Goal: Task Accomplishment & Management: Use online tool/utility

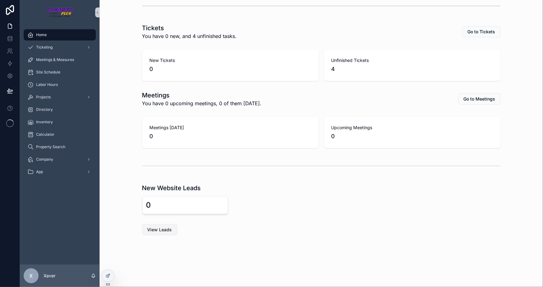
scroll to position [150, 0]
click at [386, 225] on div "View Leads" at bounding box center [321, 230] width 359 height 11
click at [46, 99] on span "Projects" at bounding box center [43, 97] width 15 height 5
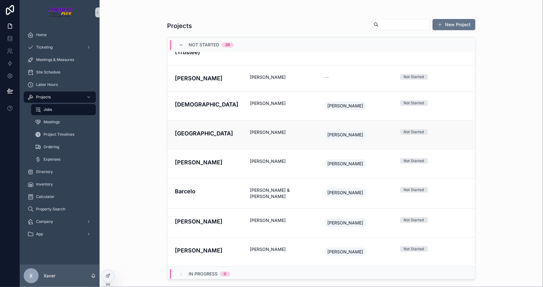
scroll to position [666, 0]
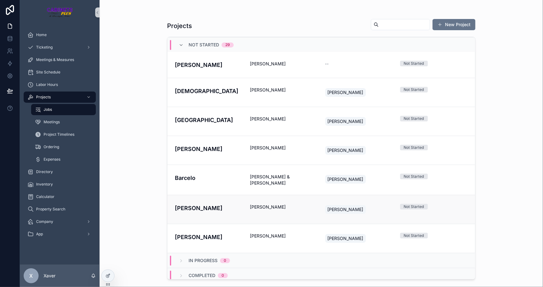
click at [253, 204] on span "[PERSON_NAME]" at bounding box center [284, 207] width 68 height 6
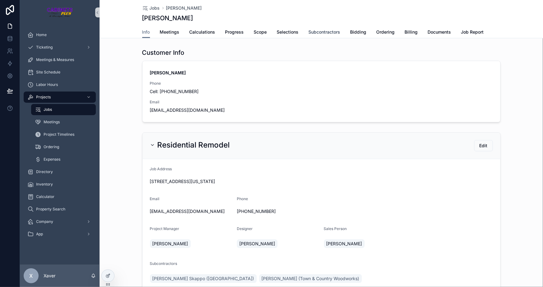
click at [317, 32] on span "Subcontractors" at bounding box center [325, 32] width 32 height 6
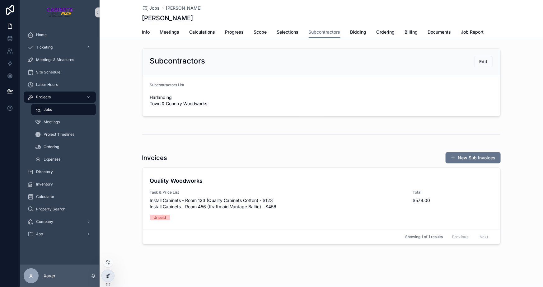
click at [109, 280] on div at bounding box center [108, 276] width 12 height 12
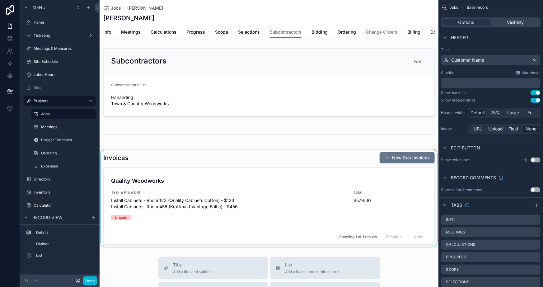
click at [280, 209] on div "scrollable content" at bounding box center [269, 197] width 339 height 97
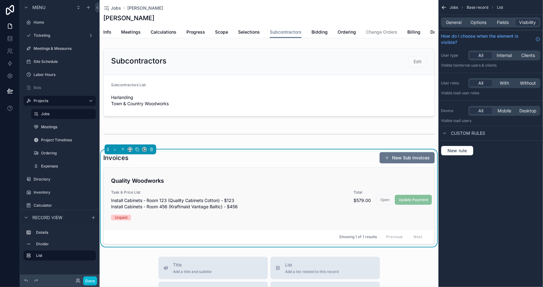
click at [295, 194] on span "Task & Price List" at bounding box center [228, 192] width 235 height 5
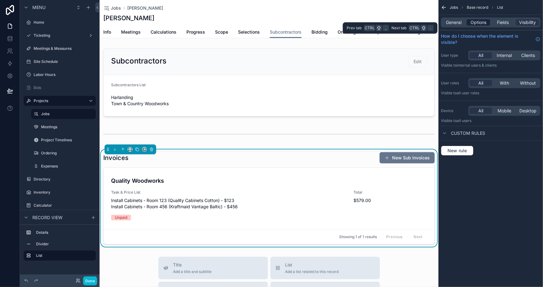
click at [484, 20] on span "Options" at bounding box center [479, 22] width 16 height 6
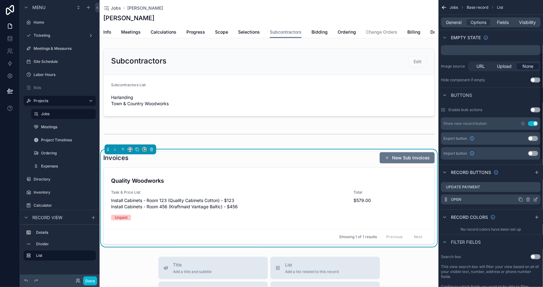
scroll to position [141, 0]
click at [533, 186] on icon "scrollable content" at bounding box center [535, 186] width 5 height 5
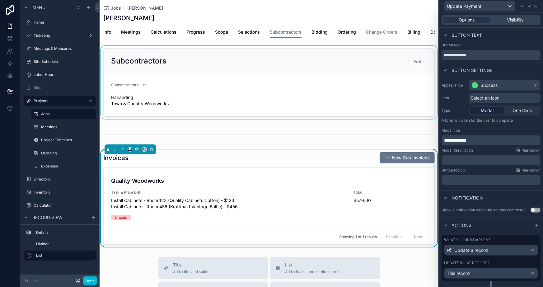
click at [206, 111] on div "scrollable content" at bounding box center [269, 82] width 339 height 73
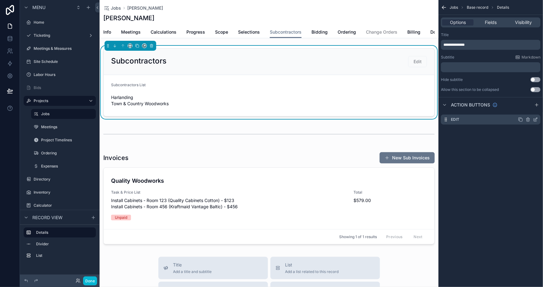
click at [535, 120] on icon "scrollable content" at bounding box center [536, 119] width 2 height 2
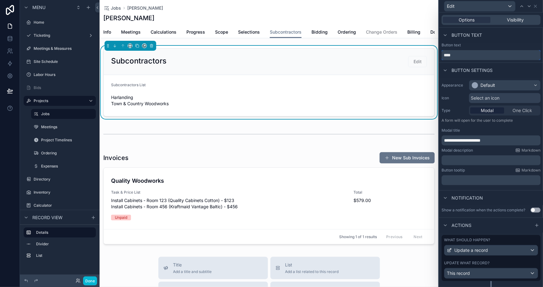
click at [466, 56] on input "****" at bounding box center [491, 55] width 99 height 10
click at [468, 55] on input "**********" at bounding box center [491, 55] width 99 height 10
type input "**********"
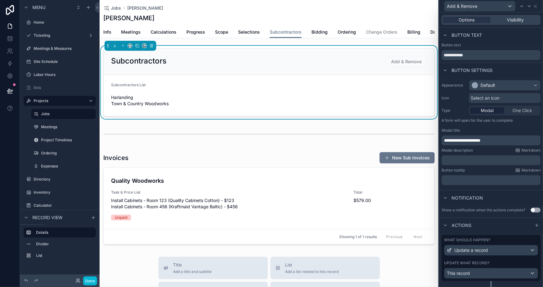
click at [497, 63] on div "Button settings" at bounding box center [491, 70] width 104 height 15
click at [448, 140] on span "**********" at bounding box center [462, 140] width 36 height 4
click at [522, 138] on p "**********" at bounding box center [491, 140] width 95 height 6
click at [494, 154] on div "Modal description Markdown ﻿" at bounding box center [491, 156] width 99 height 17
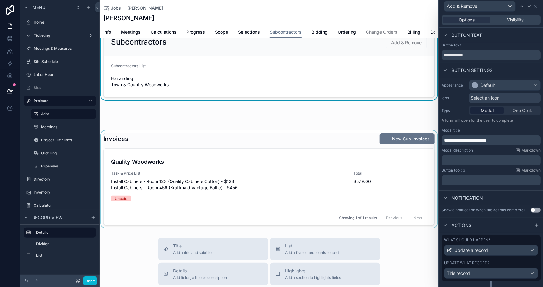
scroll to position [28, 0]
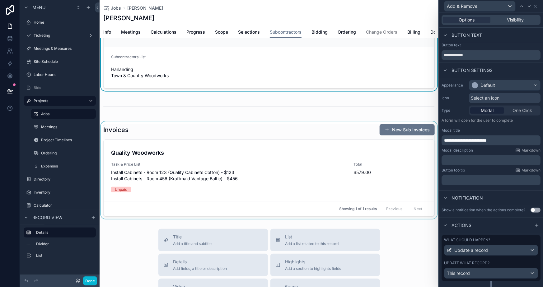
click at [202, 134] on div "scrollable content" at bounding box center [269, 169] width 339 height 97
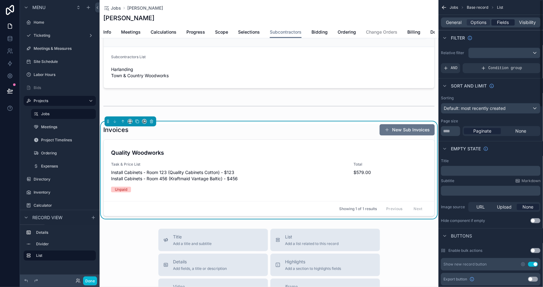
click at [503, 21] on span "Fields" at bounding box center [504, 22] width 12 height 6
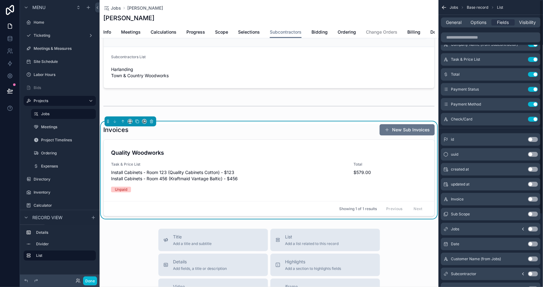
scroll to position [0, 0]
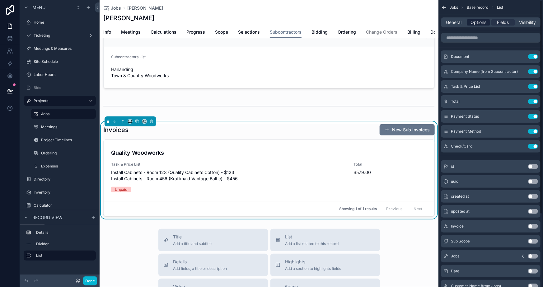
click at [478, 21] on span "Options" at bounding box center [479, 22] width 16 height 6
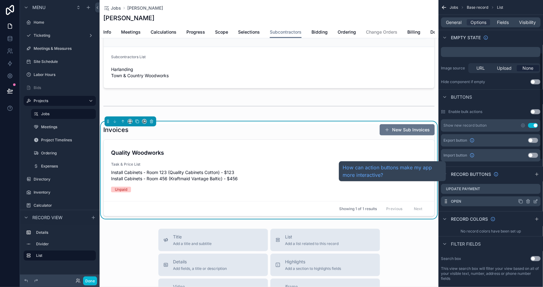
scroll to position [141, 0]
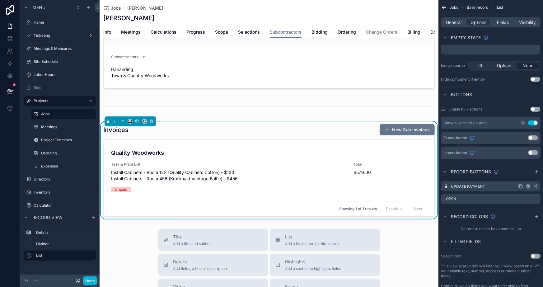
click at [535, 188] on icon "scrollable content" at bounding box center [535, 187] width 3 height 3
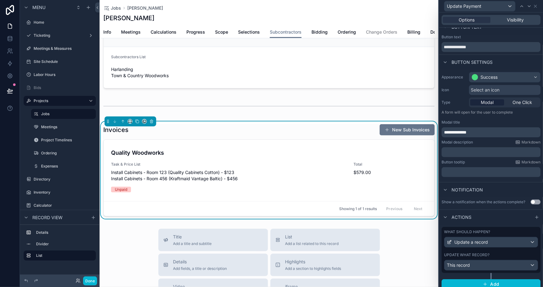
scroll to position [12, 0]
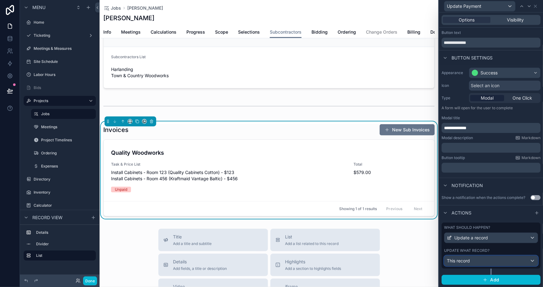
click at [470, 260] on span "This record" at bounding box center [458, 261] width 23 height 6
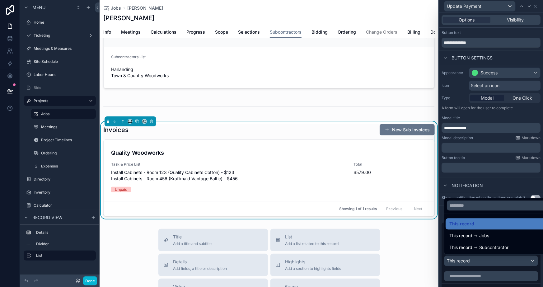
click at [458, 268] on div at bounding box center [491, 143] width 104 height 287
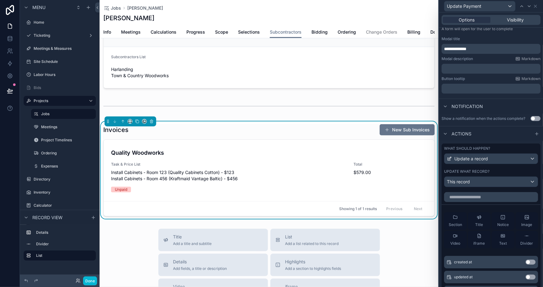
scroll to position [125, 0]
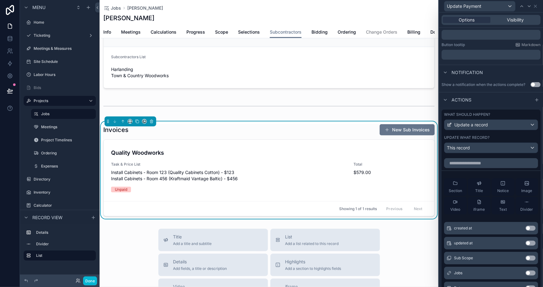
click at [442, 175] on div "Section Title Notice Image Video iframe Text Divider" at bounding box center [491, 196] width 99 height 46
click at [452, 171] on div "Section Title Notice Image Video iframe Text Divider created at Use setting upd…" at bounding box center [491, 274] width 99 height 236
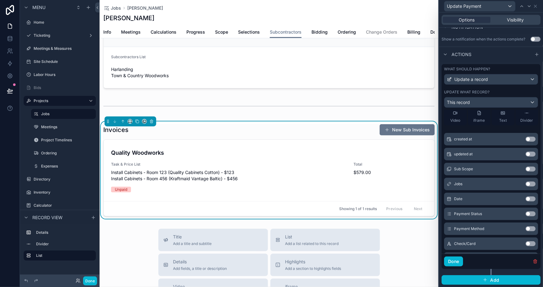
scroll to position [92, 0]
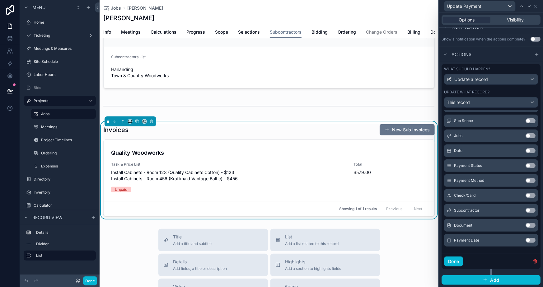
click at [475, 248] on div "Section Title Notice Image Video iframe Text Divider created at Use setting upd…" at bounding box center [491, 136] width 99 height 236
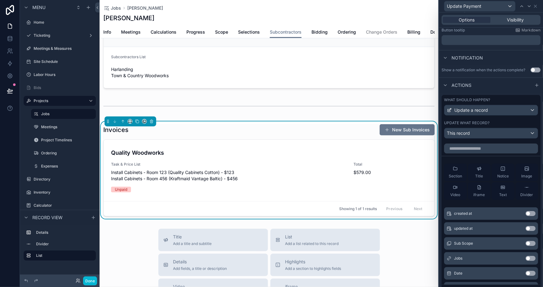
scroll to position [143, 0]
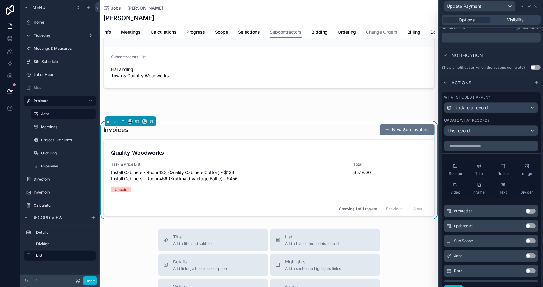
click at [442, 155] on div "Section Title Notice Image Video iframe Text Divider created at Use setting upd…" at bounding box center [491, 257] width 99 height 236
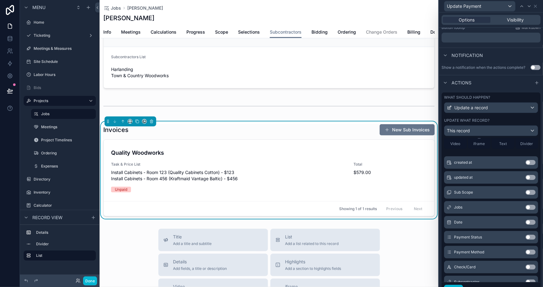
scroll to position [56, 0]
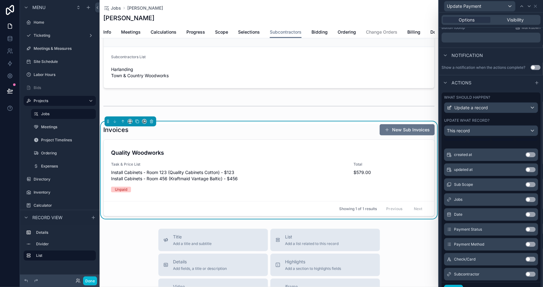
click at [526, 230] on button "Use setting" at bounding box center [531, 229] width 10 height 5
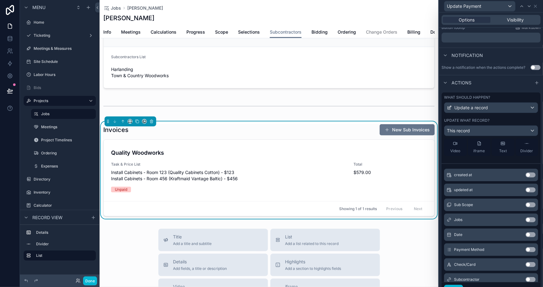
click at [526, 248] on button "Use setting" at bounding box center [531, 249] width 10 height 5
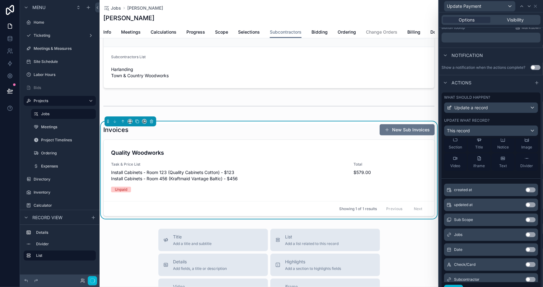
scroll to position [71, 0]
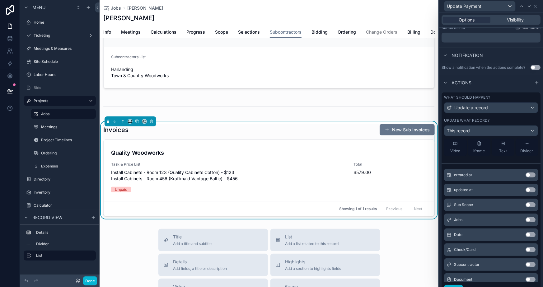
click at [526, 248] on button "Use setting" at bounding box center [531, 249] width 10 height 5
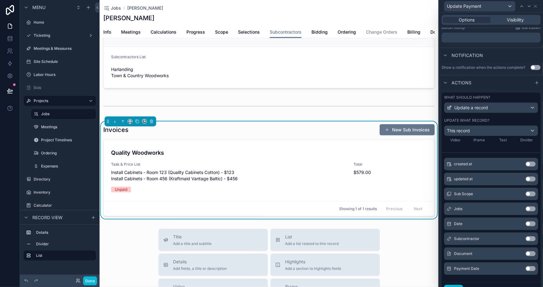
click at [526, 266] on button "Use setting" at bounding box center [531, 268] width 10 height 5
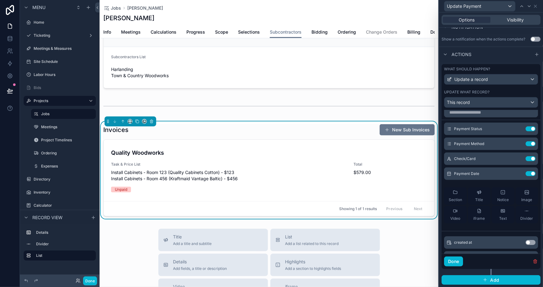
scroll to position [0, 0]
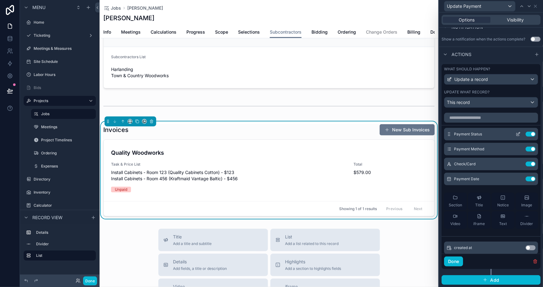
click at [516, 132] on icon at bounding box center [518, 134] width 5 height 5
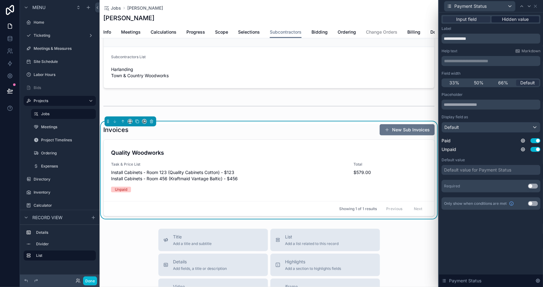
click at [505, 16] on span "Hidden value" at bounding box center [516, 19] width 27 height 6
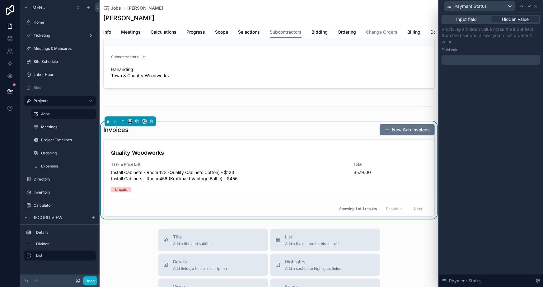
click at [473, 59] on div at bounding box center [491, 60] width 99 height 10
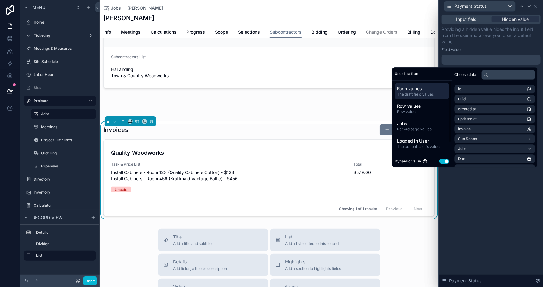
click at [442, 163] on button "Use setting" at bounding box center [445, 161] width 10 height 5
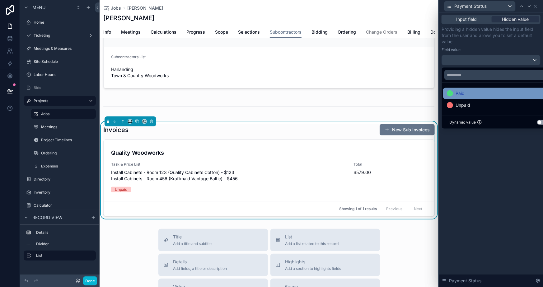
click at [461, 93] on span "Paid" at bounding box center [460, 93] width 9 height 7
click at [496, 171] on div "Input field Hidden value Providing a hidden value hides the input field from th…" at bounding box center [491, 149] width 104 height 275
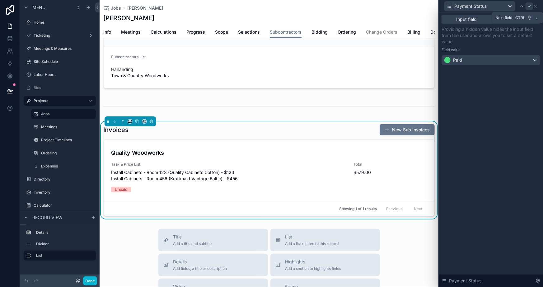
click at [528, 6] on icon at bounding box center [529, 6] width 5 height 5
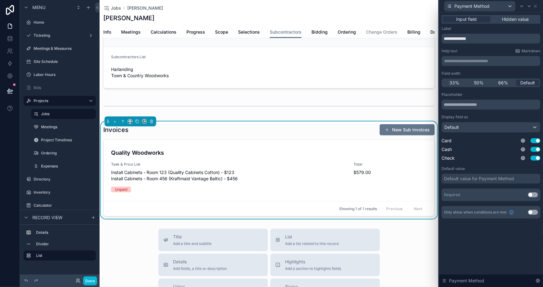
click at [532, 193] on button "Use setting" at bounding box center [533, 194] width 10 height 5
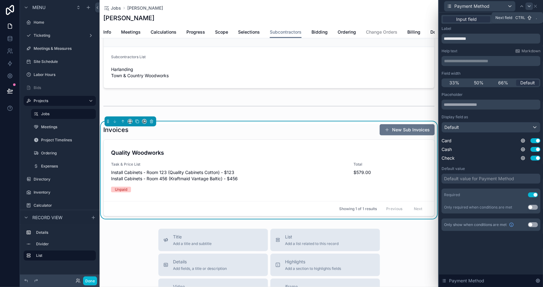
click at [532, 5] on icon at bounding box center [529, 6] width 5 height 5
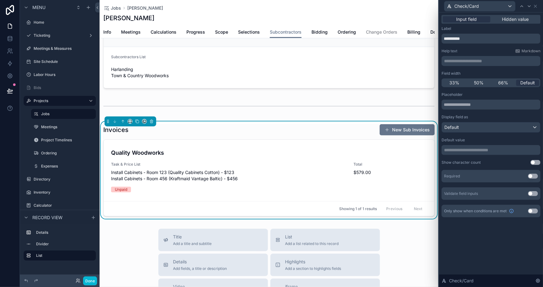
click at [532, 176] on button "Use setting" at bounding box center [533, 176] width 10 height 5
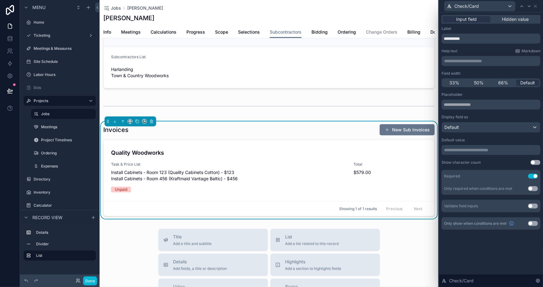
click at [533, 221] on button "Use setting" at bounding box center [533, 223] width 10 height 5
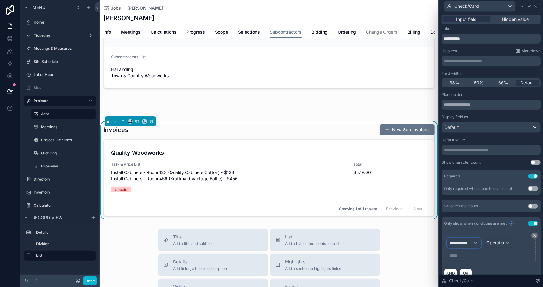
click at [466, 242] on span "**********" at bounding box center [461, 243] width 23 height 6
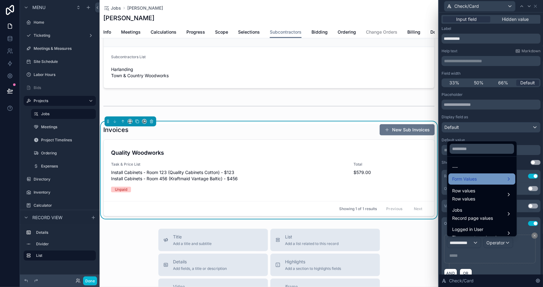
click at [472, 180] on span "Form Values" at bounding box center [464, 178] width 25 height 7
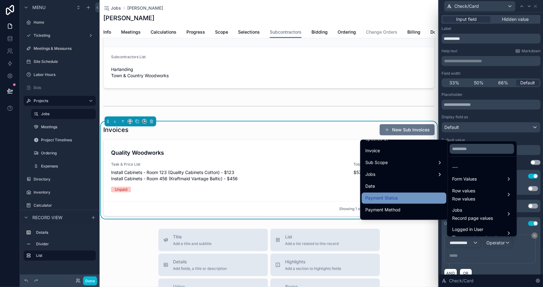
scroll to position [56, 0]
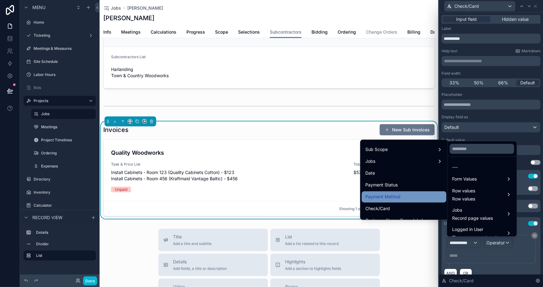
click at [390, 193] on span "Payment Method" at bounding box center [383, 196] width 35 height 7
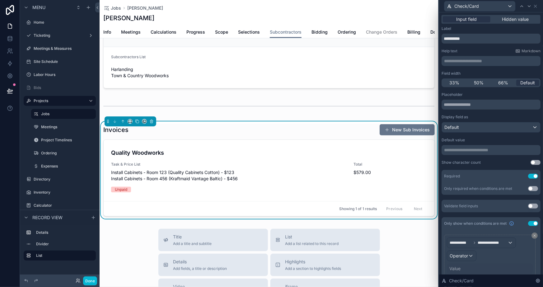
scroll to position [23, 0]
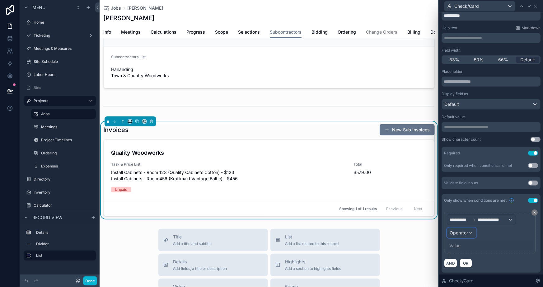
click at [458, 234] on span "Operator" at bounding box center [459, 232] width 18 height 5
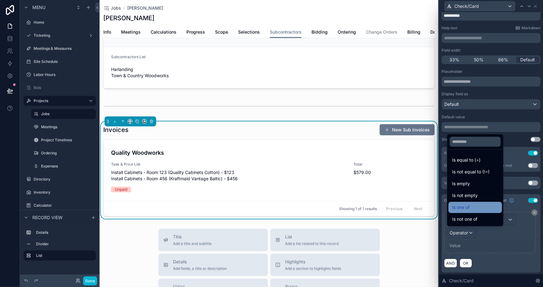
click at [468, 207] on span "Is one of" at bounding box center [460, 207] width 17 height 7
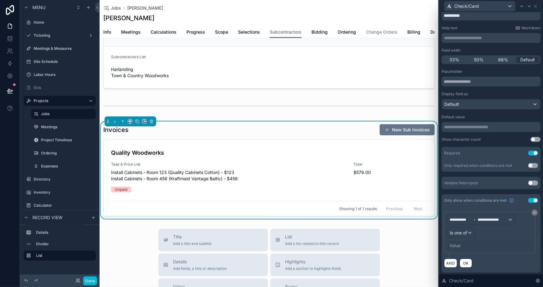
click at [457, 243] on div "Value" at bounding box center [455, 246] width 11 height 6
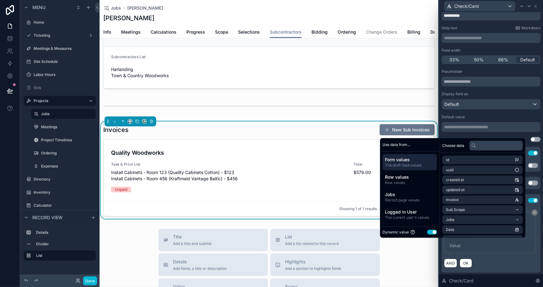
click at [428, 234] on button "Use setting" at bounding box center [433, 232] width 10 height 5
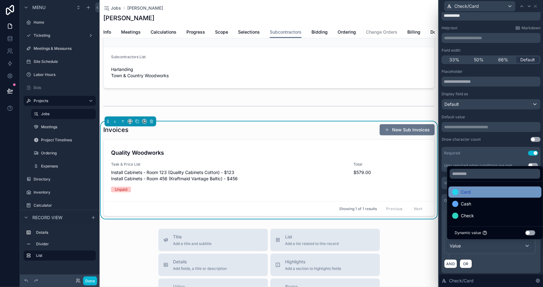
click at [472, 192] on div "Card" at bounding box center [495, 191] width 86 height 7
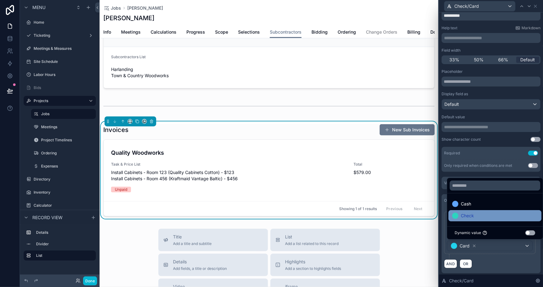
click at [475, 215] on div "Check" at bounding box center [495, 215] width 86 height 7
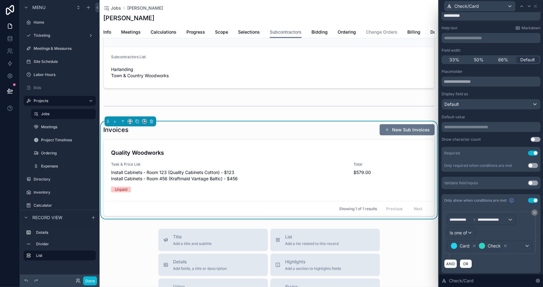
click at [496, 269] on div "**********" at bounding box center [491, 240] width 99 height 67
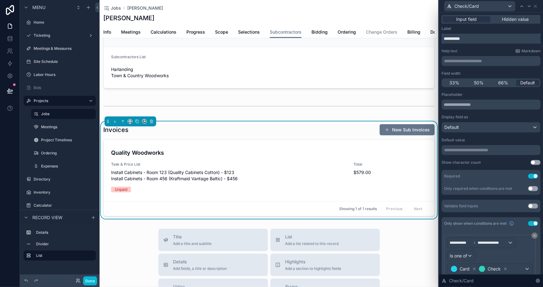
click at [474, 37] on input "**********" at bounding box center [491, 39] width 99 height 10
click at [465, 59] on p "**********" at bounding box center [491, 61] width 95 height 6
click at [475, 50] on div "Help text Markdown" at bounding box center [491, 51] width 99 height 5
click at [445, 61] on span "**********" at bounding box center [469, 61] width 50 height 4
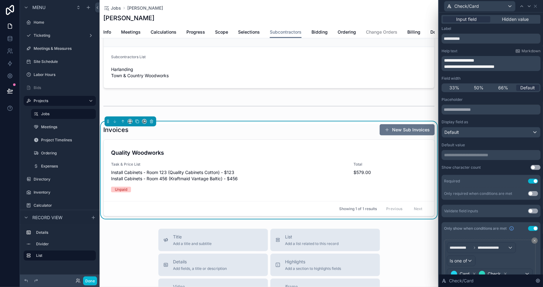
click at [483, 65] on span "**********" at bounding box center [469, 66] width 50 height 4
drag, startPoint x: 482, startPoint y: 65, endPoint x: 442, endPoint y: 64, distance: 39.9
click at [442, 64] on div "**********" at bounding box center [491, 63] width 99 height 15
click at [494, 78] on div "Field width" at bounding box center [491, 78] width 99 height 5
click at [463, 59] on span "**********" at bounding box center [459, 60] width 30 height 4
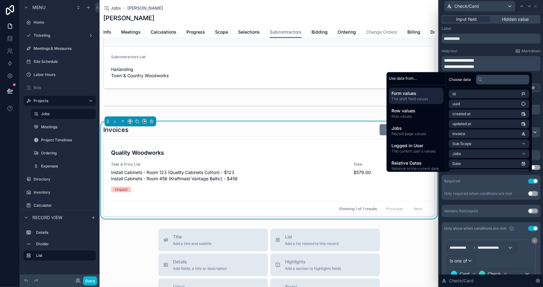
click at [487, 64] on p "**********" at bounding box center [491, 67] width 95 height 6
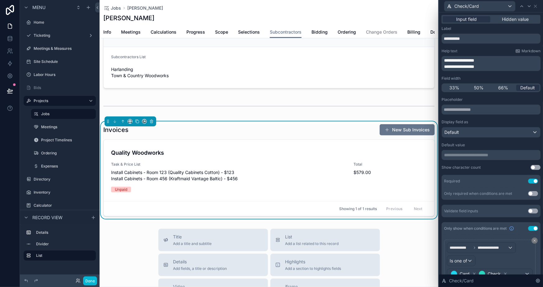
click at [475, 61] on span "**********" at bounding box center [459, 60] width 30 height 4
click at [503, 64] on p "**********" at bounding box center [491, 67] width 95 height 6
click at [495, 51] on div "Help text Markdown" at bounding box center [491, 51] width 99 height 5
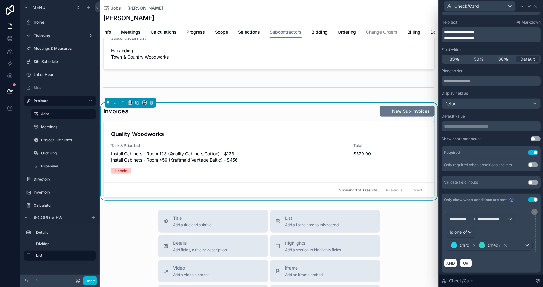
scroll to position [56, 0]
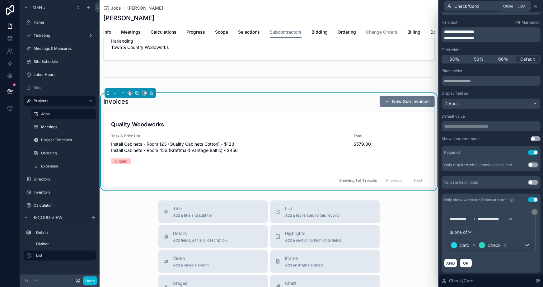
click at [534, 6] on icon at bounding box center [535, 6] width 5 height 5
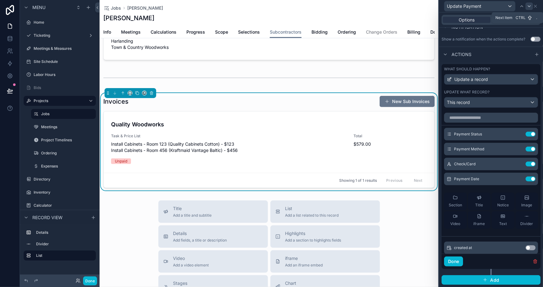
click at [530, 5] on icon at bounding box center [529, 6] width 5 height 5
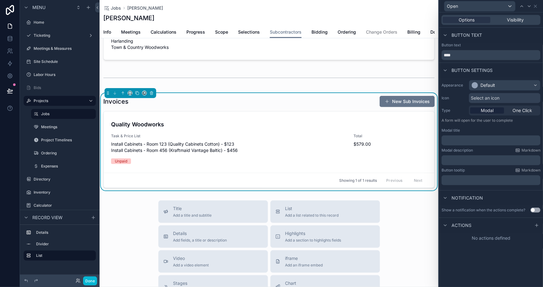
click at [522, 114] on div "Modal One Click" at bounding box center [505, 111] width 72 height 10
click at [518, 108] on span "One Click" at bounding box center [523, 110] width 20 height 6
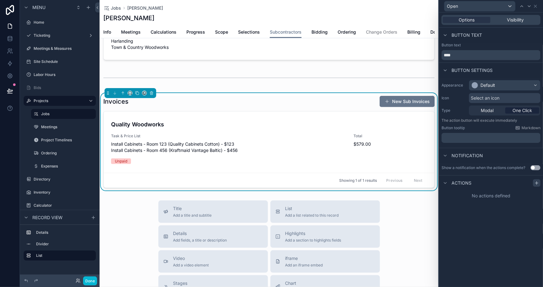
click at [537, 181] on icon at bounding box center [537, 183] width 5 height 5
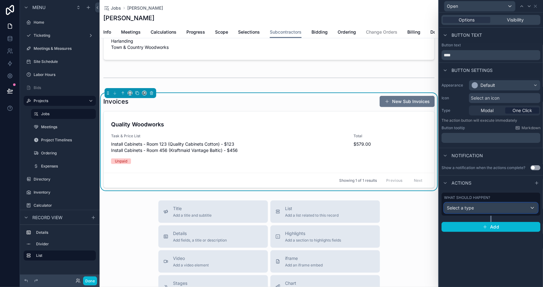
click at [469, 208] on span "Select a type" at bounding box center [460, 207] width 27 height 5
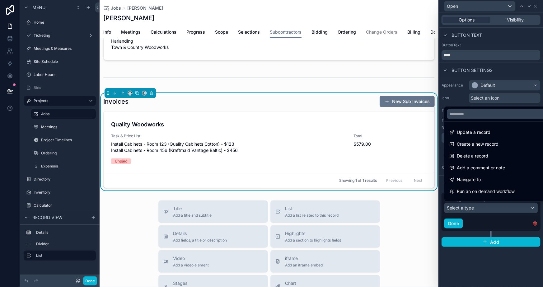
click at [487, 265] on div at bounding box center [491, 143] width 104 height 287
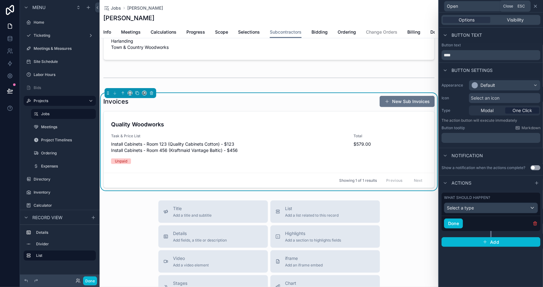
click at [536, 6] on icon at bounding box center [535, 6] width 5 height 5
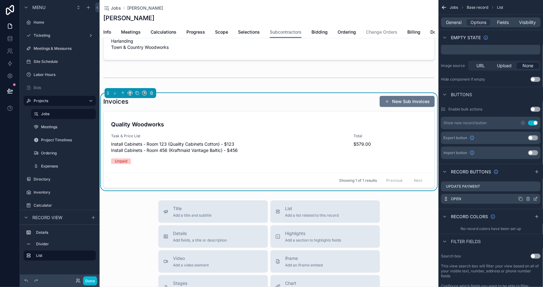
click at [538, 196] on icon "scrollable content" at bounding box center [535, 198] width 5 height 5
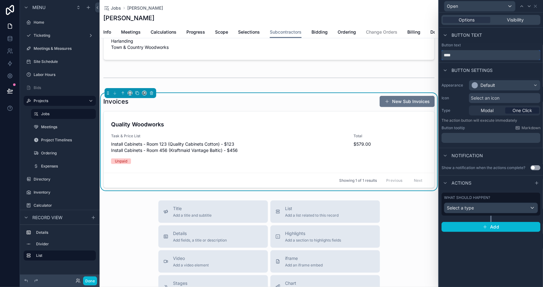
click at [464, 55] on input "****" at bounding box center [491, 55] width 99 height 10
type input "****"
click at [489, 270] on div "Options Visibility Button text Button text **** Button settings Appearance Defa…" at bounding box center [491, 149] width 104 height 275
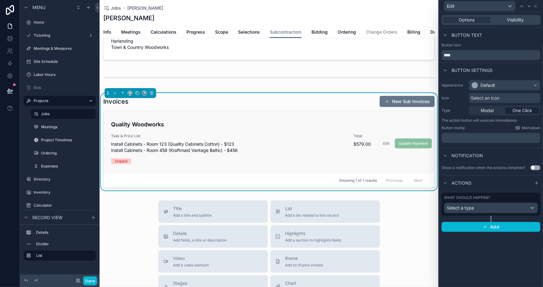
click at [412, 137] on div "Quality Woodworks Task & Price List Install Cabinets - Room 123 (Quality Cabine…" at bounding box center [269, 142] width 316 height 44
click at [537, 5] on icon at bounding box center [536, 6] width 2 height 2
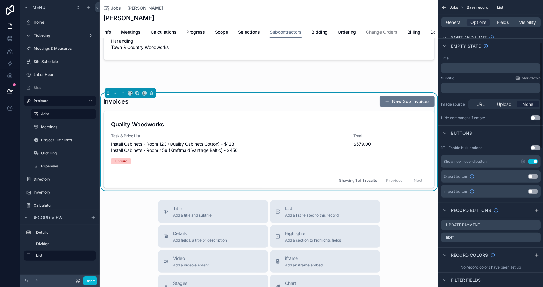
scroll to position [113, 0]
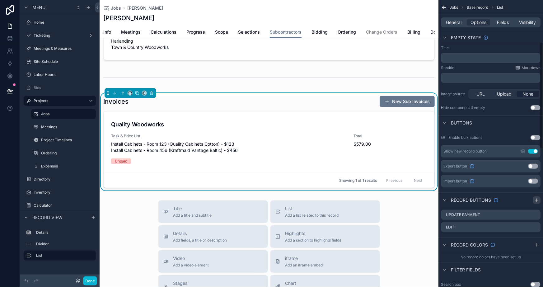
click at [537, 198] on icon "scrollable content" at bounding box center [537, 200] width 5 height 5
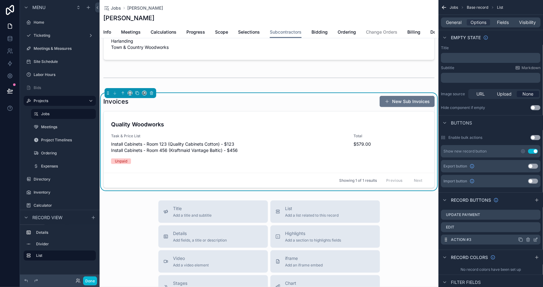
click at [536, 236] on div "Action #3" at bounding box center [491, 240] width 100 height 10
click at [536, 240] on icon "scrollable content" at bounding box center [535, 239] width 5 height 5
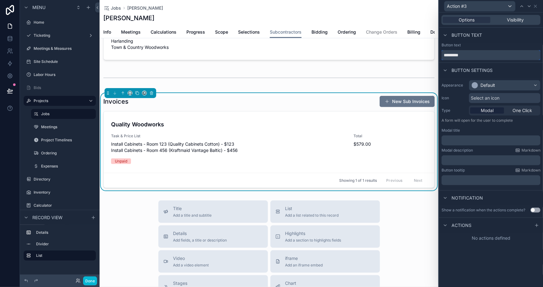
click at [483, 50] on input "*********" at bounding box center [491, 55] width 99 height 10
click at [483, 52] on input "*********" at bounding box center [491, 55] width 99 height 10
type input "******"
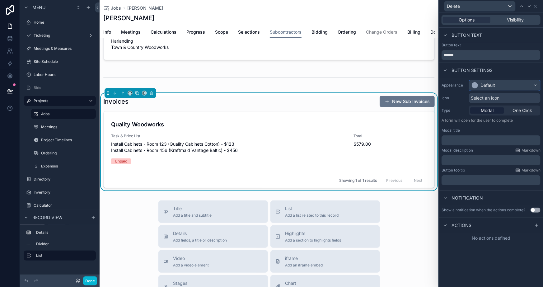
click at [485, 87] on div "Default" at bounding box center [488, 85] width 15 height 6
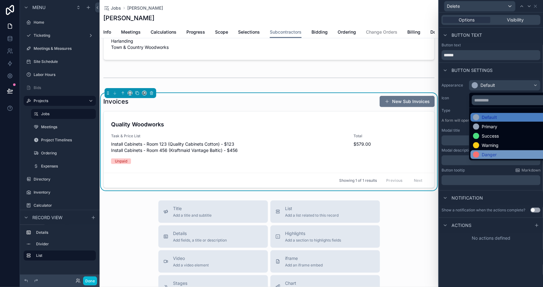
click at [480, 158] on div "Danger" at bounding box center [512, 154] width 83 height 9
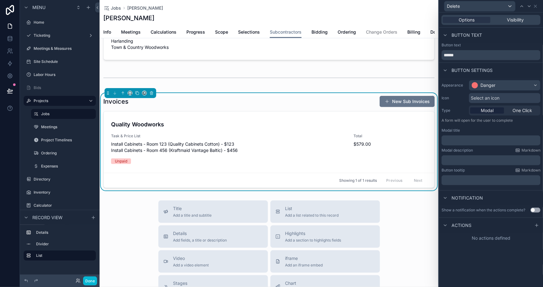
click at [468, 143] on div "﻿" at bounding box center [491, 140] width 99 height 10
click at [468, 142] on p "﻿" at bounding box center [491, 140] width 95 height 6
click at [459, 159] on p "﻿" at bounding box center [491, 160] width 95 height 6
click at [450, 192] on div "Notification" at bounding box center [491, 197] width 104 height 15
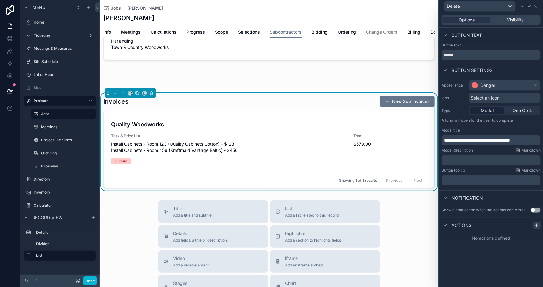
click at [536, 226] on icon at bounding box center [537, 225] width 5 height 5
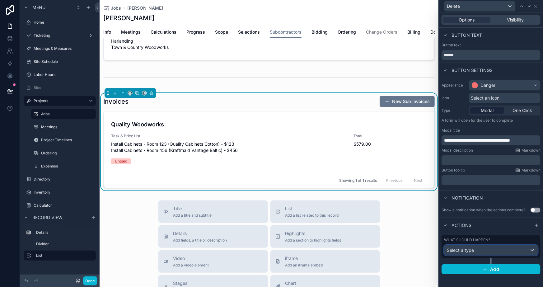
click at [479, 248] on div "Select a type" at bounding box center [491, 250] width 93 height 10
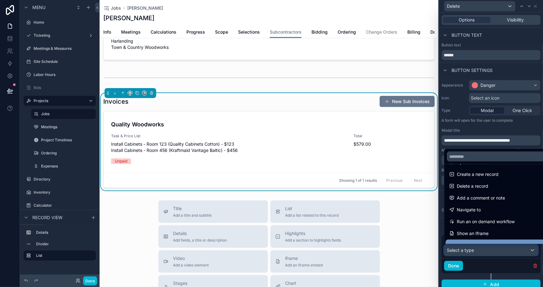
scroll to position [0, 0]
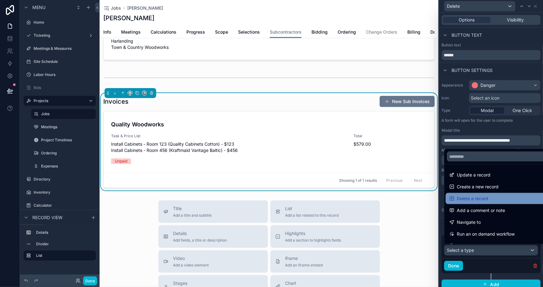
click at [475, 199] on span "Delete a record" at bounding box center [472, 198] width 31 height 7
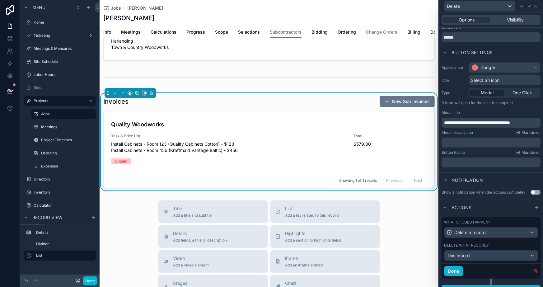
scroll to position [27, 0]
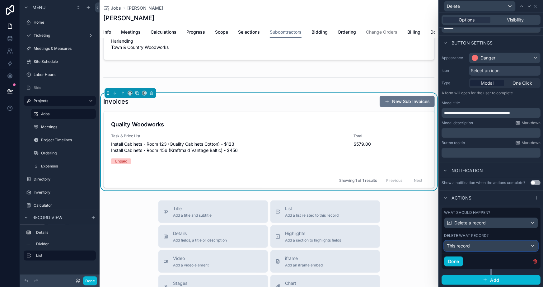
click at [480, 245] on div "This record" at bounding box center [491, 246] width 93 height 10
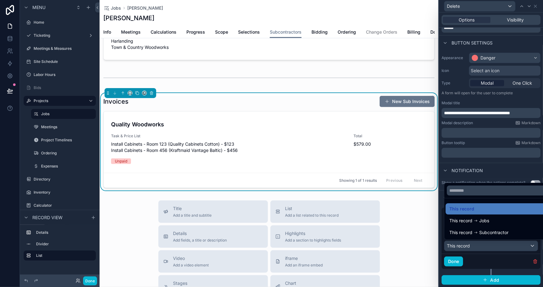
click at [488, 267] on div at bounding box center [491, 143] width 104 height 287
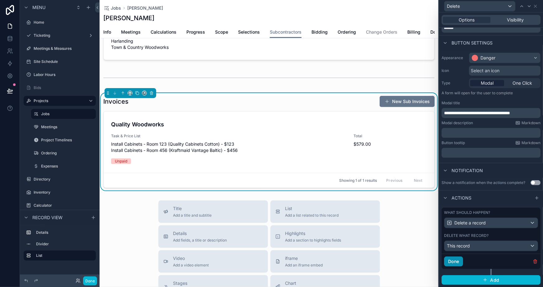
click at [452, 260] on button "Done" at bounding box center [453, 262] width 19 height 10
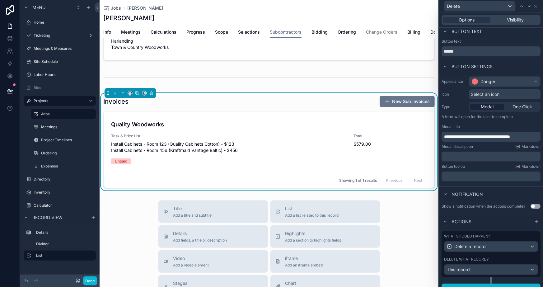
scroll to position [0, 0]
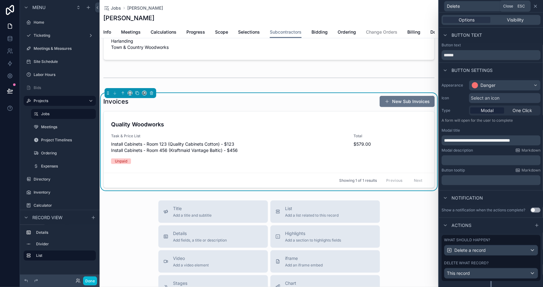
click at [537, 7] on icon at bounding box center [536, 6] width 2 height 2
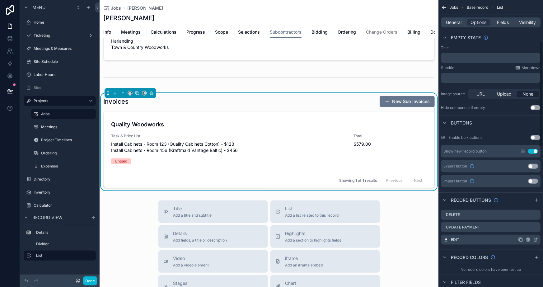
click at [537, 238] on icon "scrollable content" at bounding box center [535, 239] width 5 height 5
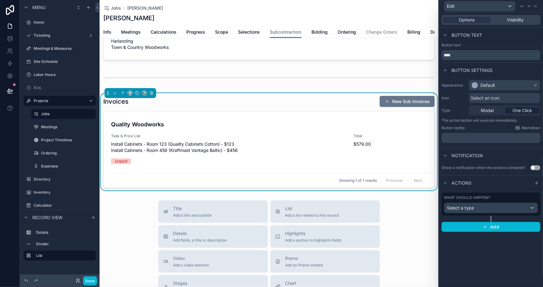
scroll to position [56, 0]
click at [489, 110] on span "Modal" at bounding box center [487, 110] width 13 height 6
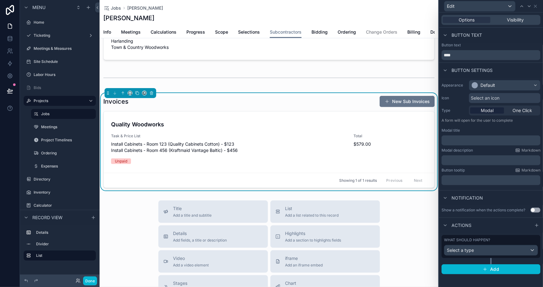
click at [489, 138] on p "﻿" at bounding box center [491, 140] width 95 height 6
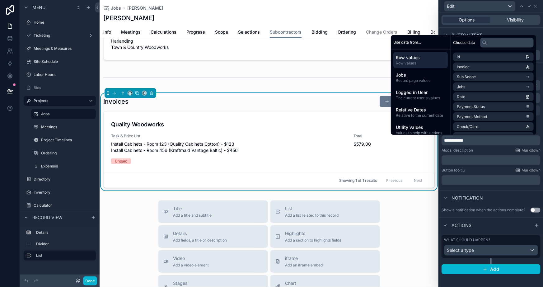
click at [498, 192] on div "Notification" at bounding box center [491, 197] width 104 height 15
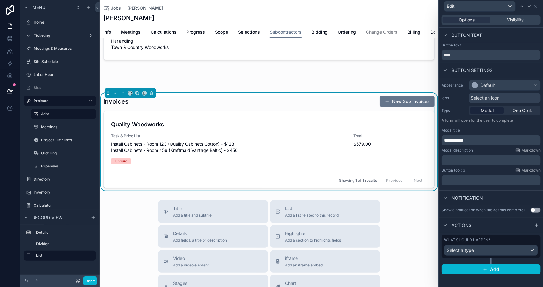
scroll to position [141, 0]
click at [471, 251] on span "Select a type" at bounding box center [460, 250] width 27 height 5
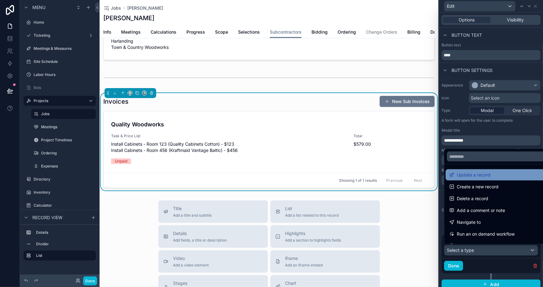
click at [473, 176] on span "Update a record" at bounding box center [474, 174] width 34 height 7
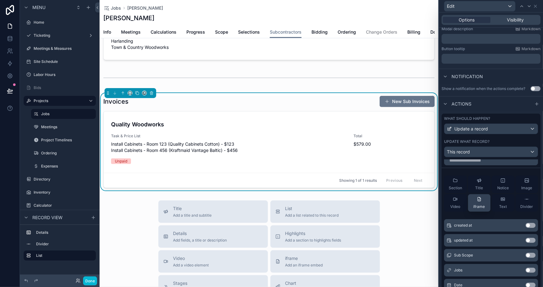
scroll to position [170, 0]
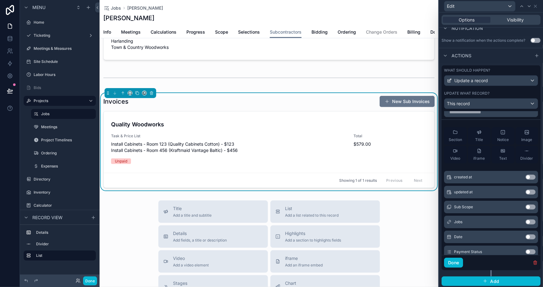
click at [442, 131] on div "Section Title Notice Image Video iframe Text Divider" at bounding box center [491, 145] width 99 height 46
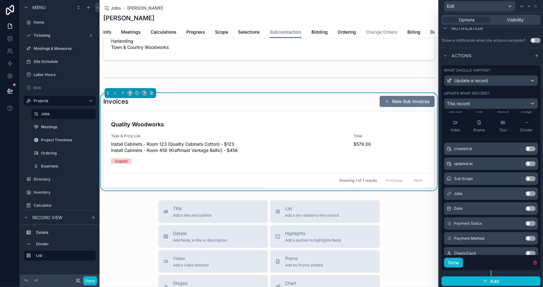
click at [526, 176] on button "Use setting" at bounding box center [531, 178] width 10 height 5
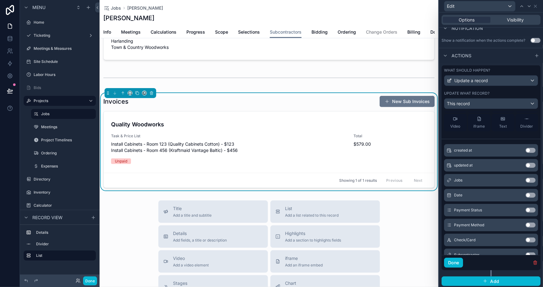
scroll to position [64, 0]
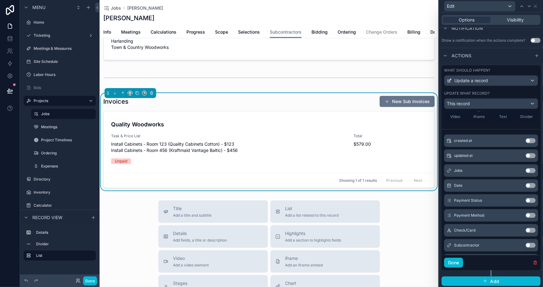
click at [526, 184] on button "Use setting" at bounding box center [531, 185] width 10 height 5
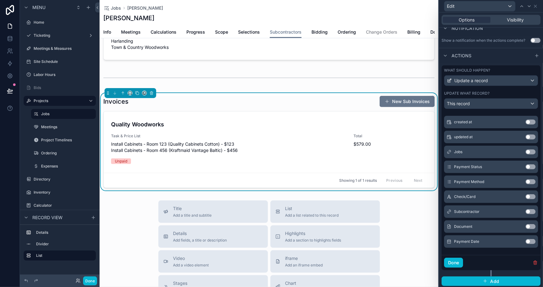
scroll to position [171, 0]
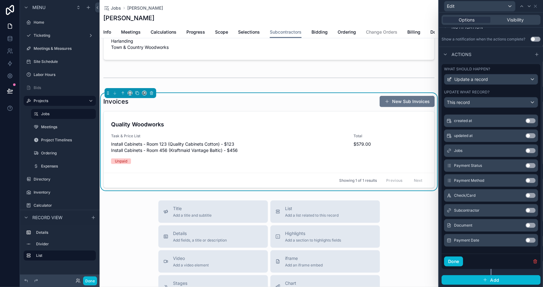
click at [526, 208] on button "Use setting" at bounding box center [531, 210] width 10 height 5
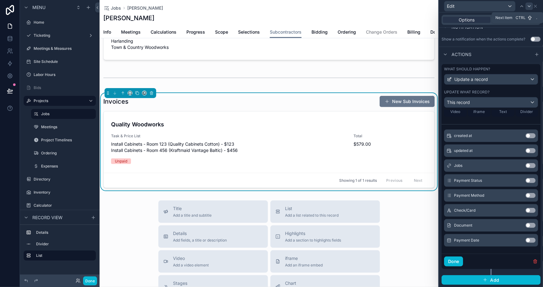
click at [528, 6] on icon at bounding box center [529, 6] width 5 height 5
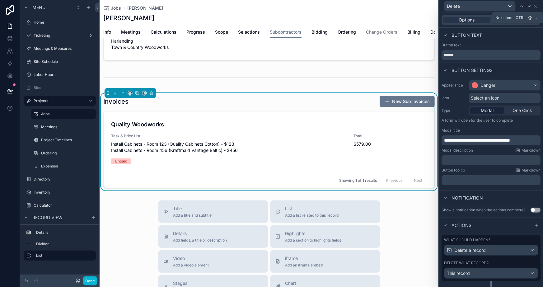
click at [528, 6] on icon at bounding box center [529, 6] width 5 height 5
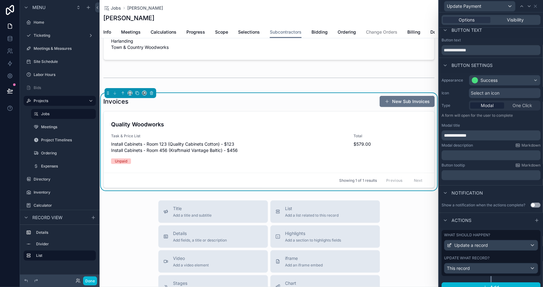
scroll to position [12, 0]
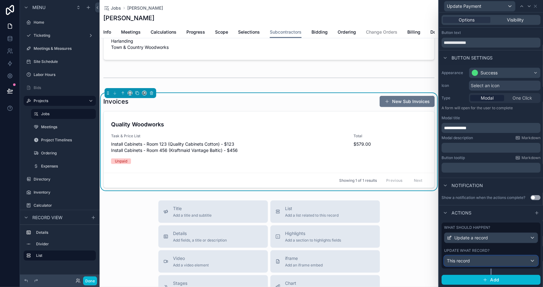
click at [456, 257] on div "This record" at bounding box center [491, 261] width 93 height 10
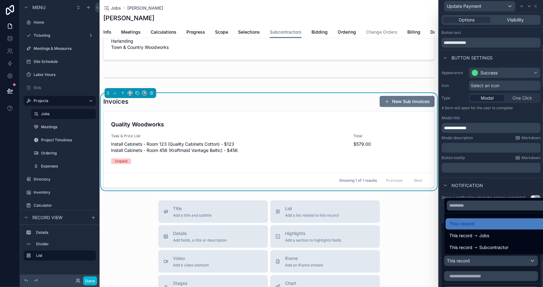
click at [445, 267] on div at bounding box center [491, 143] width 104 height 287
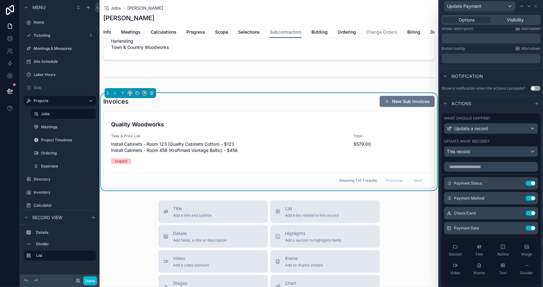
scroll to position [171, 0]
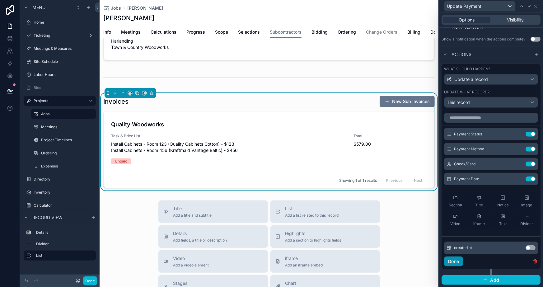
click at [452, 262] on button "Done" at bounding box center [453, 262] width 19 height 10
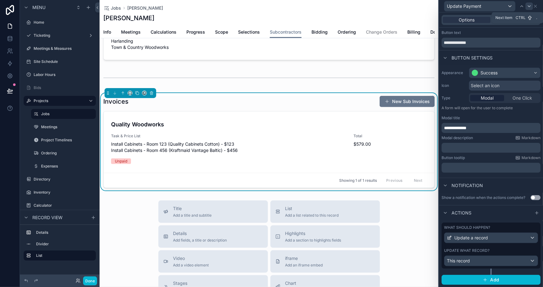
click at [526, 6] on div at bounding box center [529, 5] width 7 height 7
click at [478, 261] on div "This record" at bounding box center [491, 261] width 93 height 10
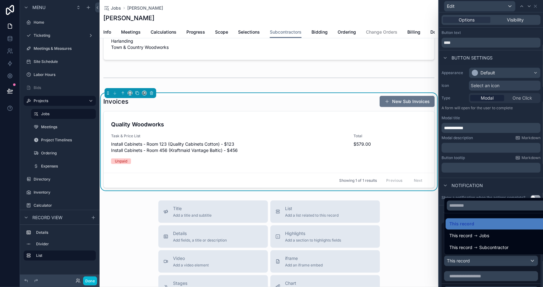
click at [476, 267] on div at bounding box center [491, 143] width 104 height 287
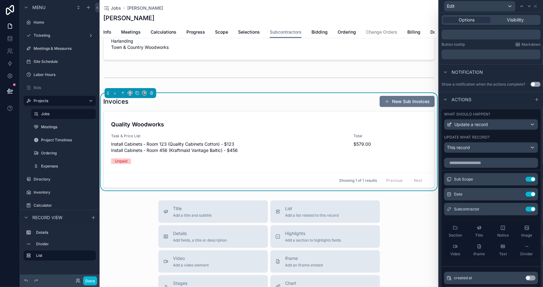
scroll to position [125, 0]
click at [516, 181] on icon at bounding box center [518, 179] width 5 height 5
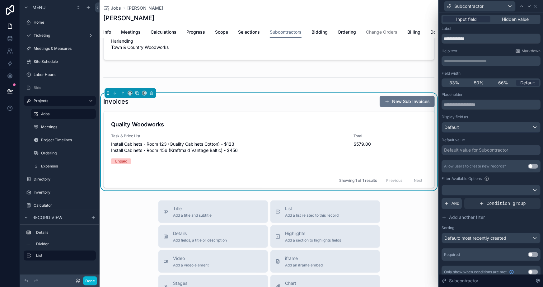
click at [457, 205] on span "AND" at bounding box center [456, 204] width 8 height 6
click at [523, 199] on icon at bounding box center [525, 199] width 4 height 4
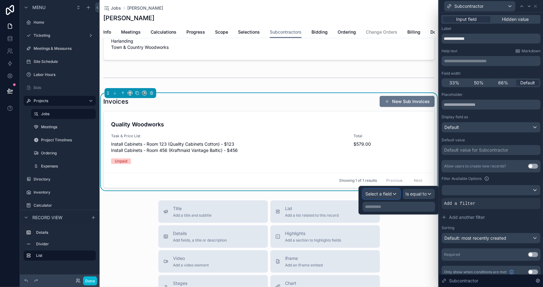
click at [392, 194] on span "Select a field" at bounding box center [379, 193] width 26 height 5
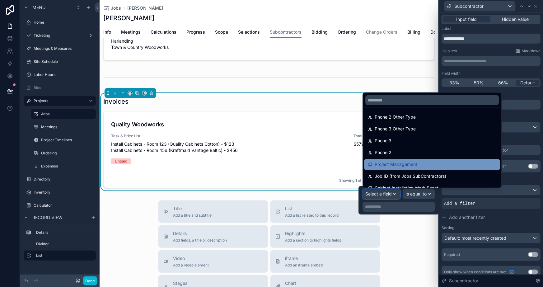
scroll to position [646, 0]
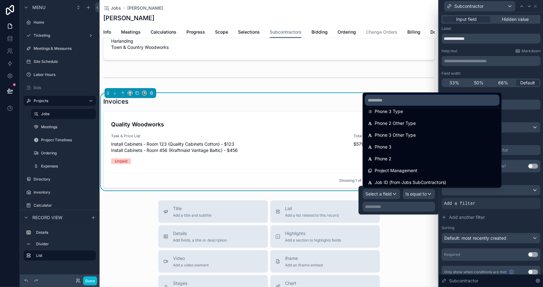
click at [388, 100] on input "text" at bounding box center [433, 100] width 134 height 10
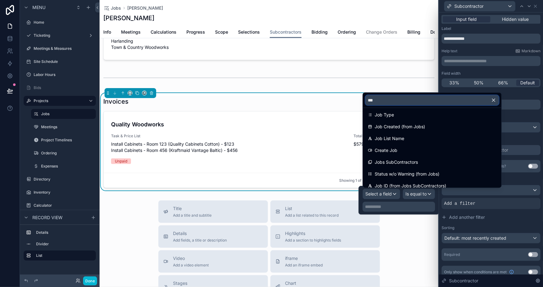
scroll to position [0, 0]
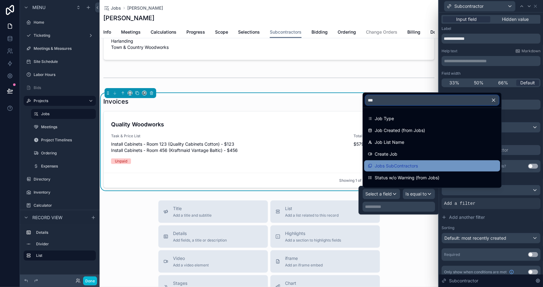
type input "***"
click at [400, 167] on span "Jobs SubContractors" at bounding box center [396, 165] width 43 height 7
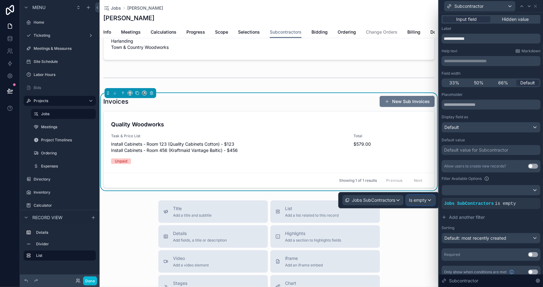
click at [427, 201] on span "Is empty" at bounding box center [418, 200] width 18 height 6
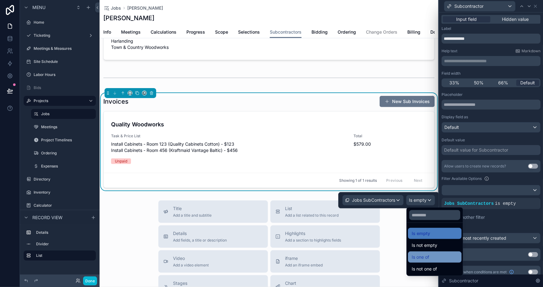
click at [439, 259] on div "Is one of" at bounding box center [435, 256] width 46 height 7
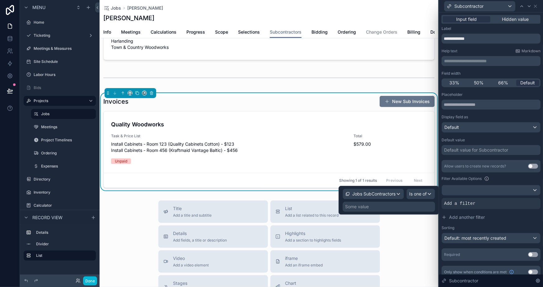
click at [387, 203] on div "Some value" at bounding box center [389, 207] width 92 height 10
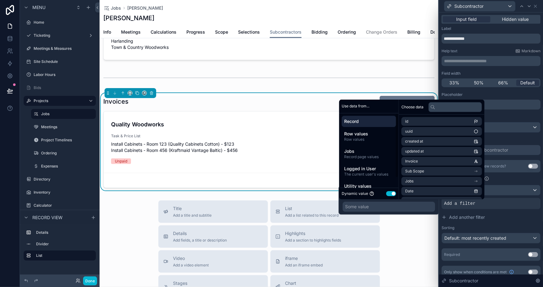
click at [371, 118] on span "Record" at bounding box center [369, 121] width 50 height 6
click at [359, 157] on span "Record page values" at bounding box center [369, 156] width 50 height 5
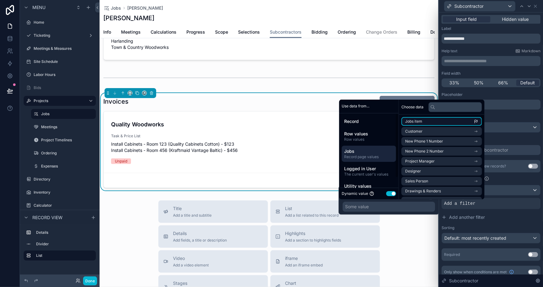
click at [412, 121] on span "Jobs item" at bounding box center [413, 121] width 17 height 5
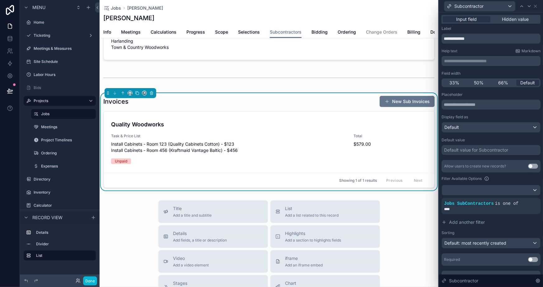
click at [529, 6] on icon at bounding box center [529, 6] width 5 height 5
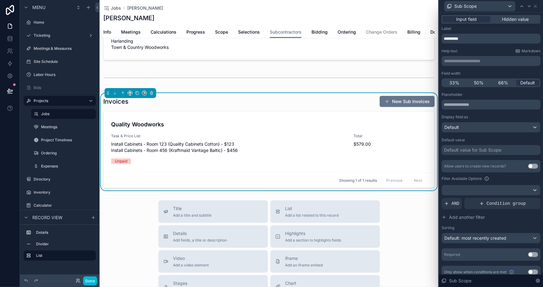
click at [530, 164] on button "Use setting" at bounding box center [533, 166] width 10 height 5
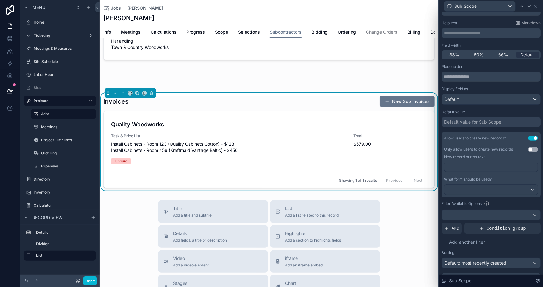
scroll to position [56, 0]
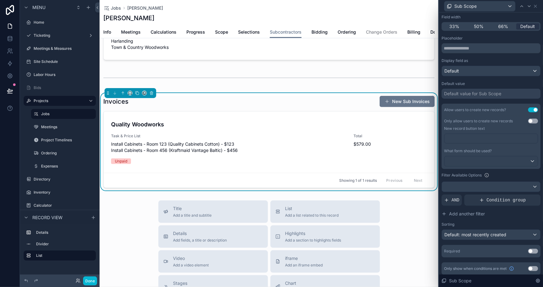
click at [529, 119] on button "Use setting" at bounding box center [533, 121] width 10 height 5
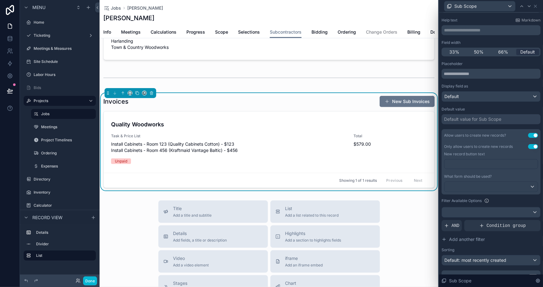
scroll to position [0, 0]
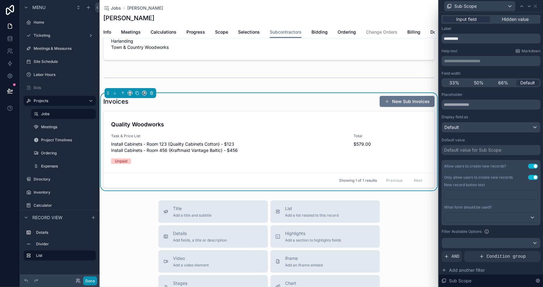
click at [93, 281] on button "Done" at bounding box center [90, 281] width 14 height 9
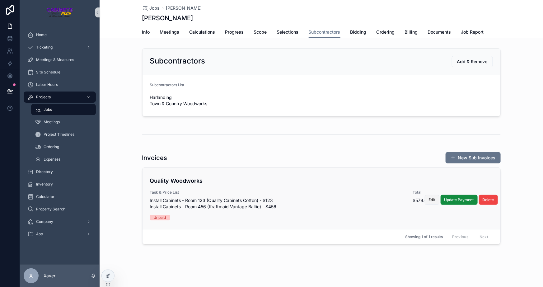
click at [433, 200] on span "Edit" at bounding box center [432, 199] width 7 height 5
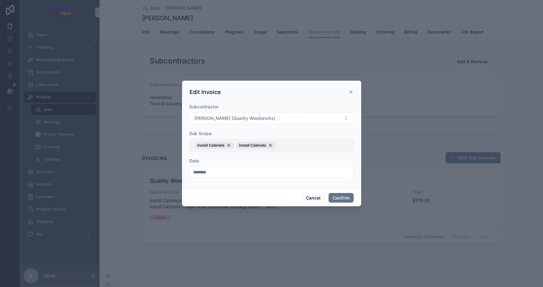
click at [304, 141] on button "Install Cabinets Install Cabinets" at bounding box center [272, 145] width 164 height 12
click at [187, 139] on div "Subcontractor Glen (Quality Woodworks) Sub Scope Install Cabinets Install Cabin…" at bounding box center [271, 145] width 179 height 88
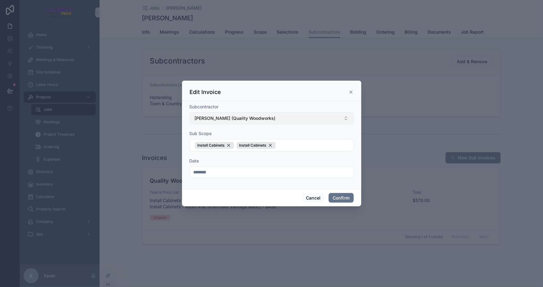
click at [264, 115] on button "[PERSON_NAME] (Quality Woodworks)" at bounding box center [272, 118] width 164 height 12
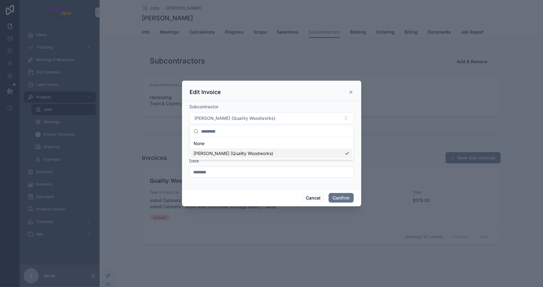
click at [228, 193] on div "Cancel Confirm" at bounding box center [271, 198] width 179 height 18
click at [312, 197] on button "Cancel" at bounding box center [313, 198] width 23 height 10
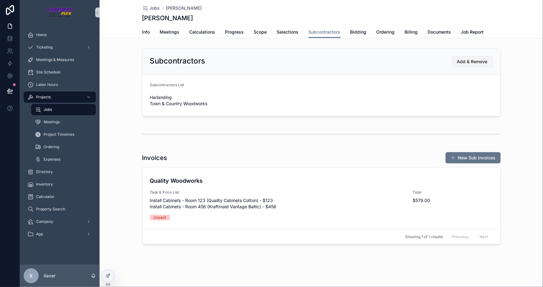
click at [456, 61] on button "Add & Remove" at bounding box center [472, 61] width 41 height 11
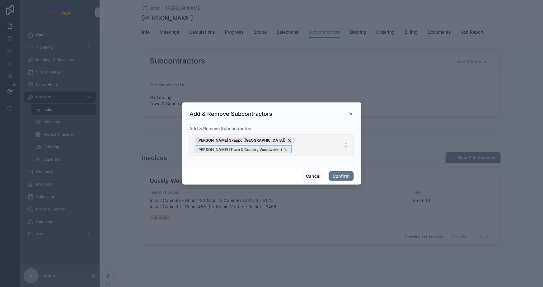
click at [291, 146] on div "Paul (Town & Country Woodworks)" at bounding box center [243, 149] width 97 height 7
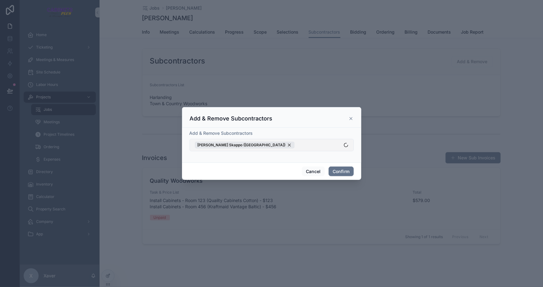
click at [310, 146] on button "[PERSON_NAME] Skappo ([GEOGRAPHIC_DATA])" at bounding box center [272, 145] width 164 height 12
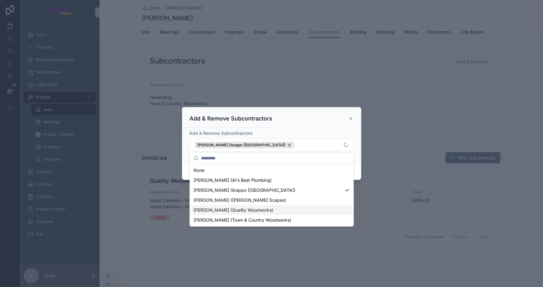
click at [209, 208] on span "[PERSON_NAME] (Quality Woodworks)" at bounding box center [234, 210] width 80 height 6
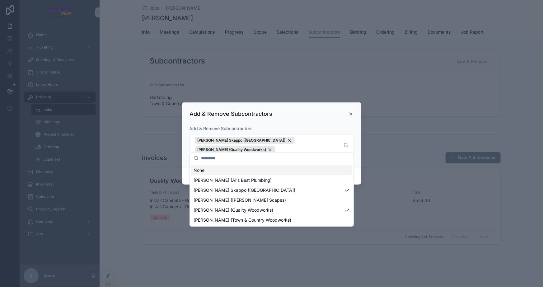
click at [293, 118] on div "Add & Remove Subcontractors" at bounding box center [272, 113] width 164 height 7
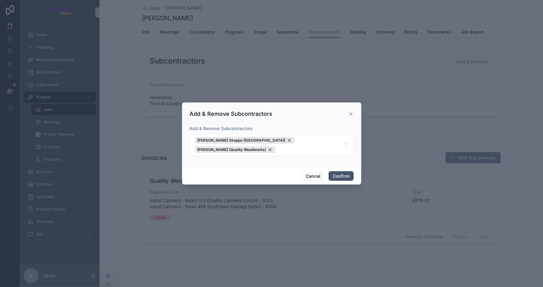
click at [339, 171] on button "Confirm" at bounding box center [341, 176] width 25 height 10
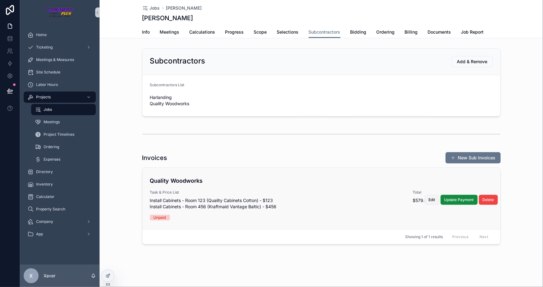
click at [434, 197] on span "Edit" at bounding box center [432, 199] width 7 height 5
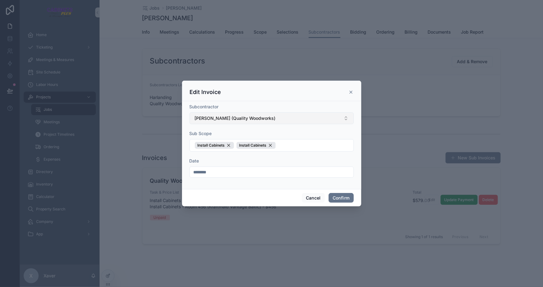
click at [262, 118] on button "[PERSON_NAME] (Quality Woodworks)" at bounding box center [272, 118] width 164 height 12
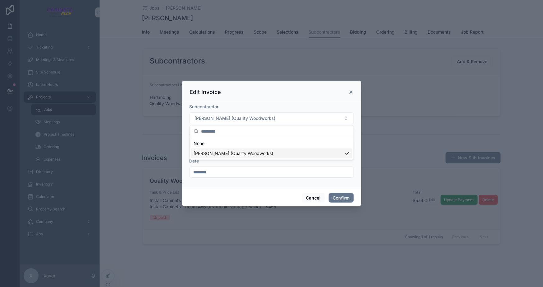
click at [223, 198] on div "Cancel Confirm" at bounding box center [271, 198] width 179 height 18
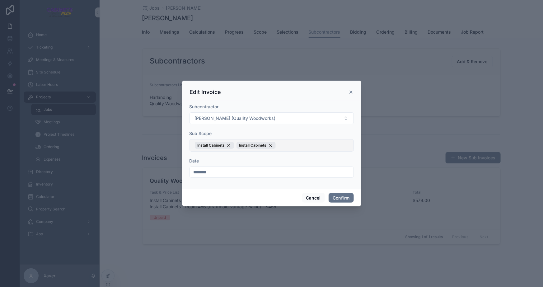
click at [316, 144] on button "Install Cabinets Install Cabinets" at bounding box center [272, 145] width 164 height 12
click at [216, 182] on button "New" at bounding box center [271, 181] width 159 height 6
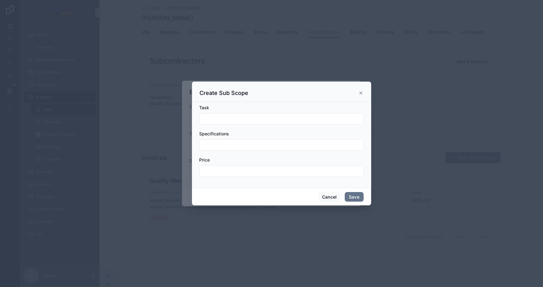
click at [242, 115] on input "text" at bounding box center [282, 119] width 164 height 9
click at [217, 143] on input "text" at bounding box center [282, 145] width 164 height 9
click at [210, 170] on input "text" at bounding box center [282, 171] width 164 height 9
click at [300, 151] on form "Task Specifications Price" at bounding box center [282, 144] width 164 height 78
click at [326, 194] on button "Cancel" at bounding box center [329, 197] width 23 height 10
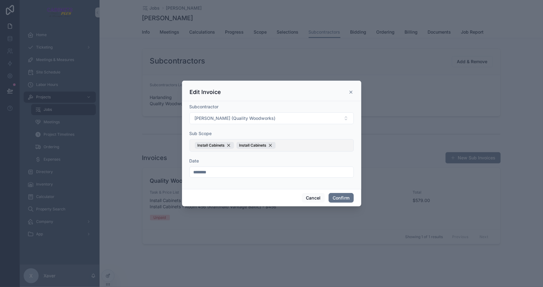
click at [310, 146] on button "Install Cabinets Install Cabinets" at bounding box center [272, 145] width 164 height 12
click at [221, 182] on button "New" at bounding box center [271, 181] width 159 height 6
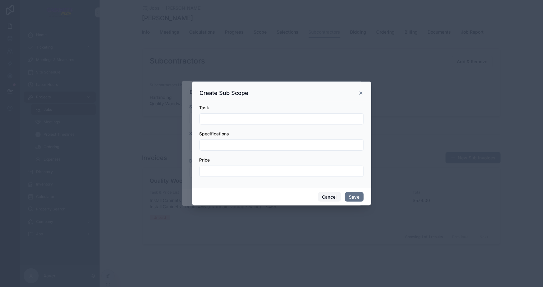
click at [335, 196] on button "Cancel" at bounding box center [329, 197] width 23 height 10
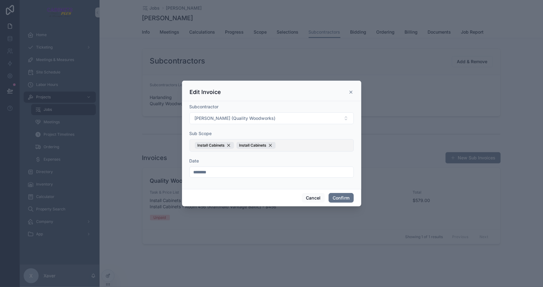
click at [291, 145] on button "Install Cabinets Install Cabinets" at bounding box center [272, 145] width 164 height 12
click at [202, 180] on span "New" at bounding box center [204, 181] width 9 height 6
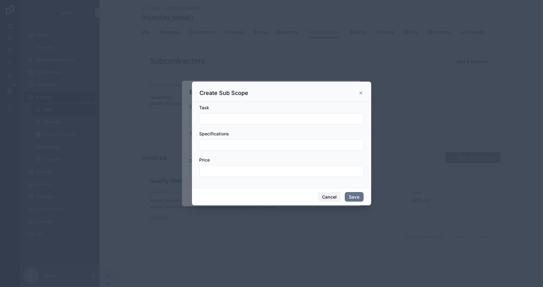
click at [326, 196] on button "Cancel" at bounding box center [329, 197] width 23 height 10
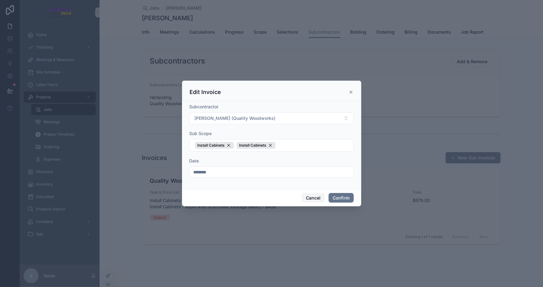
click at [314, 197] on button "Cancel" at bounding box center [313, 198] width 23 height 10
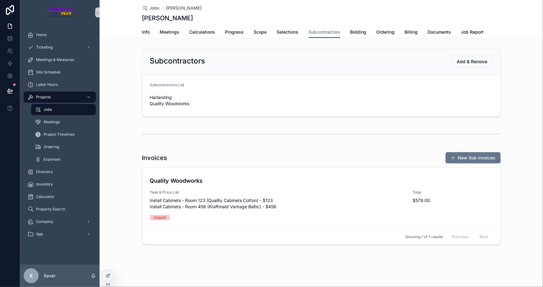
click at [456, 150] on div "Invoices New Sub Invoices Quality Woodworks Task & Price List Install Cabinets …" at bounding box center [322, 197] width 444 height 97
click at [456, 153] on button "New Sub Invoices" at bounding box center [473, 157] width 55 height 11
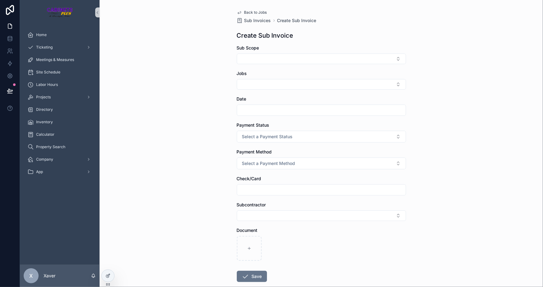
click at [240, 12] on link "Back to Jobs" at bounding box center [252, 12] width 30 height 5
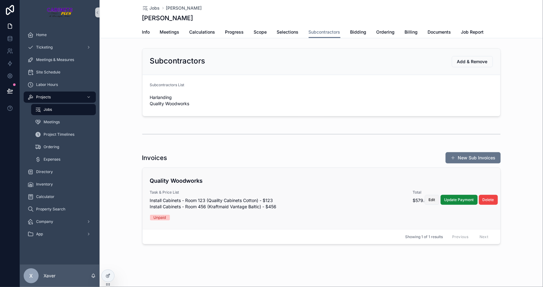
click at [432, 200] on span "Edit" at bounding box center [432, 199] width 7 height 5
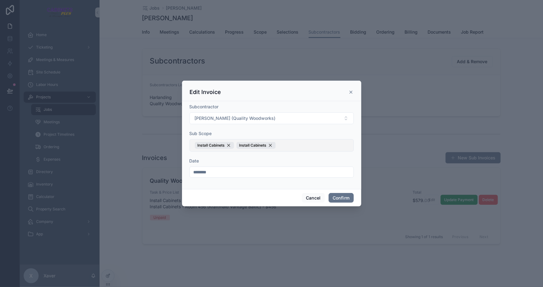
click at [286, 149] on button "Install Cabinets Install Cabinets" at bounding box center [272, 145] width 164 height 12
click at [200, 181] on span "New" at bounding box center [204, 181] width 9 height 6
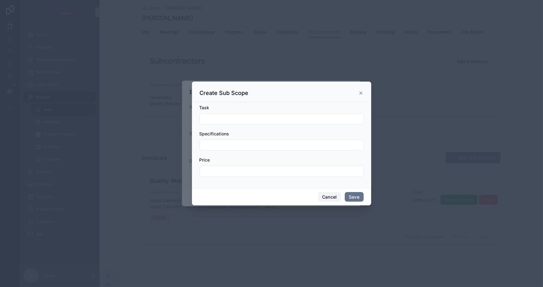
click at [322, 198] on button "Cancel" at bounding box center [329, 197] width 23 height 10
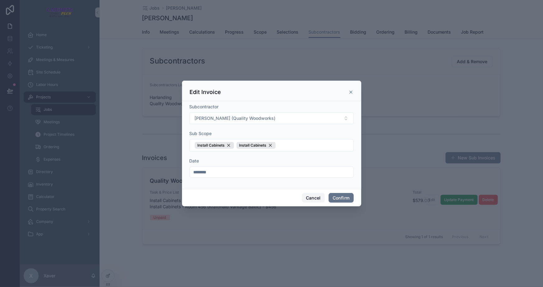
click at [314, 193] on button "Cancel" at bounding box center [313, 198] width 23 height 10
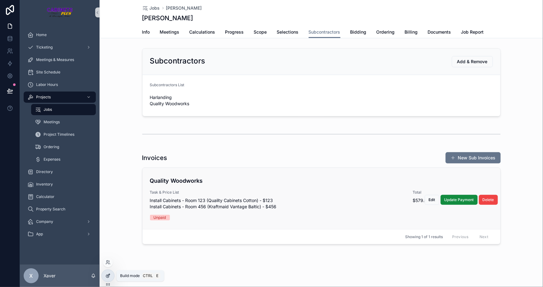
click at [106, 274] on icon at bounding box center [108, 275] width 5 height 5
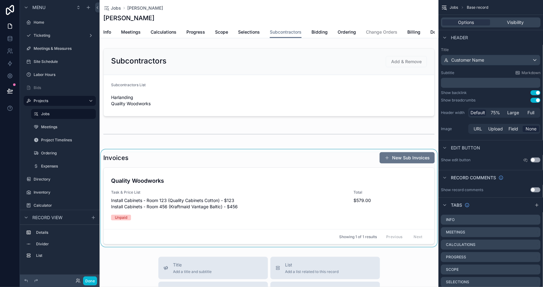
click at [262, 212] on div "scrollable content" at bounding box center [269, 197] width 339 height 97
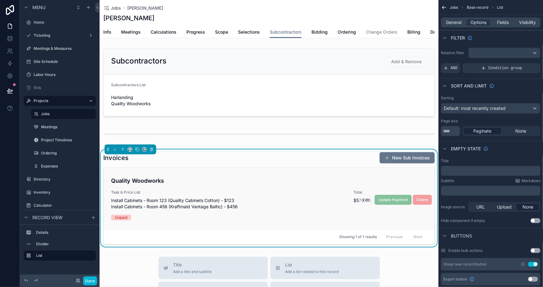
click at [309, 201] on div "Task & Price List Install Cabinets - Room 123 (Quality Cabinets Cotton) - $123 …" at bounding box center [228, 200] width 235 height 20
click at [504, 19] on div "General Options Fields Visibility" at bounding box center [491, 22] width 100 height 10
click at [501, 22] on span "Fields" at bounding box center [504, 22] width 12 height 6
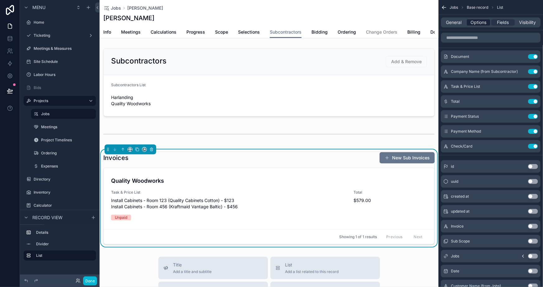
click at [476, 22] on span "Options" at bounding box center [479, 22] width 16 height 6
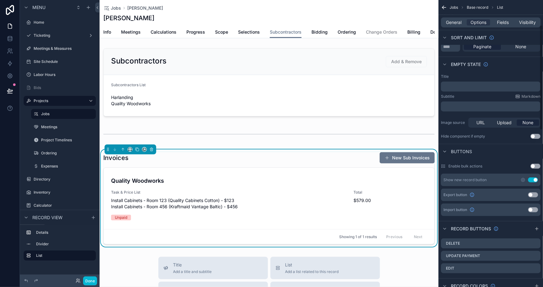
scroll to position [85, 0]
click at [536, 270] on icon "scrollable content" at bounding box center [535, 268] width 5 height 5
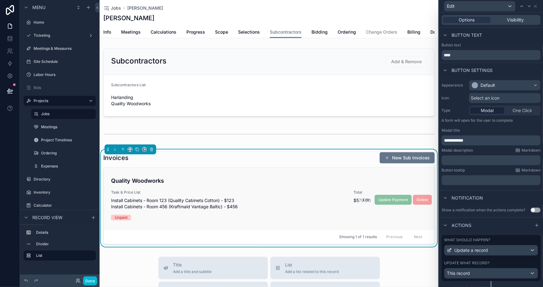
click at [383, 216] on div "Quality Woodworks Task & Price List Install Cabinets - Room 123 (Quality Cabine…" at bounding box center [269, 199] width 316 height 44
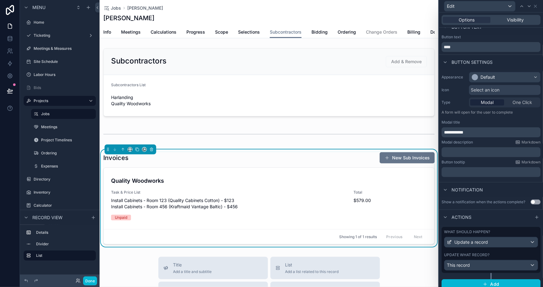
scroll to position [12, 0]
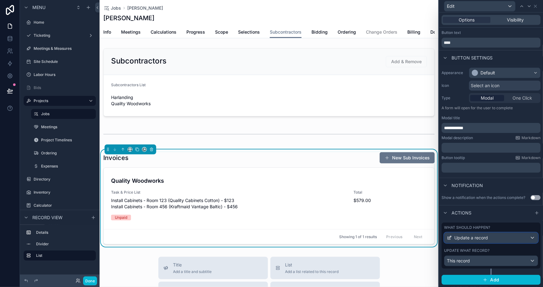
click at [461, 238] on span "Update a record" at bounding box center [472, 238] width 34 height 6
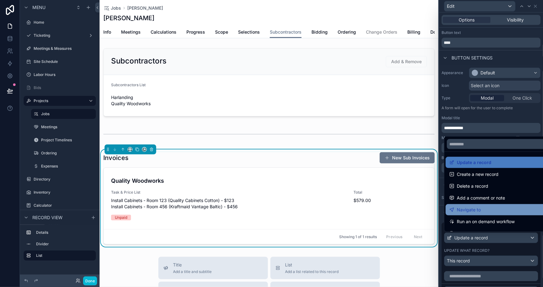
click at [465, 208] on span "Navigate to" at bounding box center [469, 209] width 24 height 7
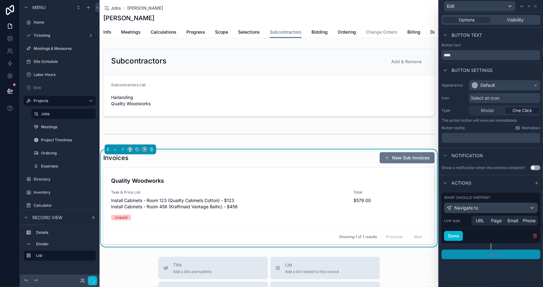
scroll to position [0, 0]
click at [499, 221] on span "Page" at bounding box center [497, 221] width 11 height 6
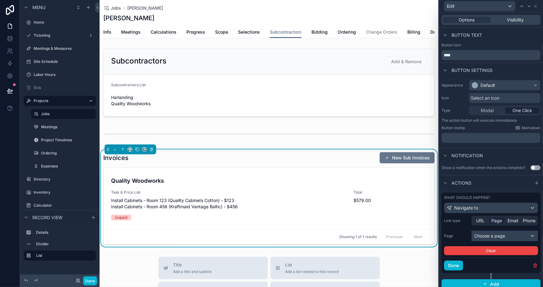
click at [484, 236] on div "Choose a page" at bounding box center [505, 236] width 66 height 10
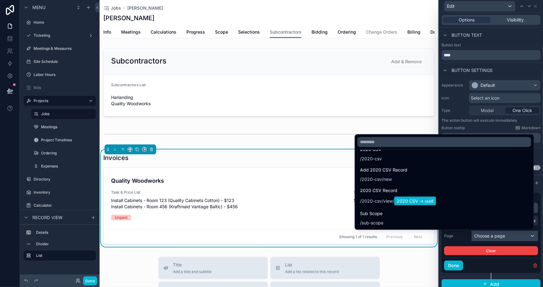
scroll to position [4180, 0]
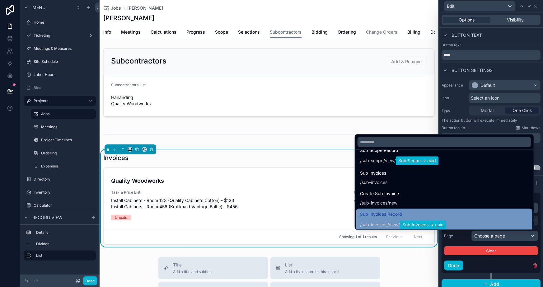
click at [408, 213] on span "Sub Invoices Record" at bounding box center [403, 213] width 86 height 7
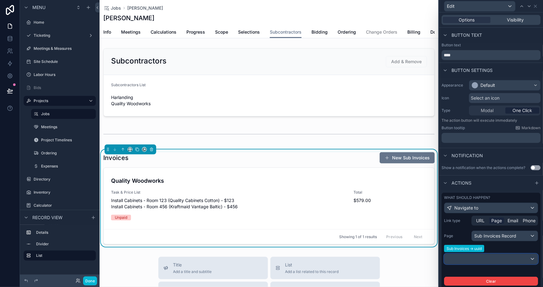
click at [469, 260] on div at bounding box center [491, 259] width 93 height 10
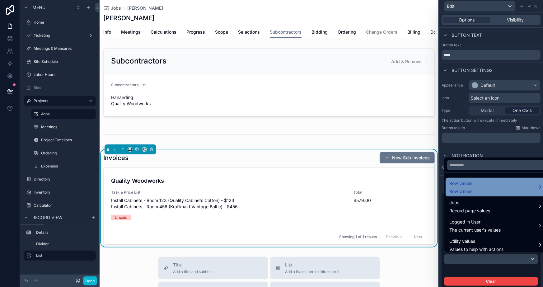
click at [468, 185] on span "Row values" at bounding box center [461, 183] width 23 height 7
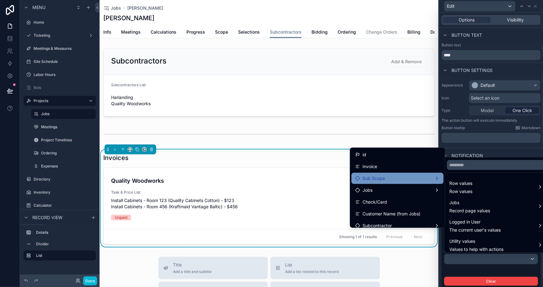
scroll to position [99, 0]
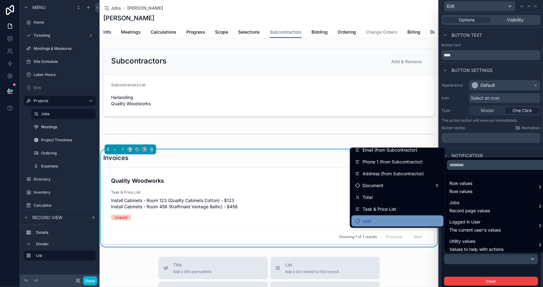
click at [386, 216] on div "uuid" at bounding box center [398, 220] width 92 height 11
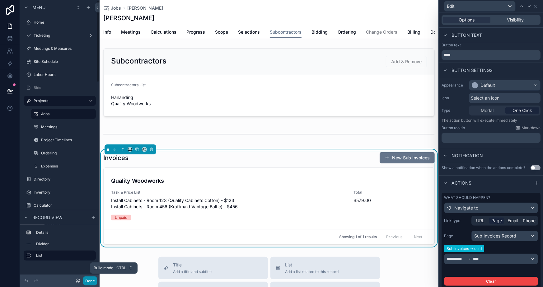
click at [90, 279] on button "Done" at bounding box center [90, 281] width 14 height 9
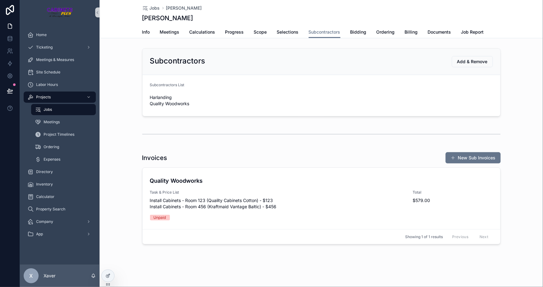
click at [430, 201] on div "Quality Woodworks Task & Price List Install Cabinets - Room 123 (Quality Cabine…" at bounding box center [322, 198] width 358 height 61
click at [431, 198] on span "Edit" at bounding box center [432, 199] width 7 height 5
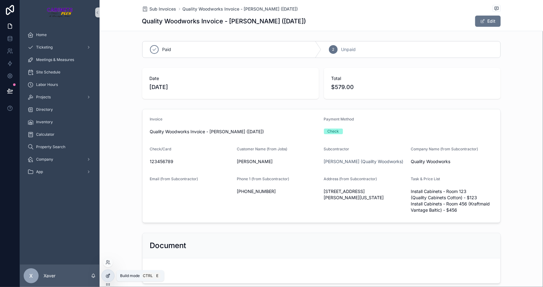
click at [107, 275] on icon at bounding box center [108, 275] width 5 height 5
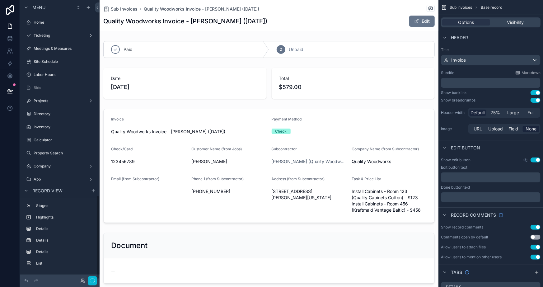
scroll to position [654, 0]
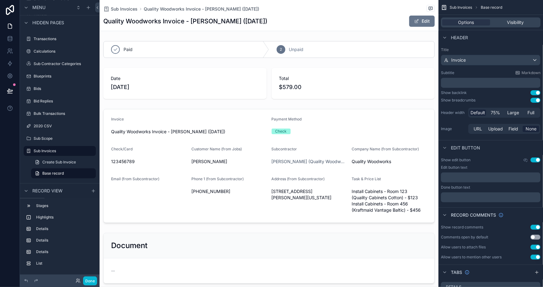
click at [536, 90] on button "Use setting" at bounding box center [536, 92] width 10 height 5
click at [535, 99] on button "Use setting" at bounding box center [536, 100] width 10 height 5
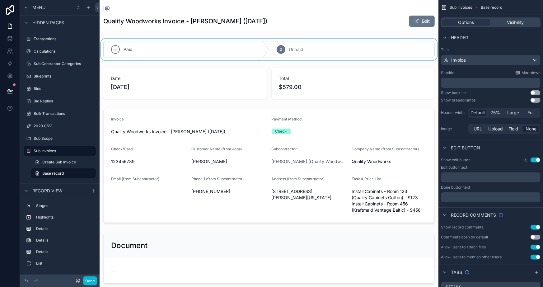
click at [214, 50] on div "scrollable content" at bounding box center [269, 50] width 339 height 22
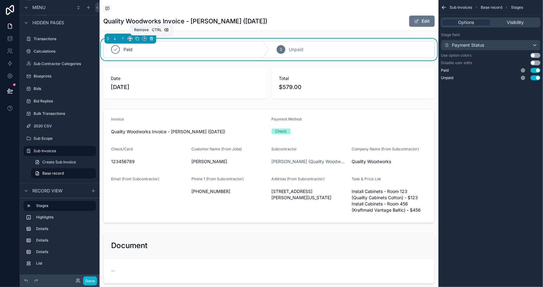
click at [153, 39] on icon "scrollable content" at bounding box center [151, 38] width 4 height 4
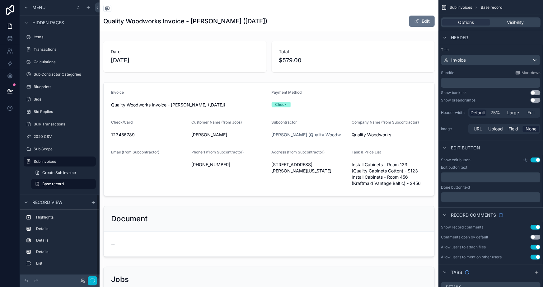
scroll to position [642, 0]
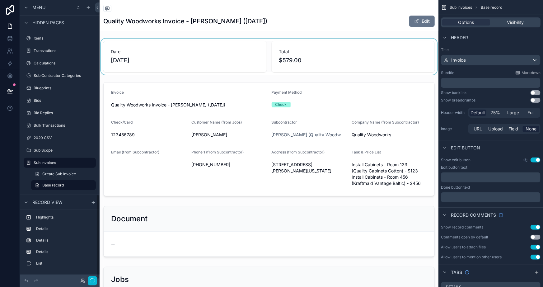
click at [151, 49] on div "scrollable content" at bounding box center [269, 57] width 339 height 36
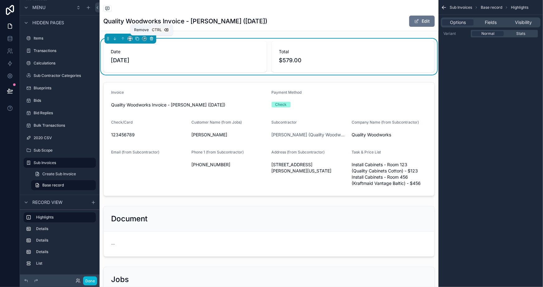
click at [152, 38] on icon "scrollable content" at bounding box center [151, 39] width 2 height 2
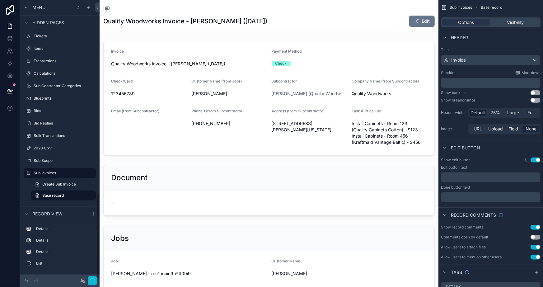
scroll to position [630, 0]
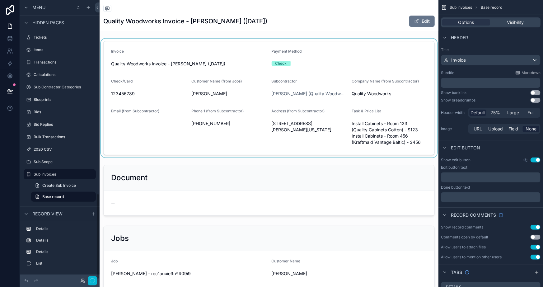
click at [158, 49] on div "scrollable content" at bounding box center [269, 98] width 339 height 119
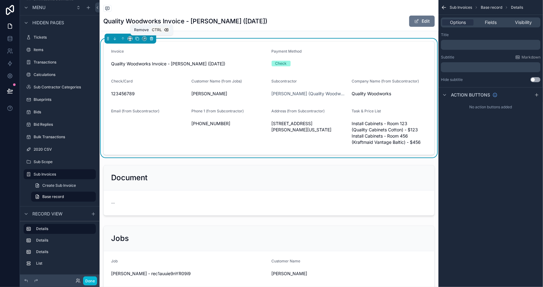
click at [150, 39] on icon "scrollable content" at bounding box center [151, 39] width 2 height 2
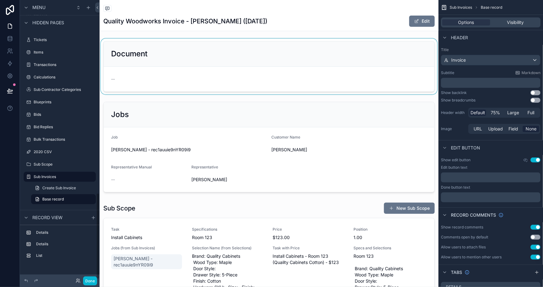
scroll to position [627, 0]
click at [157, 52] on div "scrollable content" at bounding box center [269, 67] width 339 height 56
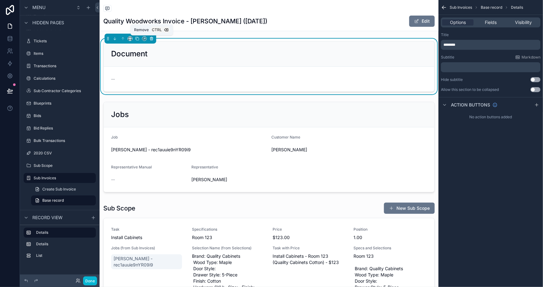
click at [153, 39] on icon "scrollable content" at bounding box center [151, 38] width 4 height 4
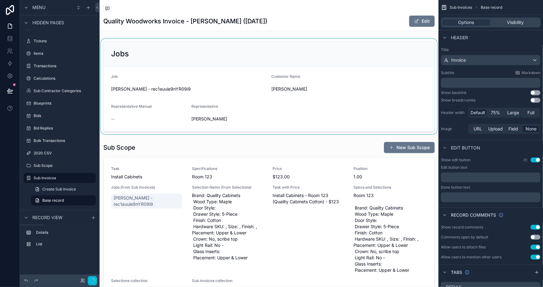
click at [158, 53] on div "scrollable content" at bounding box center [269, 87] width 339 height 96
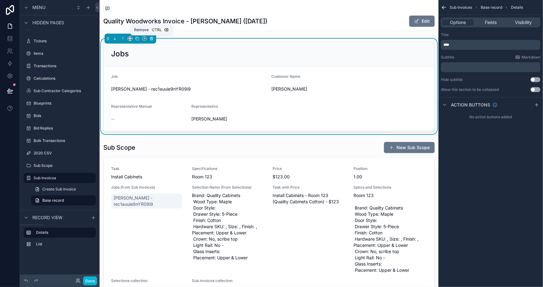
click at [151, 38] on icon "scrollable content" at bounding box center [151, 38] width 4 height 4
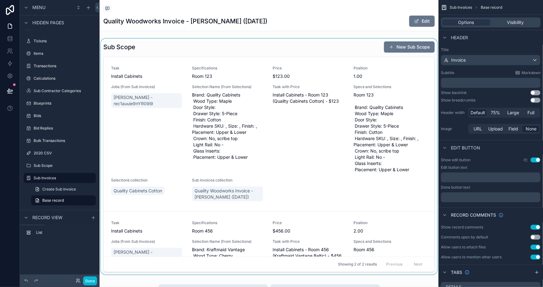
click at [156, 51] on div "scrollable content" at bounding box center [269, 157] width 339 height 236
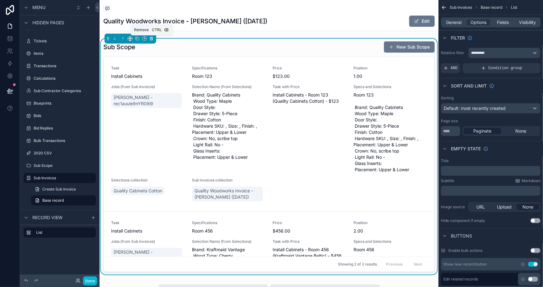
click at [152, 39] on icon "scrollable content" at bounding box center [151, 38] width 4 height 4
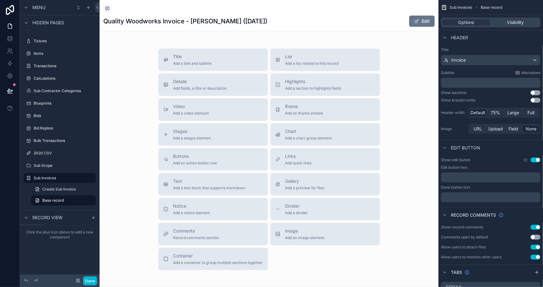
click at [535, 159] on button "Use setting" at bounding box center [536, 160] width 10 height 5
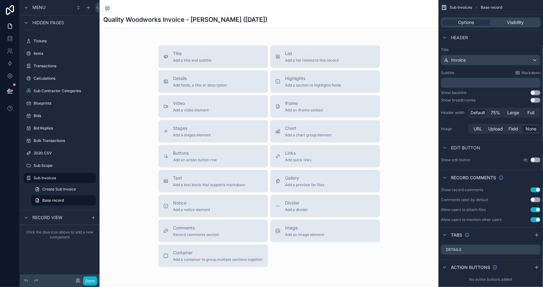
click at [537, 190] on button "Use setting" at bounding box center [536, 189] width 10 height 5
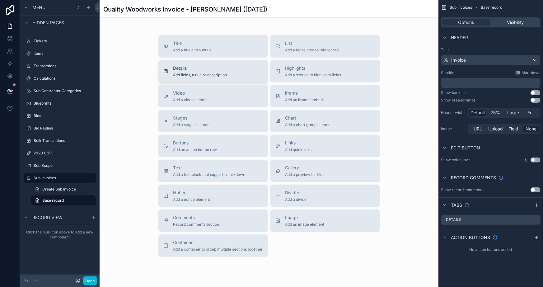
click at [198, 67] on span "Details" at bounding box center [200, 68] width 54 height 6
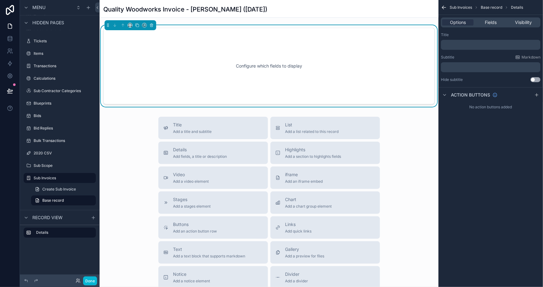
click at [334, 75] on div "Configure which fields to display" at bounding box center [269, 66] width 311 height 56
click at [151, 25] on icon "scrollable content" at bounding box center [151, 25] width 4 height 4
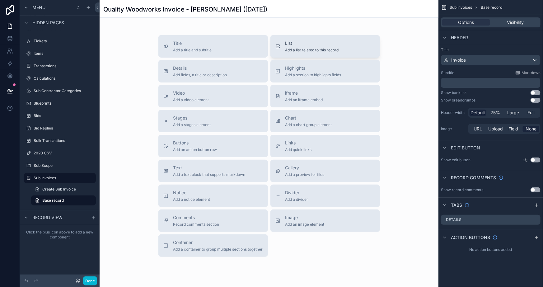
click at [305, 43] on span "List" at bounding box center [313, 43] width 54 height 6
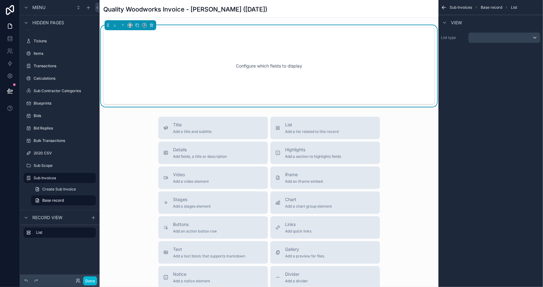
click at [274, 50] on div "Configure which fields to display" at bounding box center [269, 66] width 311 height 56
click at [488, 37] on div "scrollable content" at bounding box center [505, 38] width 72 height 10
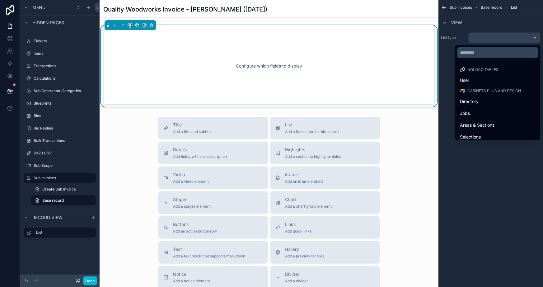
click at [468, 54] on input "text" at bounding box center [498, 53] width 80 height 10
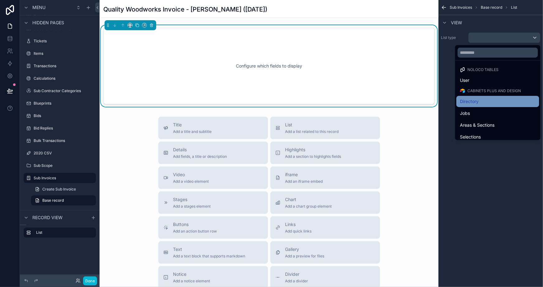
click at [469, 103] on span "Directory" at bounding box center [470, 101] width 19 height 7
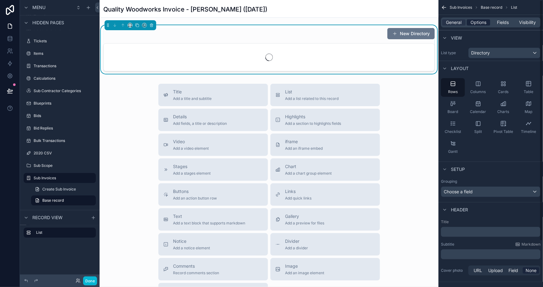
click at [472, 24] on span "Options" at bounding box center [479, 22] width 16 height 6
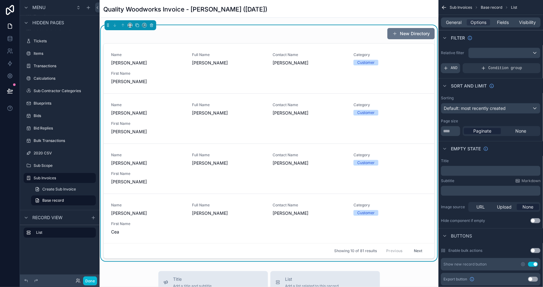
click at [447, 67] on icon "scrollable content" at bounding box center [446, 68] width 5 height 5
click at [523, 63] on icon "scrollable content" at bounding box center [525, 64] width 4 height 4
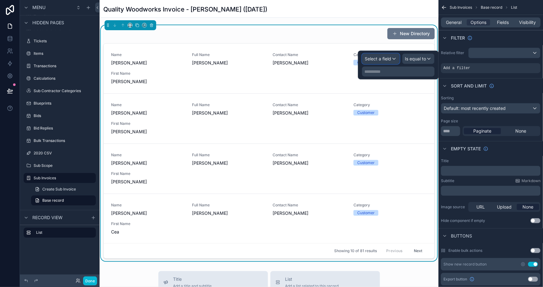
click at [389, 57] on span "Select a field" at bounding box center [378, 58] width 26 height 5
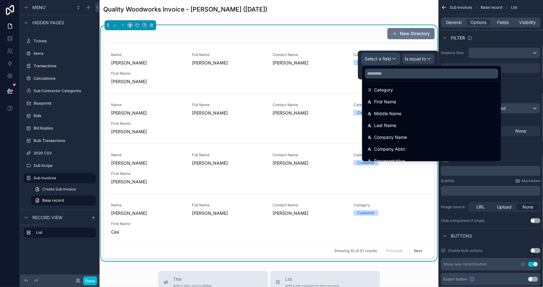
scroll to position [113, 0]
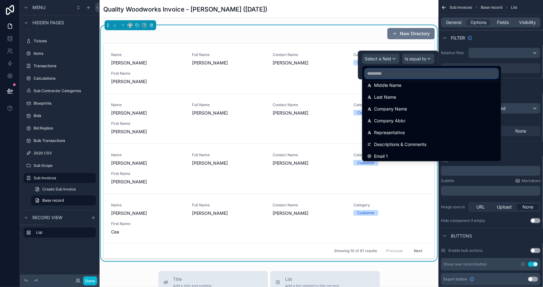
click at [404, 74] on input "text" at bounding box center [432, 74] width 134 height 10
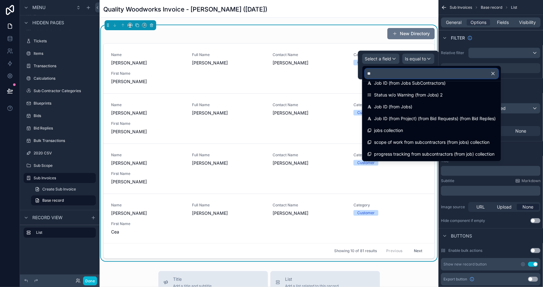
scroll to position [79, 0]
type input "***"
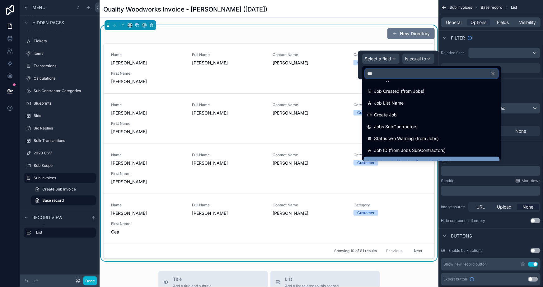
scroll to position [0, 0]
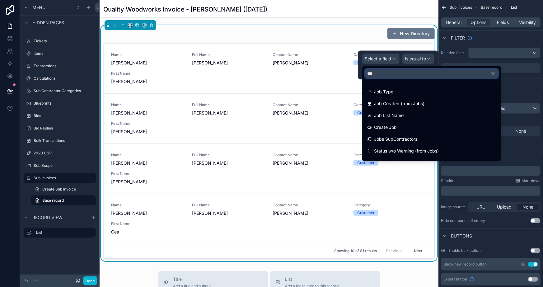
click at [399, 75] on input "***" at bounding box center [432, 74] width 134 height 10
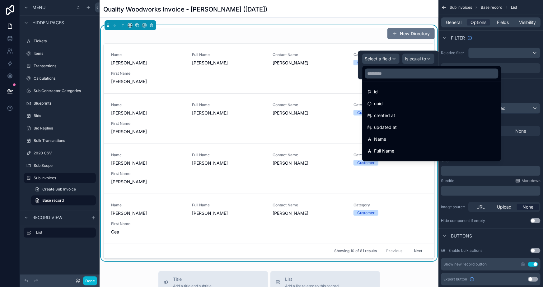
click at [382, 61] on div at bounding box center [398, 65] width 81 height 29
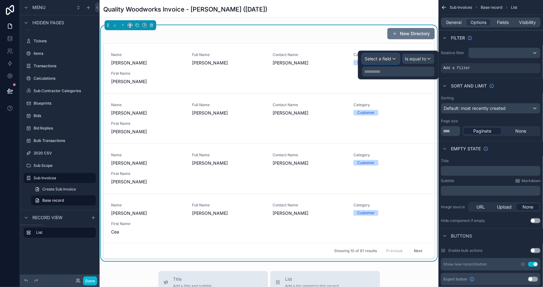
click at [382, 59] on span "Select a field" at bounding box center [378, 58] width 26 height 5
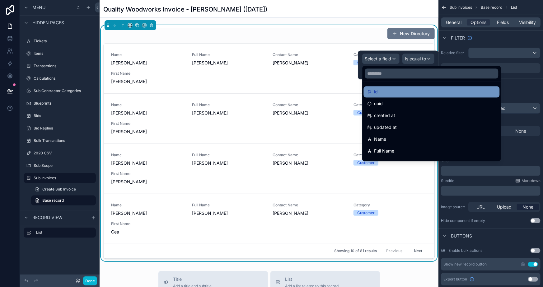
click at [386, 92] on div "id" at bounding box center [432, 91] width 129 height 7
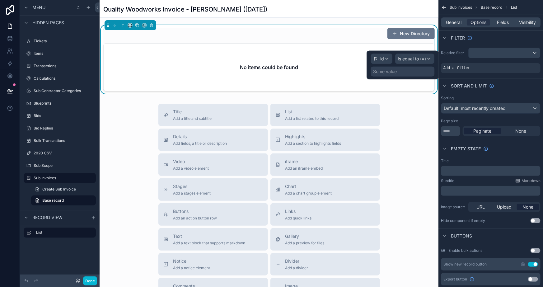
click at [414, 70] on div "Some value" at bounding box center [403, 72] width 64 height 10
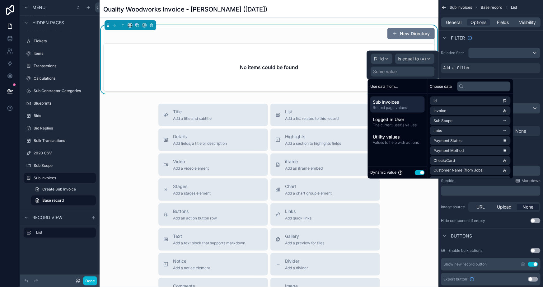
click at [401, 103] on span "Sub Invoices" at bounding box center [398, 102] width 50 height 6
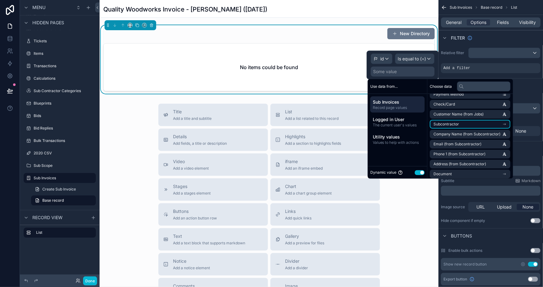
click at [467, 122] on li "Subcontractor" at bounding box center [470, 124] width 81 height 9
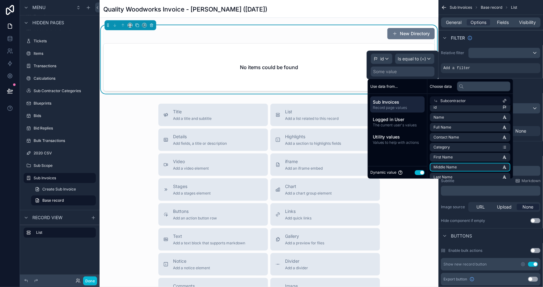
scroll to position [0, 0]
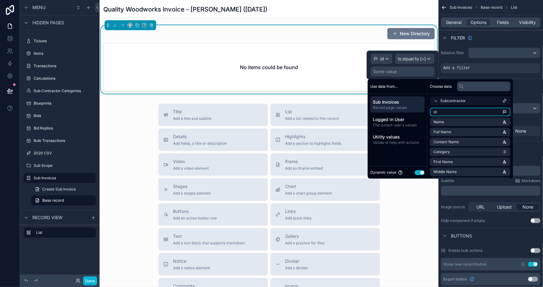
click at [455, 110] on li "id" at bounding box center [470, 112] width 81 height 9
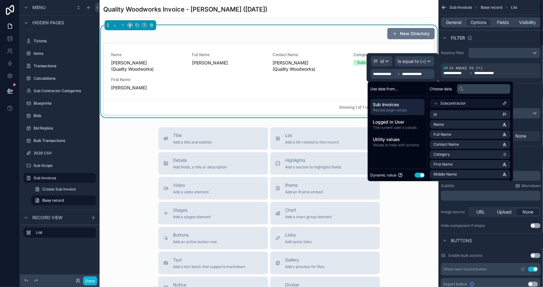
click at [525, 96] on div "Sort And Limit" at bounding box center [491, 90] width 105 height 15
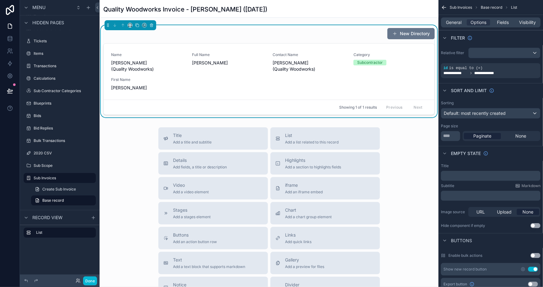
click at [204, 39] on div "New Directory" at bounding box center [269, 34] width 332 height 12
click at [452, 27] on div "General Options Fields Visibility" at bounding box center [491, 22] width 105 height 15
click at [452, 23] on span "General" at bounding box center [455, 22] width 16 height 6
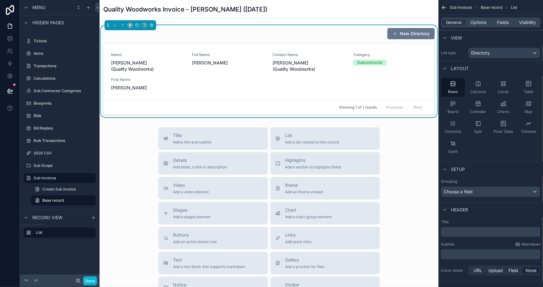
click at [471, 227] on div "﻿" at bounding box center [491, 232] width 100 height 10
click at [473, 231] on p "﻿" at bounding box center [492, 232] width 96 height 6
click at [410, 246] on div "Title Add a title and subtitle List Add a list related to this record Details A…" at bounding box center [269, 238] width 339 height 222
click at [137, 128] on div "Title Add a title and subtitle List Add a list related to this record Details A…" at bounding box center [269, 238] width 339 height 222
click at [285, 33] on div "Subcontractor Info New Directory" at bounding box center [269, 34] width 332 height 12
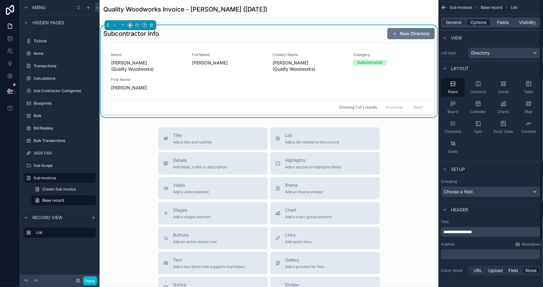
click at [483, 21] on span "Options" at bounding box center [479, 22] width 16 height 6
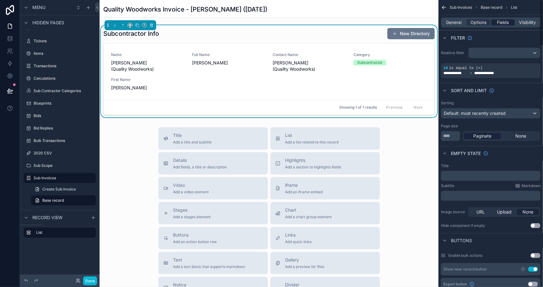
click at [501, 20] on span "Fields" at bounding box center [504, 22] width 12 height 6
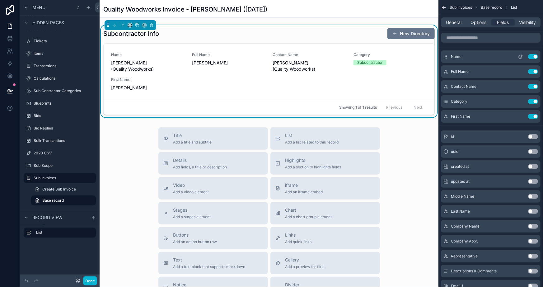
click at [535, 57] on button "Use setting" at bounding box center [533, 56] width 10 height 5
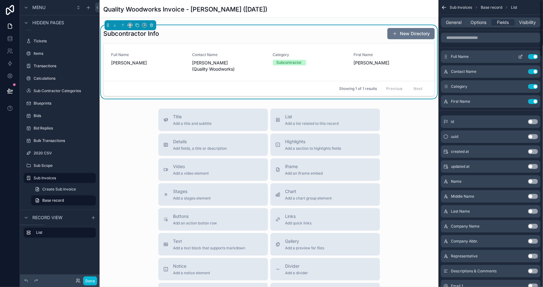
click at [535, 57] on button "Use setting" at bounding box center [533, 56] width 10 height 5
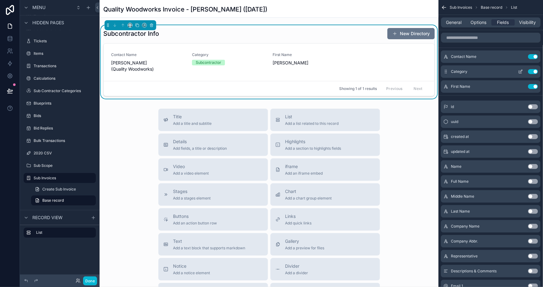
click at [532, 70] on button "Use setting" at bounding box center [533, 71] width 10 height 5
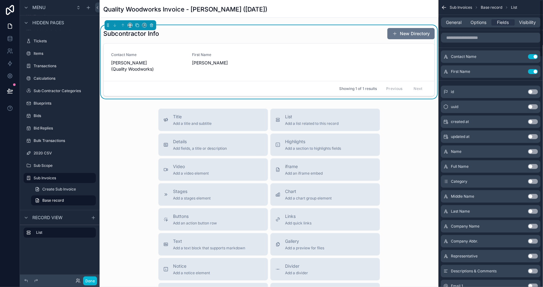
click at [532, 70] on button "Use setting" at bounding box center [533, 71] width 10 height 5
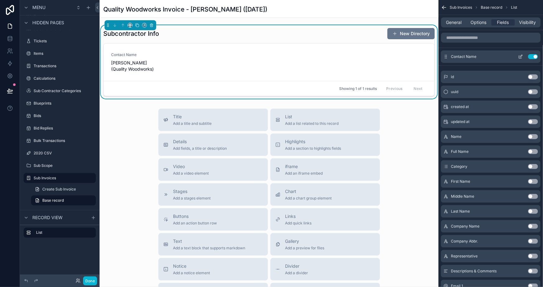
click at [536, 57] on button "Use setting" at bounding box center [533, 56] width 10 height 5
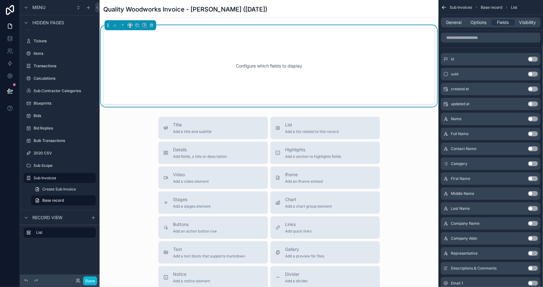
click at [531, 224] on button "Use setting" at bounding box center [533, 223] width 10 height 5
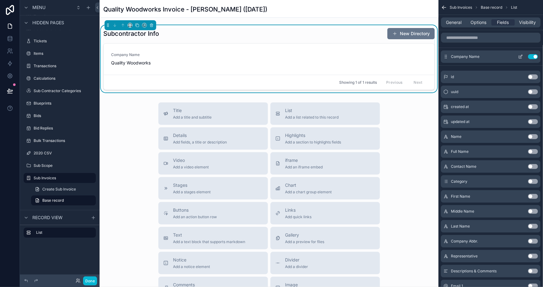
click at [521, 54] on div "Company Name Use setting" at bounding box center [491, 56] width 100 height 12
click at [522, 55] on icon "scrollable content" at bounding box center [521, 56] width 2 height 2
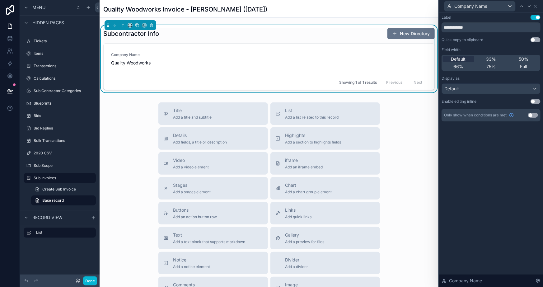
click at [535, 16] on button "Use setting" at bounding box center [536, 17] width 10 height 5
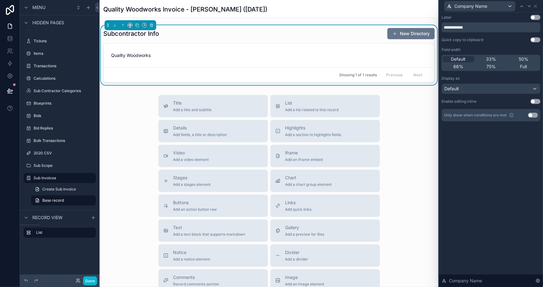
click at [478, 186] on div "**********" at bounding box center [491, 149] width 104 height 275
click at [523, 66] on span "Full" at bounding box center [524, 67] width 7 height 6
click at [482, 84] on div "Default" at bounding box center [491, 89] width 98 height 10
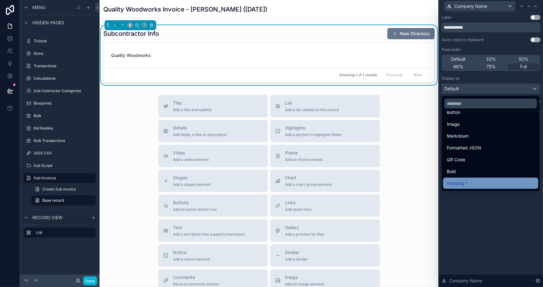
scroll to position [68, 0]
click at [457, 182] on span "Heading 4" at bounding box center [457, 184] width 21 height 7
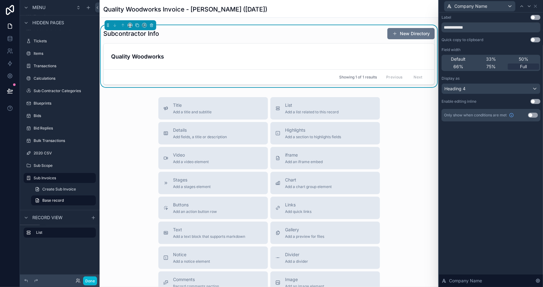
click at [468, 167] on div "**********" at bounding box center [491, 149] width 104 height 275
click at [535, 7] on icon at bounding box center [536, 6] width 2 height 2
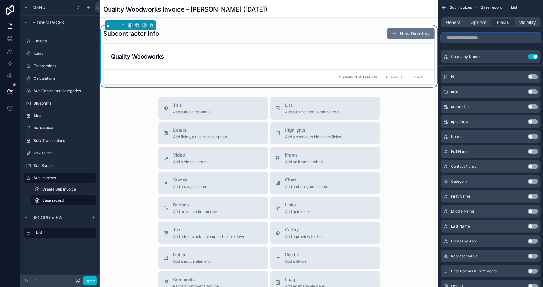
click at [488, 35] on input "scrollable content" at bounding box center [491, 38] width 100 height 10
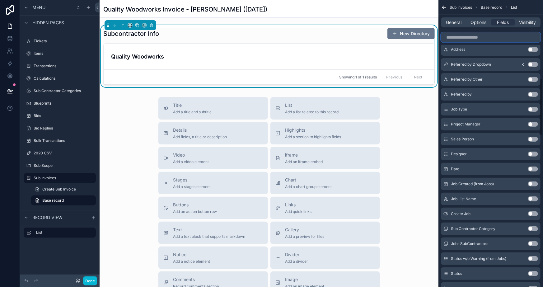
scroll to position [396, 0]
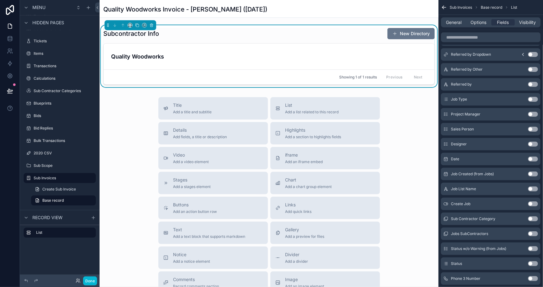
click at [532, 218] on button "Use setting" at bounding box center [533, 218] width 10 height 5
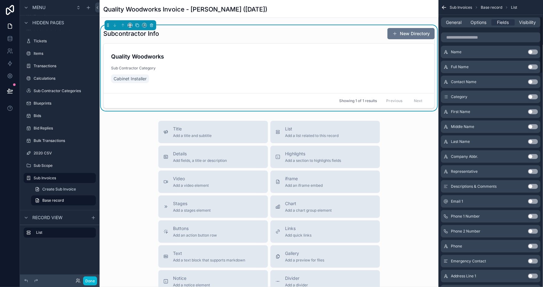
scroll to position [0, 0]
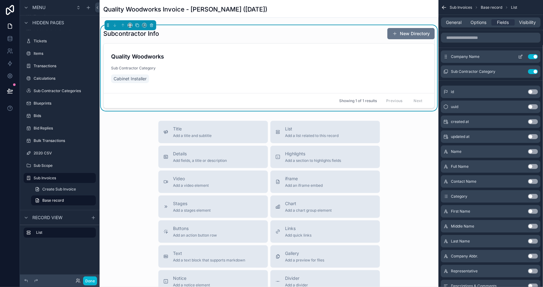
click at [520, 56] on icon "scrollable content" at bounding box center [520, 56] width 5 height 5
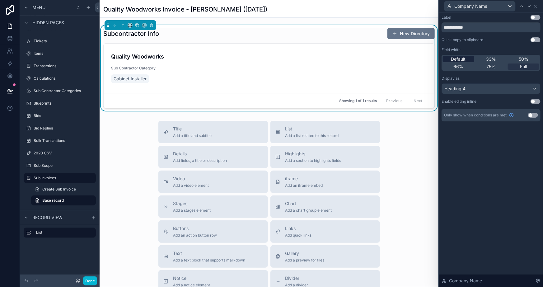
click at [450, 57] on div "Default" at bounding box center [458, 59] width 31 height 6
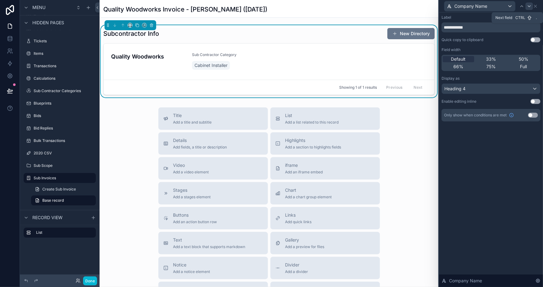
click at [529, 6] on icon at bounding box center [529, 6] width 2 height 1
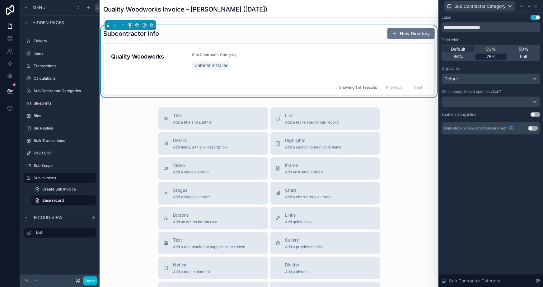
click at [495, 56] on span "75%" at bounding box center [491, 57] width 9 height 6
click at [536, 15] on button "Use setting" at bounding box center [536, 17] width 10 height 5
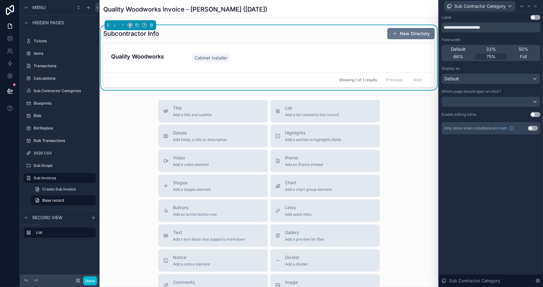
click at [489, 186] on div "**********" at bounding box center [491, 149] width 104 height 275
click at [537, 6] on icon at bounding box center [536, 6] width 2 height 2
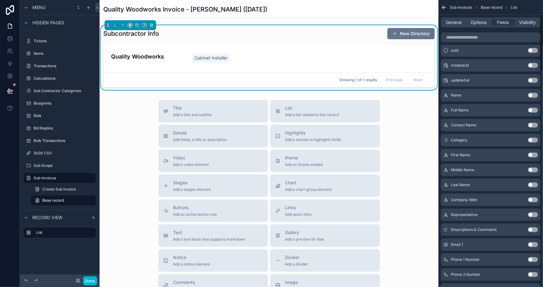
scroll to position [85, 0]
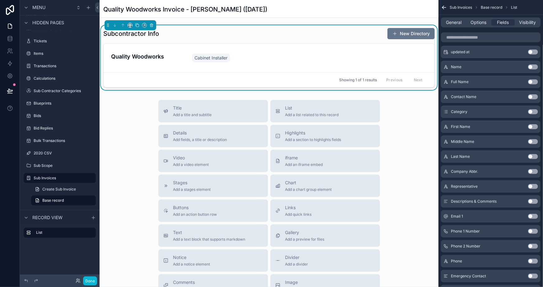
click at [532, 229] on button "Use setting" at bounding box center [533, 231] width 10 height 5
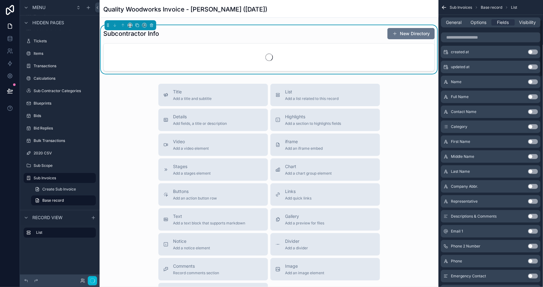
scroll to position [100, 0]
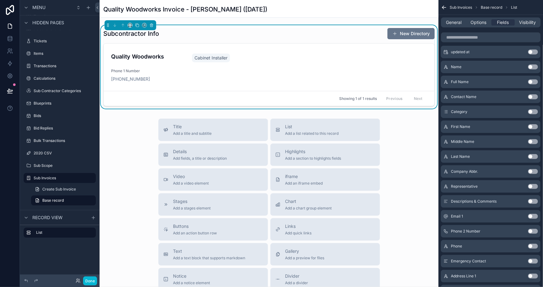
click at [532, 212] on div "Email 1 Use setting" at bounding box center [491, 216] width 100 height 12
click at [532, 214] on button "Use setting" at bounding box center [533, 216] width 10 height 5
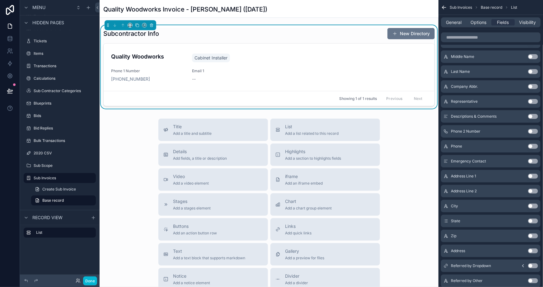
click at [533, 250] on button "Use setting" at bounding box center [533, 250] width 10 height 5
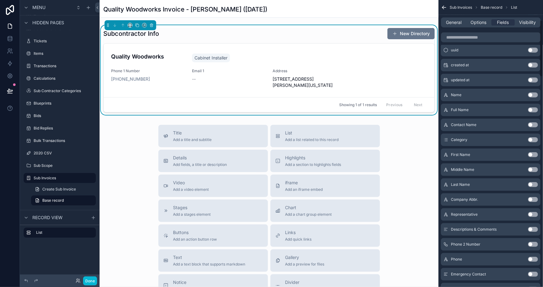
scroll to position [0, 0]
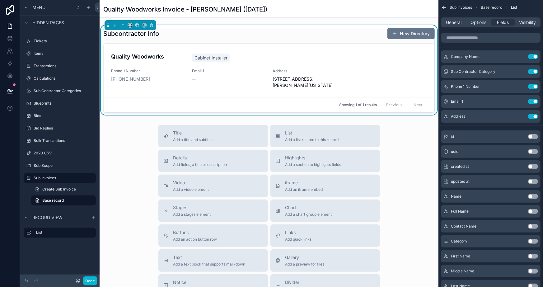
click at [254, 38] on div "Subcontractor Info New Directory" at bounding box center [269, 34] width 332 height 12
click at [520, 86] on icon "scrollable content" at bounding box center [520, 86] width 5 height 5
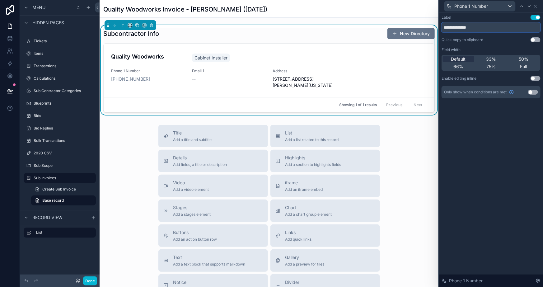
click at [495, 27] on input "**********" at bounding box center [491, 27] width 99 height 10
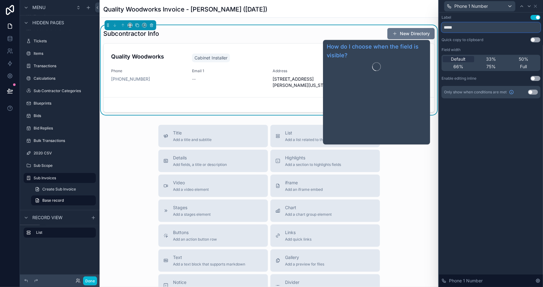
type input "*****"
click at [491, 123] on div "Label Use setting ***** Quick copy to clipboard Use setting Field width Default…" at bounding box center [491, 149] width 104 height 275
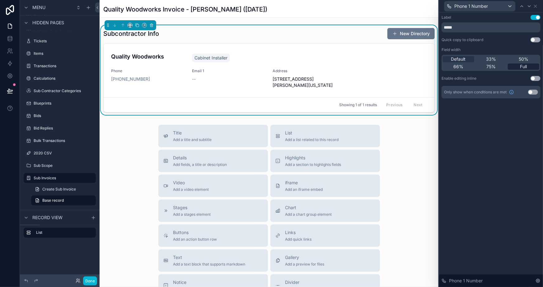
click at [521, 64] on span "Full" at bounding box center [524, 67] width 7 height 6
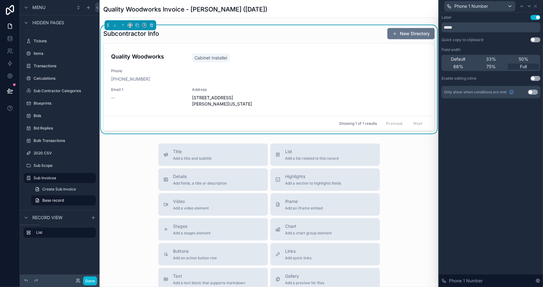
click at [526, 128] on div "Label Use setting ***** Quick copy to clipboard Use setting Field width Default…" at bounding box center [491, 149] width 104 height 275
click at [528, 5] on icon at bounding box center [529, 6] width 5 height 5
click at [494, 25] on input "*******" at bounding box center [491, 27] width 99 height 10
type input "*****"
click at [496, 168] on div "Label Use setting ***** Quick copy to clipboard Use setting Field width Default…" at bounding box center [491, 149] width 104 height 275
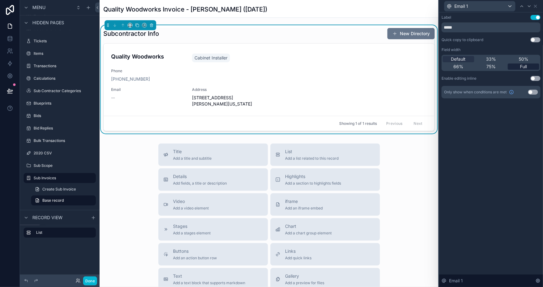
click at [524, 64] on span "Full" at bounding box center [524, 67] width 7 height 6
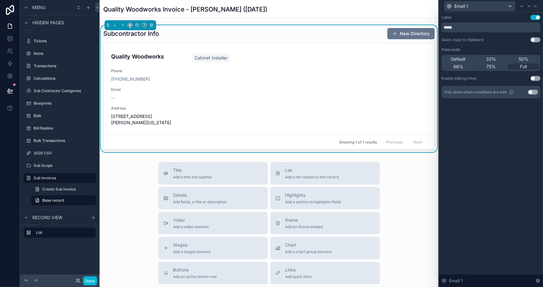
click at [510, 111] on div "Label Use setting ***** Quick copy to clipboard Use setting Field width Default…" at bounding box center [491, 62] width 104 height 101
click at [503, 111] on div "Label Use setting ***** Quick copy to clipboard Use setting Field width Default…" at bounding box center [491, 62] width 104 height 101
click at [501, 114] on div "Label Use setting ***** Quick copy to clipboard Use setting Field width Default…" at bounding box center [491, 149] width 104 height 275
click at [519, 65] on div "Full" at bounding box center [523, 67] width 31 height 6
click at [509, 29] on input "*****" at bounding box center [491, 27] width 99 height 10
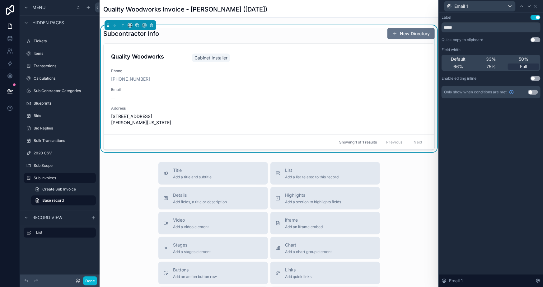
click at [501, 130] on div "Label Use setting ***** Quick copy to clipboard Use setting Field width Default…" at bounding box center [491, 149] width 104 height 275
click at [531, 4] on icon at bounding box center [529, 6] width 5 height 5
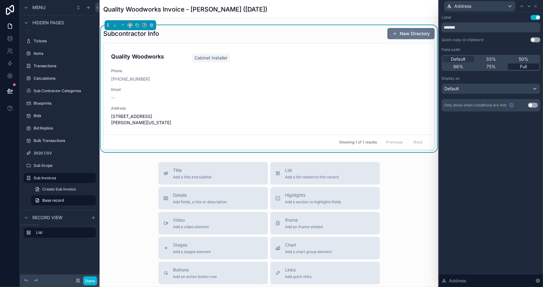
click at [523, 66] on span "Full" at bounding box center [524, 67] width 7 height 6
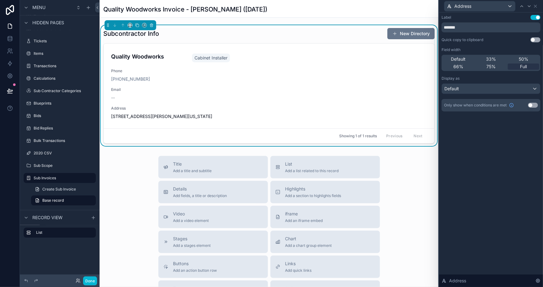
click at [503, 146] on div "Label Use setting ******* Quick copy to clipboard Use setting Field width Defau…" at bounding box center [491, 149] width 104 height 275
click at [502, 122] on div "Label Use setting ******* Quick copy to clipboard Use setting Field width Defau…" at bounding box center [491, 69] width 104 height 114
click at [485, 139] on div "Label Use setting ******* Quick copy to clipboard Use setting Field width Defau…" at bounding box center [491, 149] width 104 height 275
click at [469, 90] on div "Default" at bounding box center [491, 89] width 98 height 10
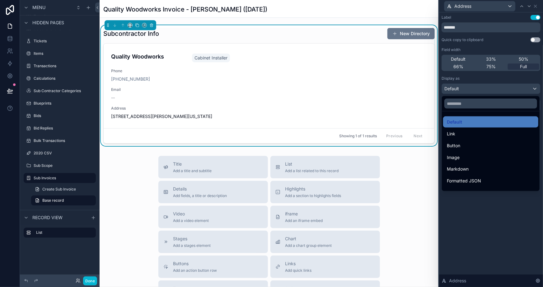
click at [481, 217] on div at bounding box center [491, 143] width 104 height 287
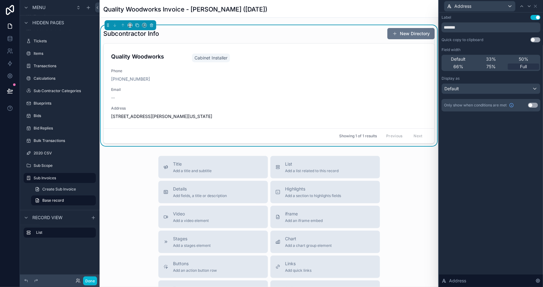
click at [501, 194] on div "Label Use setting ******* Quick copy to clipboard Use setting Field width Defau…" at bounding box center [491, 149] width 104 height 275
click at [533, 5] on icon at bounding box center [535, 6] width 5 height 5
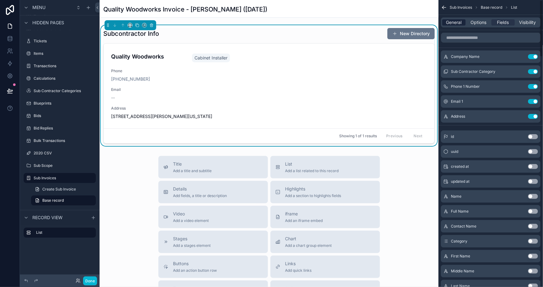
click at [456, 23] on span "General" at bounding box center [455, 22] width 16 height 6
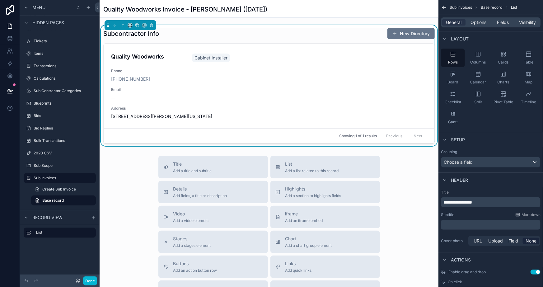
scroll to position [55, 0]
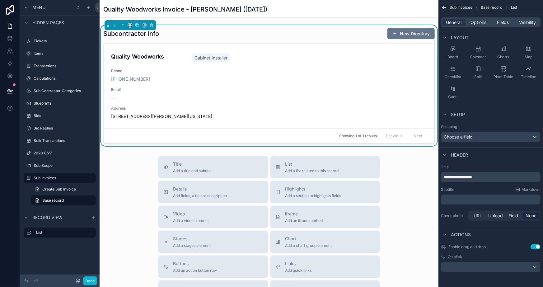
click at [538, 247] on button "Use setting" at bounding box center [536, 246] width 10 height 5
click at [505, 267] on div "scrollable content" at bounding box center [491, 267] width 99 height 10
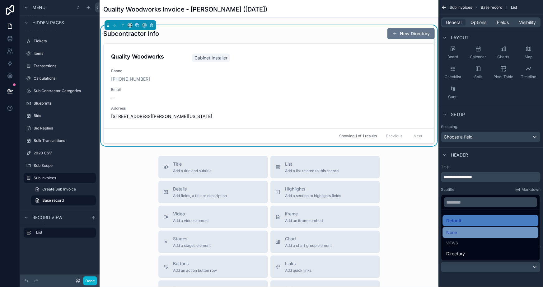
click at [464, 233] on div "None" at bounding box center [491, 232] width 88 height 7
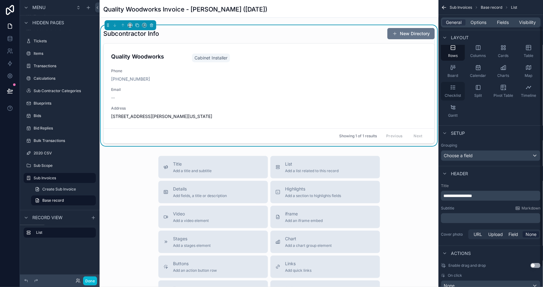
scroll to position [0, 0]
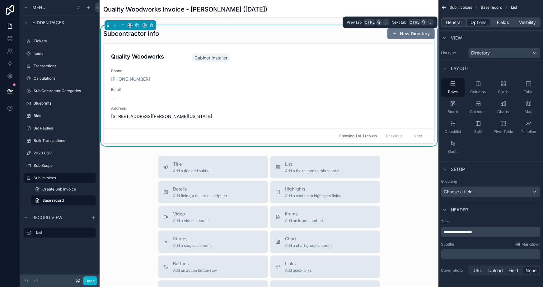
click at [485, 20] on span "Options" at bounding box center [479, 22] width 16 height 6
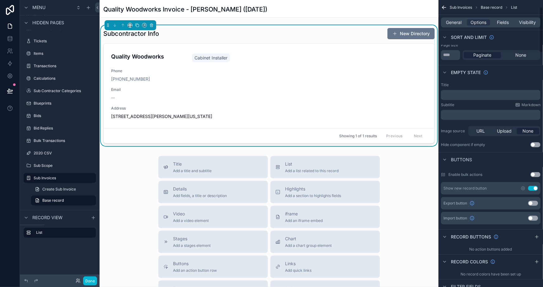
scroll to position [85, 0]
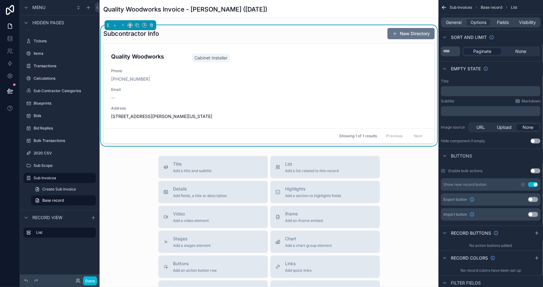
click at [532, 183] on button "Use setting" at bounding box center [533, 184] width 10 height 5
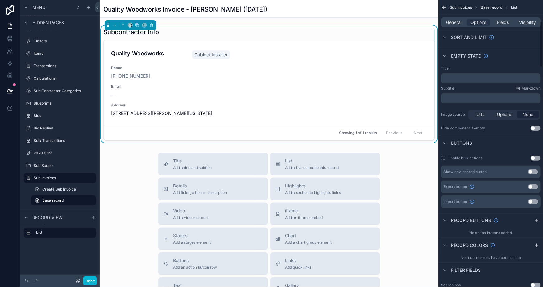
scroll to position [0, 0]
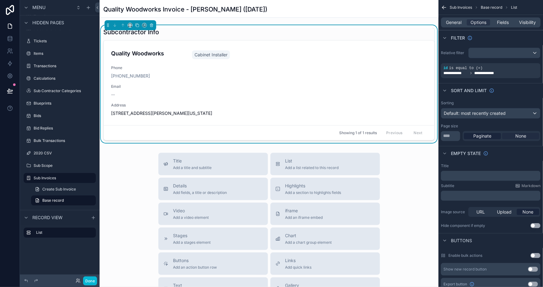
click at [524, 135] on span "None" at bounding box center [521, 136] width 11 height 6
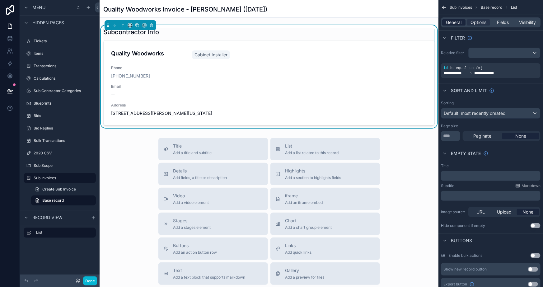
click at [449, 19] on span "General" at bounding box center [455, 22] width 16 height 6
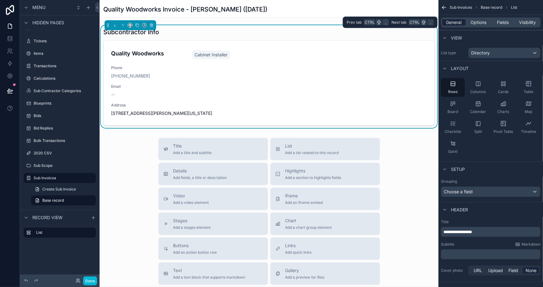
click at [449, 19] on span "General" at bounding box center [455, 22] width 16 height 6
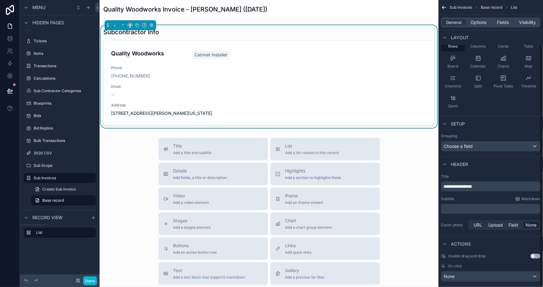
scroll to position [55, 0]
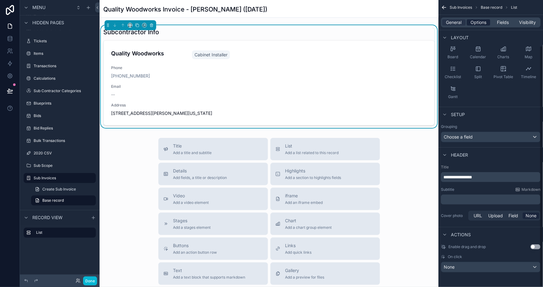
click at [476, 25] on span "Options" at bounding box center [479, 22] width 16 height 6
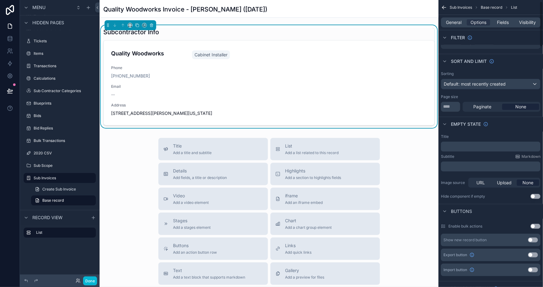
scroll to position [0, 0]
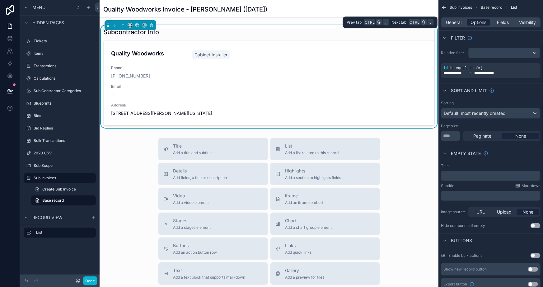
click at [475, 24] on span "Options" at bounding box center [479, 22] width 16 height 6
click at [130, 155] on div "Title Add a title and subtitle List Add a list related to this record Details A…" at bounding box center [269, 249] width 339 height 222
click at [292, 149] on div "List Add a list related to this record" at bounding box center [313, 149] width 54 height 12
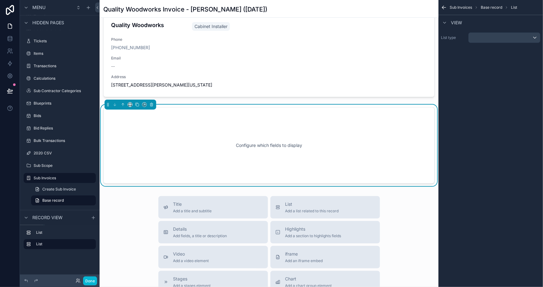
scroll to position [30, 0]
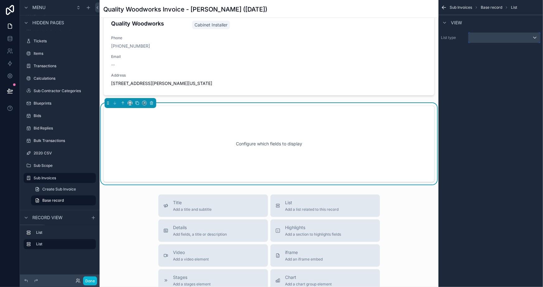
click at [487, 35] on div "scrollable content" at bounding box center [505, 38] width 72 height 10
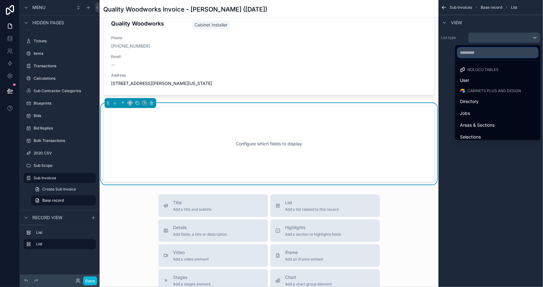
click at [468, 50] on input "text" at bounding box center [498, 53] width 80 height 10
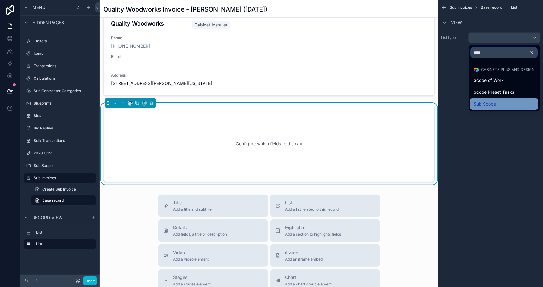
type input "****"
click at [487, 107] on span "Sub Scope" at bounding box center [485, 103] width 22 height 7
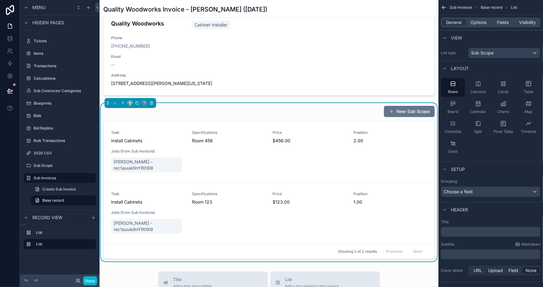
click at [321, 111] on div "New Sub Scope" at bounding box center [269, 112] width 332 height 12
click at [485, 26] on div "General Options Fields Visibility" at bounding box center [491, 22] width 100 height 10
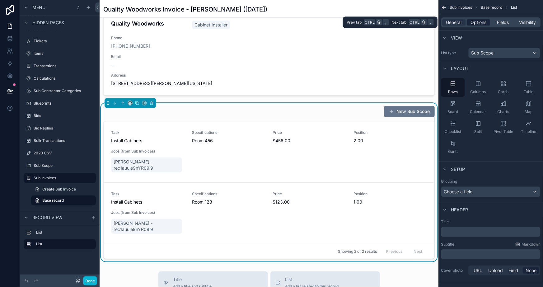
click at [483, 23] on span "Options" at bounding box center [479, 22] width 16 height 6
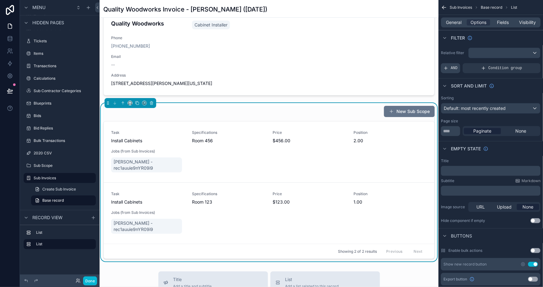
click at [452, 66] on span "AND" at bounding box center [454, 68] width 7 height 5
click at [526, 64] on icon "scrollable content" at bounding box center [525, 64] width 4 height 4
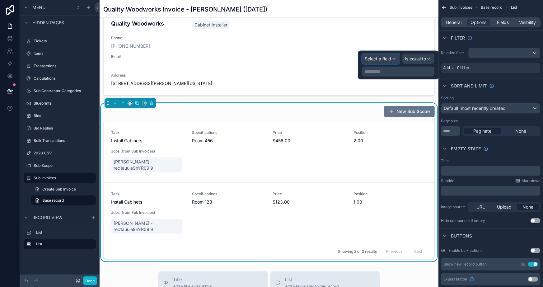
click at [381, 59] on span "Select a field" at bounding box center [378, 58] width 26 height 5
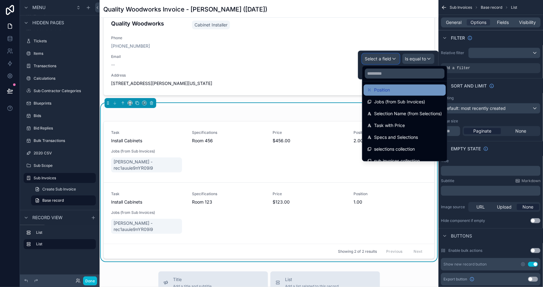
scroll to position [91, 0]
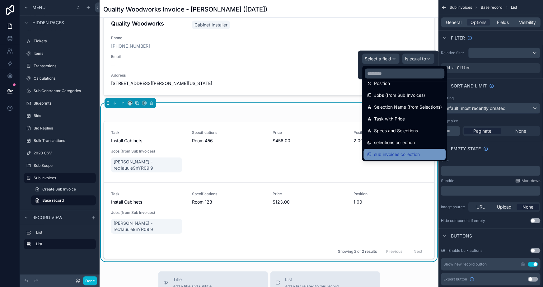
click at [414, 153] on span "sub invoices collection" at bounding box center [398, 154] width 46 height 7
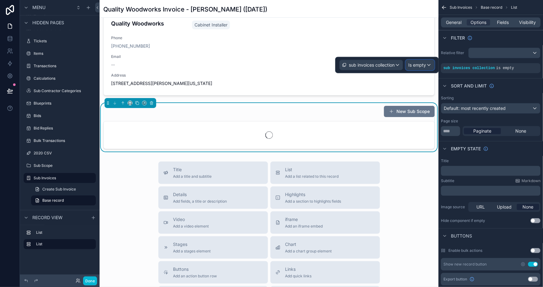
click at [413, 65] on span "Is empty" at bounding box center [418, 65] width 18 height 6
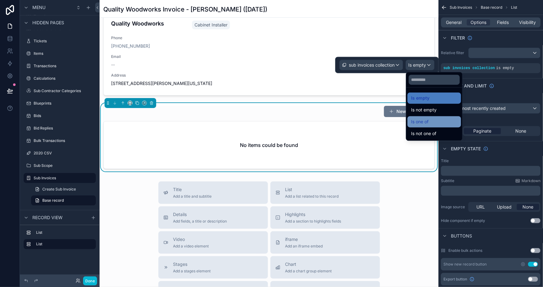
click at [442, 121] on div "Is one of" at bounding box center [435, 121] width 46 height 7
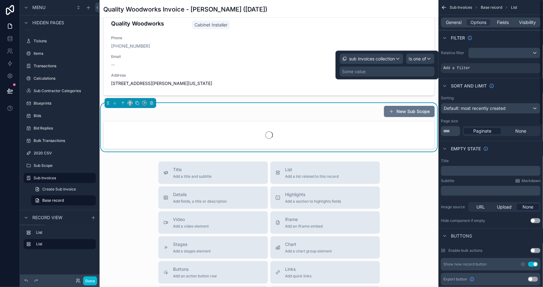
click at [392, 70] on div "Some value" at bounding box center [387, 72] width 95 height 10
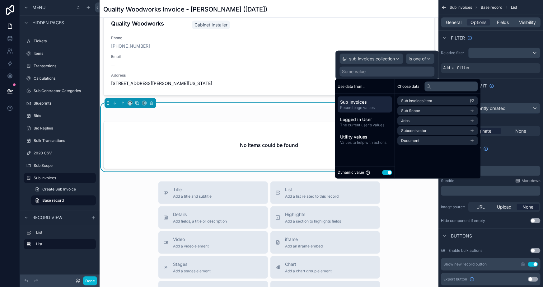
click at [367, 101] on span "Sub Invoices" at bounding box center [365, 102] width 50 height 6
click at [419, 100] on span "Sub Invoices item" at bounding box center [416, 100] width 31 height 5
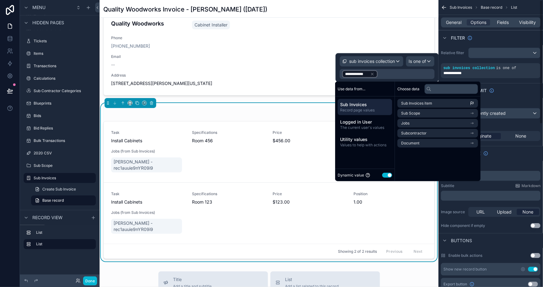
click at [431, 267] on div "Quality Woodworks Invoice - Max Fake Mustermann (9/5/2025) Subcontractor Info Q…" at bounding box center [269, 256] width 339 height 573
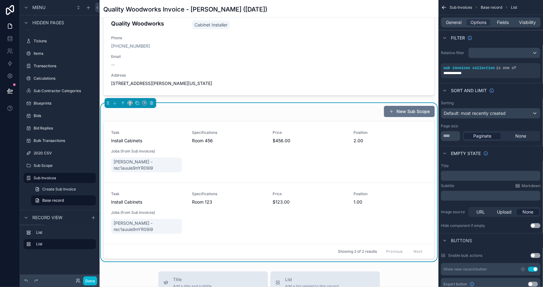
click at [203, 112] on div "New Sub Scope" at bounding box center [269, 112] width 332 height 12
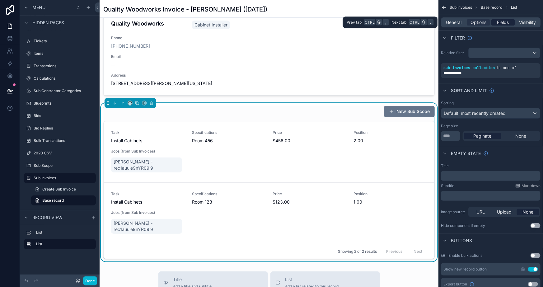
click at [501, 22] on span "Fields" at bounding box center [504, 22] width 12 height 6
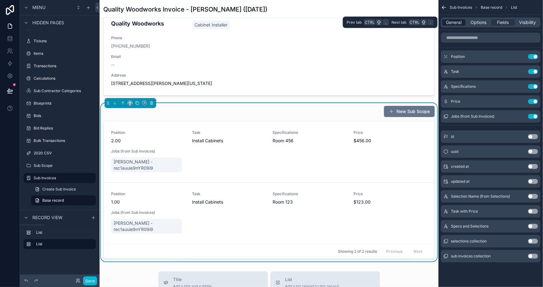
click at [452, 23] on span "General" at bounding box center [455, 22] width 16 height 6
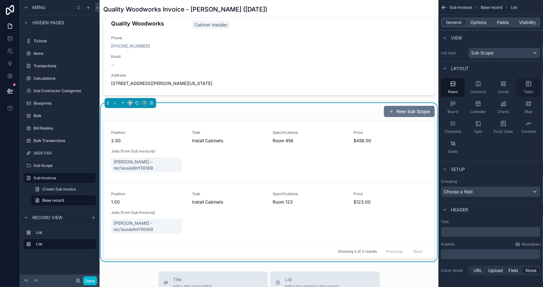
click at [533, 86] on div "Table" at bounding box center [529, 87] width 24 height 19
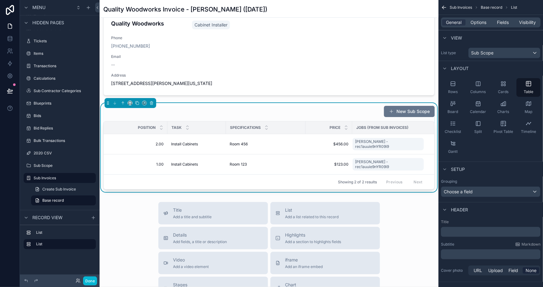
click at [168, 129] on th "Task" at bounding box center [197, 127] width 59 height 13
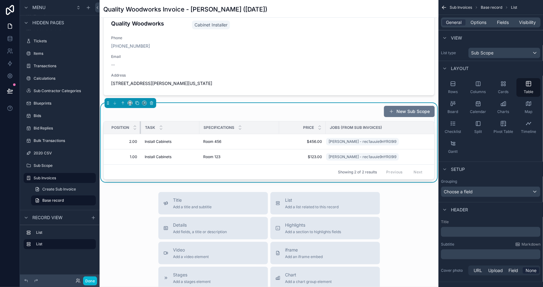
drag, startPoint x: 166, startPoint y: 128, endPoint x: 120, endPoint y: 120, distance: 46.8
click at [120, 120] on div "New Sub Scope Position Task Specifications Price Jobs (from Sub Invoices) 2.00 …" at bounding box center [269, 143] width 332 height 74
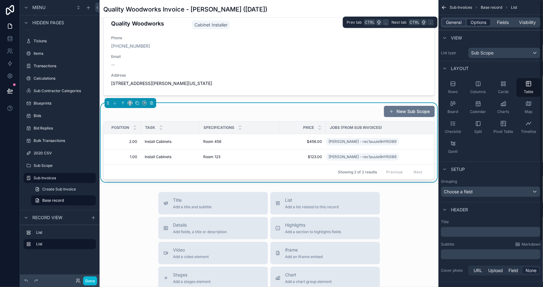
click at [478, 19] on span "Options" at bounding box center [479, 22] width 16 height 6
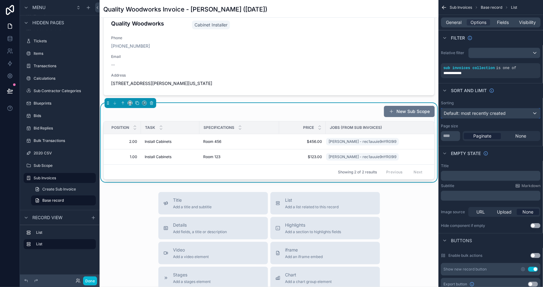
click at [473, 112] on span "Default: most recently created" at bounding box center [475, 113] width 62 height 5
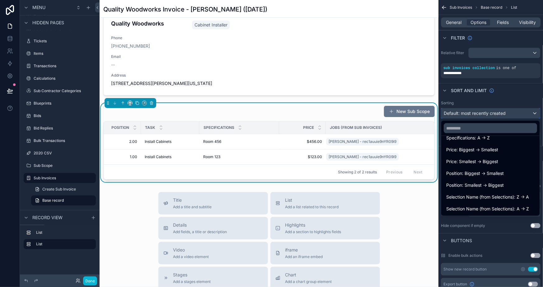
scroll to position [113, 0]
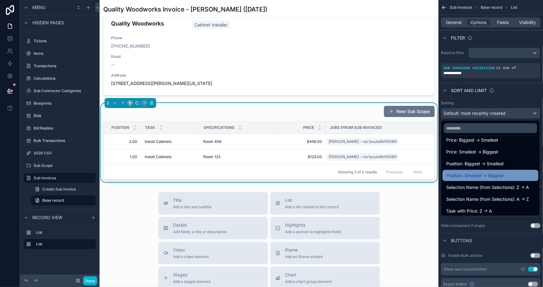
click at [479, 172] on span "Position: Smallest -> Biggest" at bounding box center [476, 175] width 58 height 7
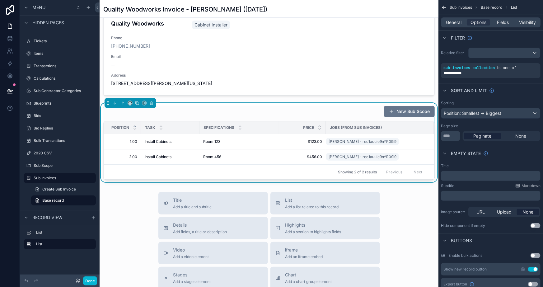
click at [489, 241] on div "Buttons" at bounding box center [491, 240] width 105 height 15
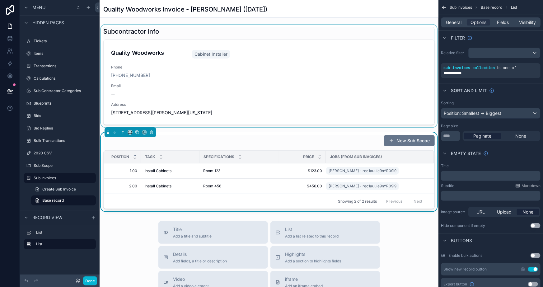
scroll to position [0, 0]
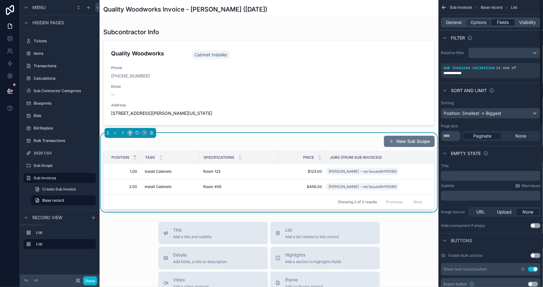
click at [501, 22] on span "Fields" at bounding box center [504, 22] width 12 height 6
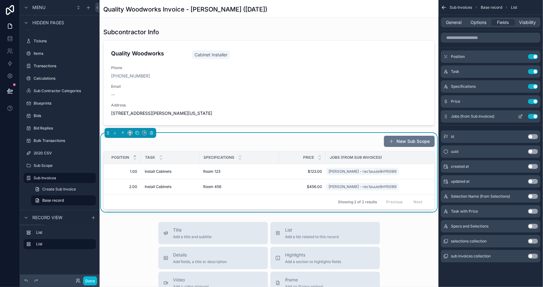
click at [533, 115] on button "Use setting" at bounding box center [533, 116] width 10 height 5
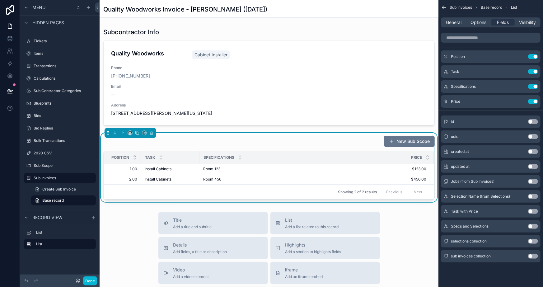
click at [536, 238] on div "selections collection Use setting" at bounding box center [491, 241] width 100 height 12
click at [534, 239] on button "Use setting" at bounding box center [533, 241] width 10 height 5
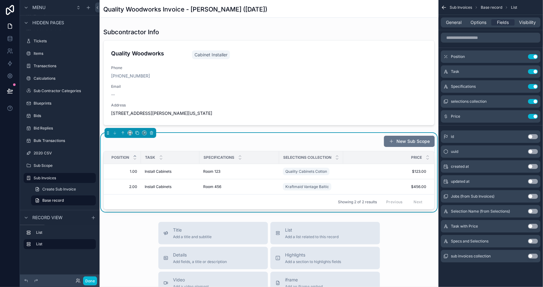
click at [513, 276] on div "Sub Invoices Base record List General Options Fields Visibility Position Use se…" at bounding box center [491, 140] width 105 height 280
click at [518, 55] on button "scrollable content" at bounding box center [521, 56] width 10 height 5
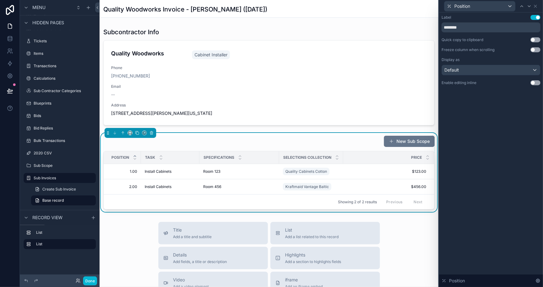
click at [536, 85] on button "Use setting" at bounding box center [536, 82] width 10 height 5
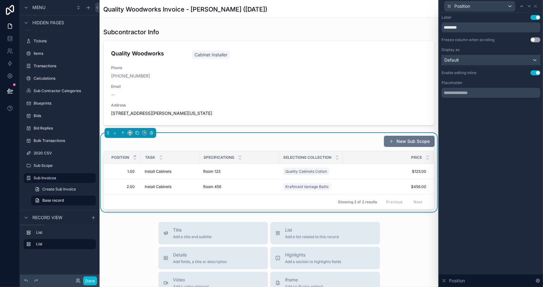
click at [495, 58] on div "Default" at bounding box center [491, 60] width 98 height 10
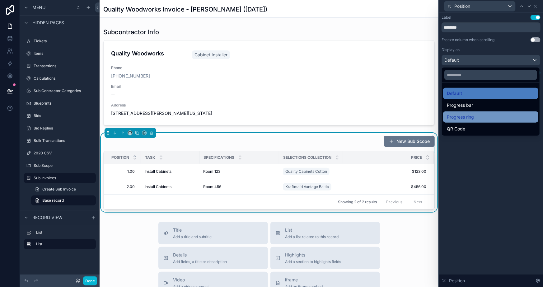
click at [463, 118] on span "Progress ring" at bounding box center [460, 116] width 27 height 7
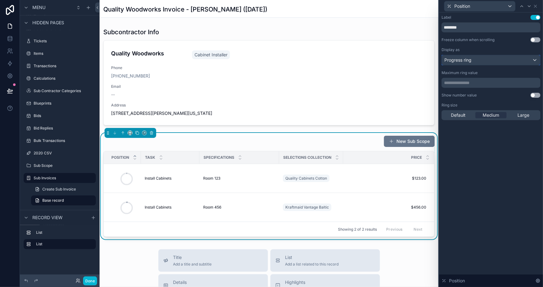
click at [495, 60] on div "Progress ring" at bounding box center [491, 60] width 98 height 10
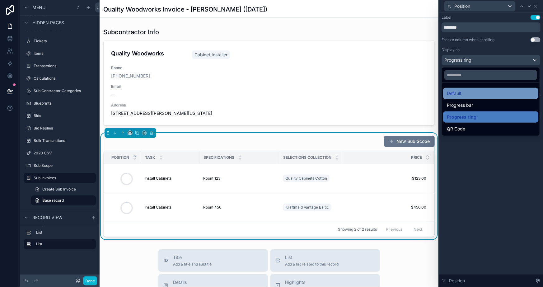
click at [477, 92] on div "Default" at bounding box center [491, 93] width 88 height 7
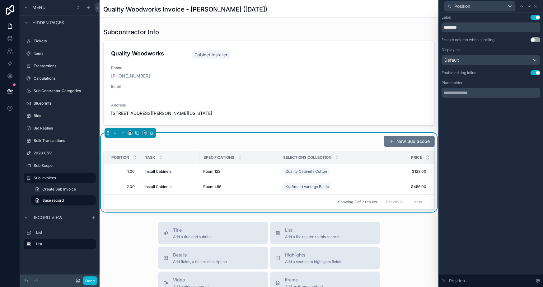
drag, startPoint x: 518, startPoint y: 141, endPoint x: 520, endPoint y: 135, distance: 5.7
click at [518, 140] on div "Label Use setting ******** Freeze column when scrolling Use setting Display as …" at bounding box center [491, 149] width 104 height 275
click at [498, 118] on div "Label Use setting ******** Freeze column when scrolling Use setting Display as …" at bounding box center [491, 149] width 104 height 275
click at [528, 3] on div at bounding box center [529, 5] width 7 height 7
click at [536, 73] on button "Use setting" at bounding box center [536, 72] width 10 height 5
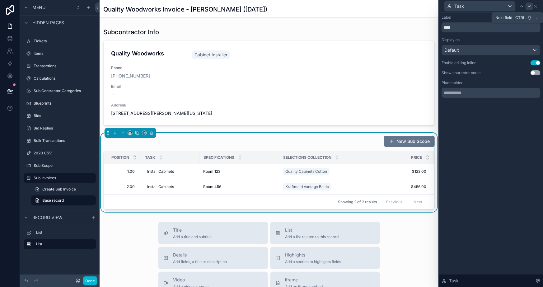
click at [531, 4] on icon at bounding box center [529, 6] width 5 height 5
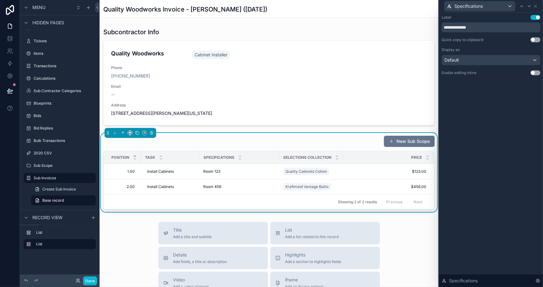
click at [535, 72] on button "Use setting" at bounding box center [536, 72] width 10 height 5
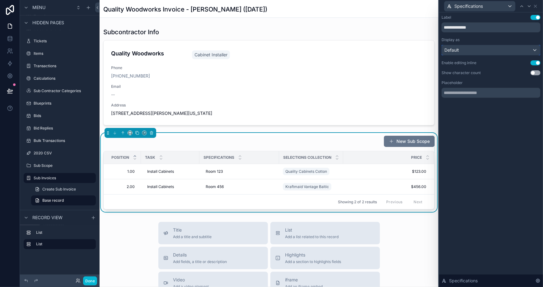
click at [509, 46] on div "Default" at bounding box center [491, 50] width 98 height 10
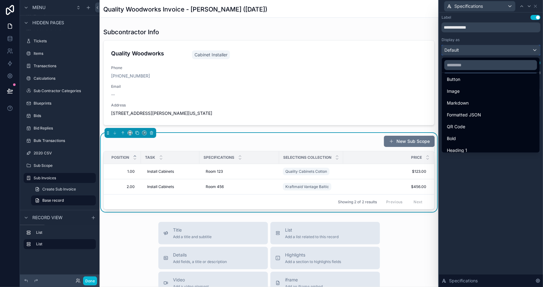
scroll to position [68, 0]
click at [488, 174] on div at bounding box center [491, 143] width 104 height 287
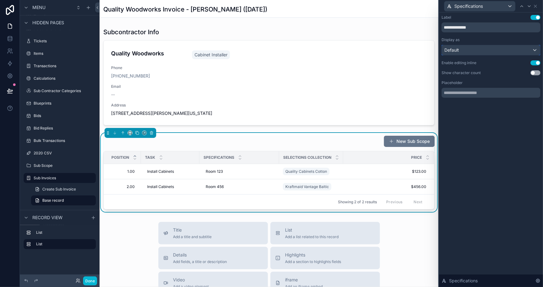
click at [501, 48] on div "Default" at bounding box center [491, 50] width 98 height 10
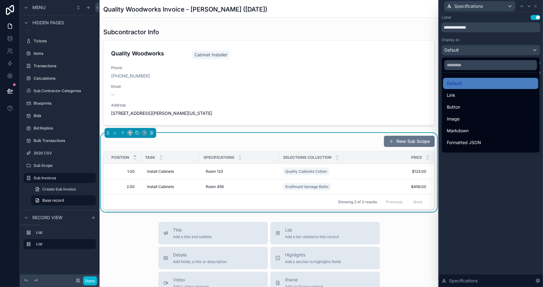
click at [464, 128] on span "Markdown" at bounding box center [458, 130] width 22 height 7
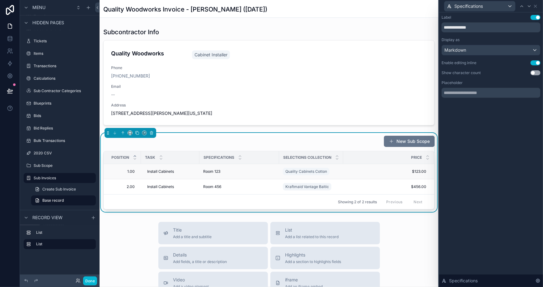
click at [212, 172] on span "Room 123" at bounding box center [211, 171] width 17 height 5
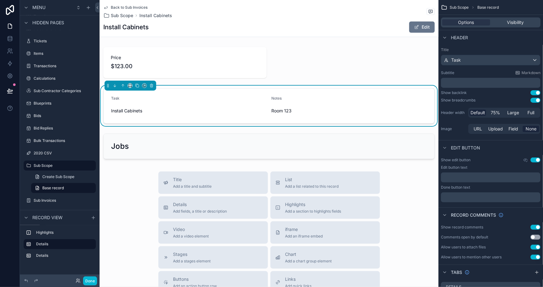
click at [109, 6] on link "Back to Sub Invoices" at bounding box center [125, 7] width 44 height 5
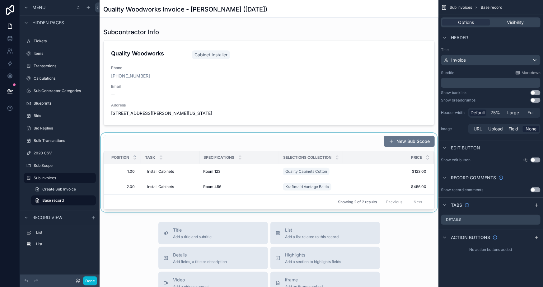
click at [286, 146] on div "scrollable content" at bounding box center [269, 172] width 339 height 79
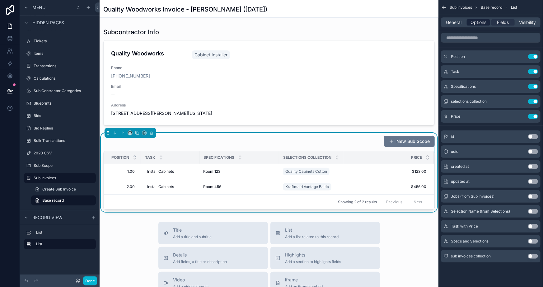
click at [481, 20] on span "Options" at bounding box center [479, 22] width 16 height 6
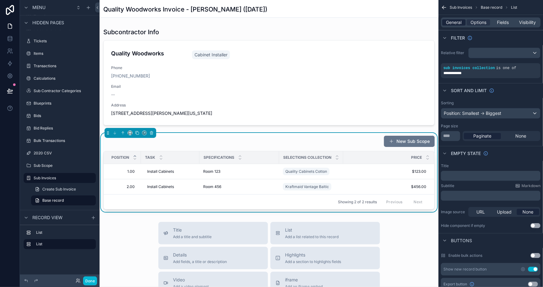
click at [457, 20] on span "General" at bounding box center [455, 22] width 16 height 6
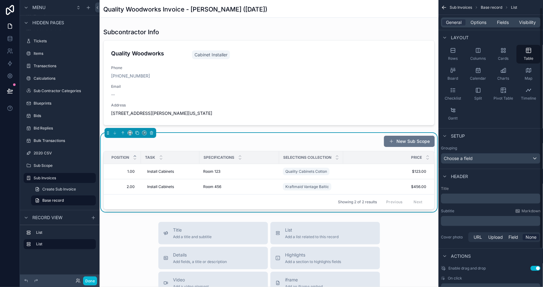
scroll to position [55, 0]
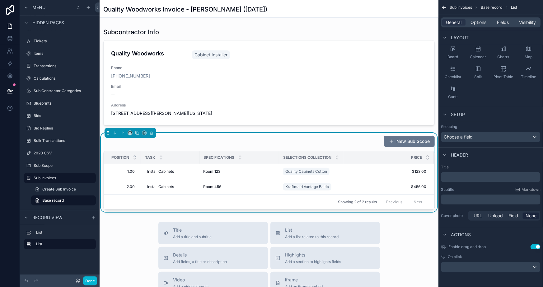
click at [536, 245] on button "Use setting" at bounding box center [536, 246] width 10 height 5
click at [524, 264] on div "scrollable content" at bounding box center [491, 267] width 99 height 10
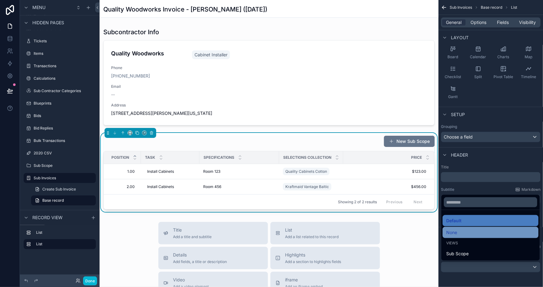
click at [463, 233] on div "None" at bounding box center [491, 232] width 88 height 7
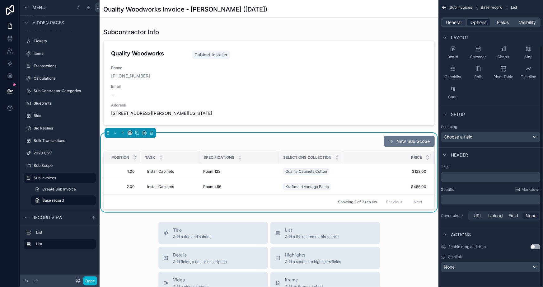
click at [474, 24] on span "Options" at bounding box center [479, 22] width 16 height 6
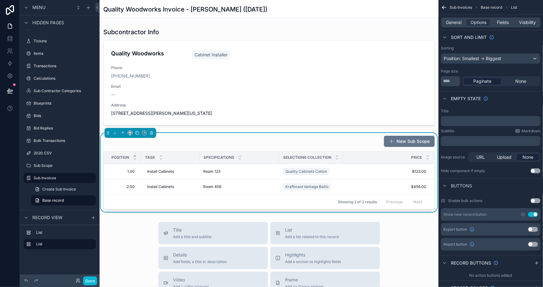
click at [174, 138] on div "New Sub Scope" at bounding box center [269, 141] width 332 height 12
click at [448, 18] on div "General Options Fields Visibility" at bounding box center [491, 22] width 100 height 10
click at [455, 22] on span "General" at bounding box center [455, 22] width 16 height 6
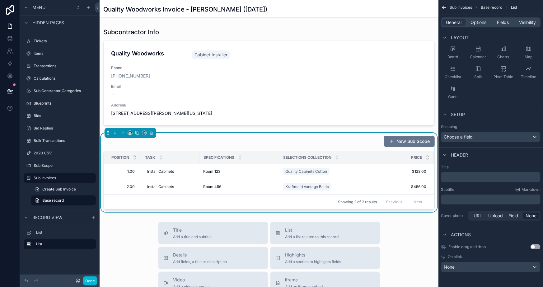
click at [453, 174] on p "﻿" at bounding box center [492, 177] width 96 height 6
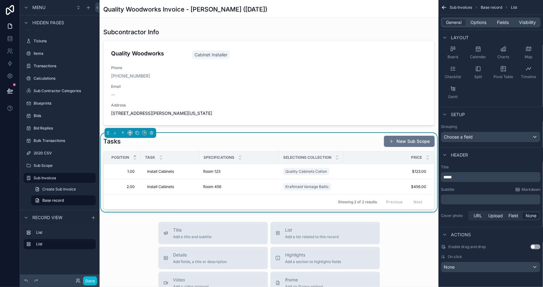
click at [481, 23] on span "Options" at bounding box center [479, 22] width 16 height 6
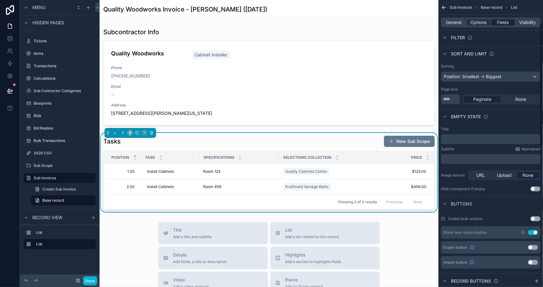
scroll to position [26, 0]
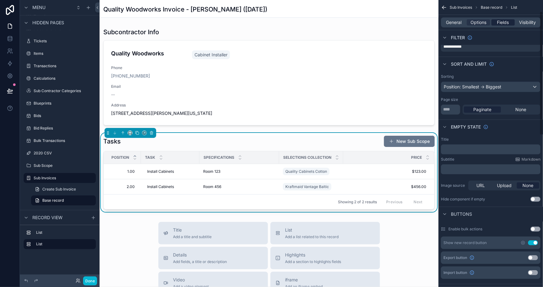
click at [504, 20] on span "Fields" at bounding box center [504, 22] width 12 height 6
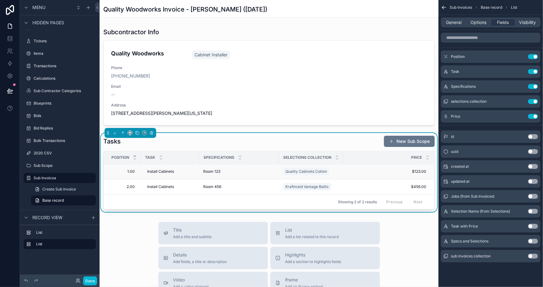
click at [217, 170] on span "Room 123" at bounding box center [211, 171] width 17 height 5
click at [519, 86] on icon "scrollable content" at bounding box center [520, 87] width 3 height 3
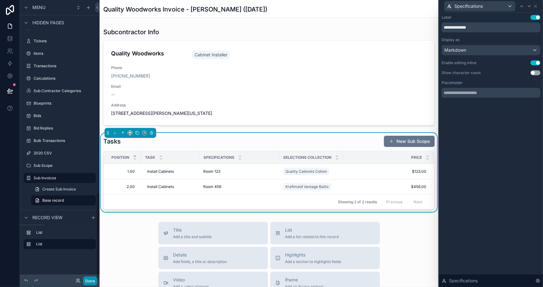
click at [92, 277] on button "Done" at bounding box center [90, 281] width 14 height 9
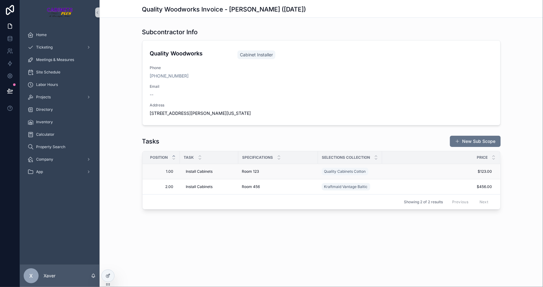
click at [256, 172] on span "Room 123" at bounding box center [250, 171] width 17 height 5
click at [263, 174] on div "Room 123 Room 123" at bounding box center [278, 171] width 72 height 5
click at [269, 170] on div "Room 123 Room 123" at bounding box center [278, 171] width 72 height 5
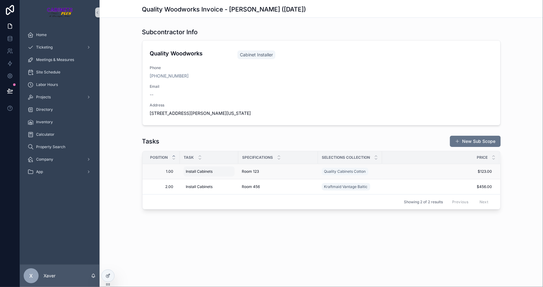
click at [204, 173] on span "Install Cabinets" at bounding box center [199, 171] width 27 height 5
drag, startPoint x: 278, startPoint y: 224, endPoint x: 268, endPoint y: 201, distance: 25.3
click at [277, 222] on div "Quality Woodworks Invoice - Max Fake Mustermann (9/5/2025) Subcontractor Info Q…" at bounding box center [322, 126] width 444 height 252
click at [253, 168] on td "Room 123 Room 123" at bounding box center [279, 171] width 80 height 15
drag, startPoint x: 112, startPoint y: 273, endPoint x: 115, endPoint y: 269, distance: 5.3
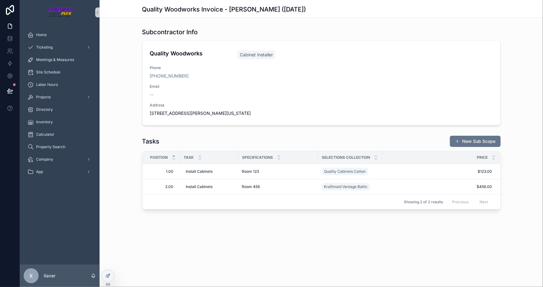
click at [112, 273] on div at bounding box center [108, 276] width 12 height 12
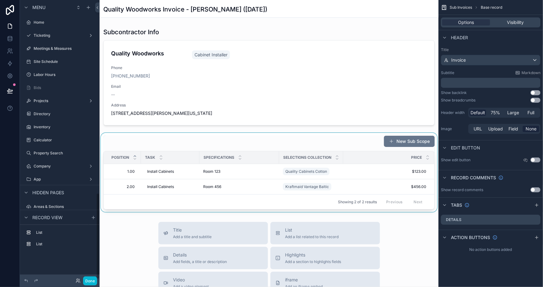
scroll to position [627, 0]
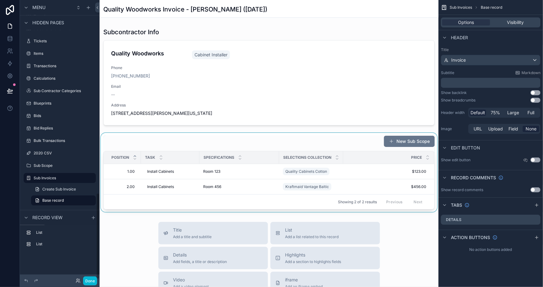
click at [351, 176] on div "scrollable content" at bounding box center [269, 172] width 339 height 79
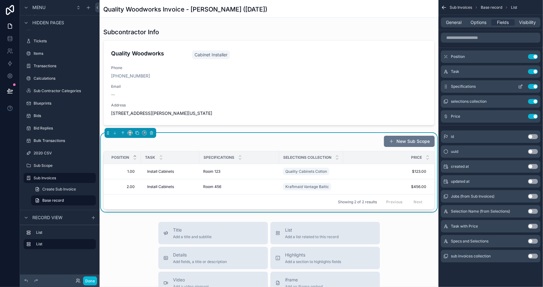
click at [522, 85] on icon "scrollable content" at bounding box center [521, 86] width 2 height 2
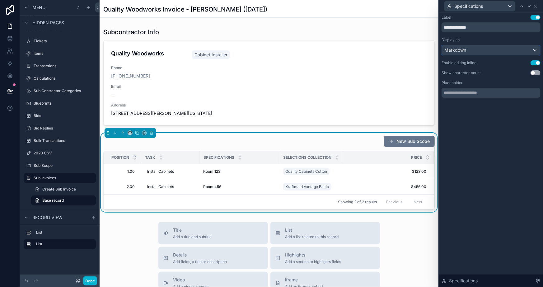
click at [458, 48] on span "Markdown" at bounding box center [456, 50] width 22 height 6
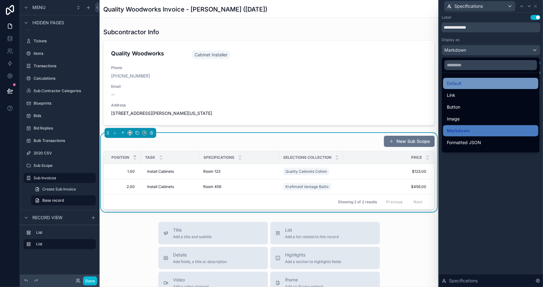
click at [454, 81] on span "Default" at bounding box center [454, 83] width 15 height 7
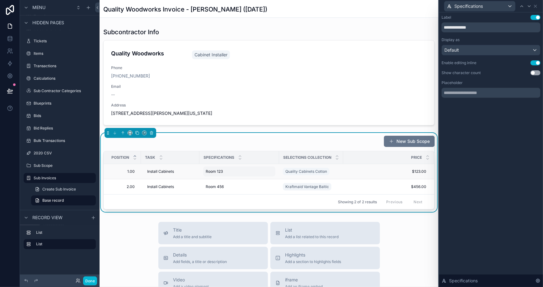
click at [220, 172] on span "Room 123" at bounding box center [214, 171] width 17 height 5
click at [341, 171] on td "Quality Cabinets Cotton" at bounding box center [311, 171] width 64 height 15
click at [529, 6] on icon at bounding box center [529, 6] width 5 height 5
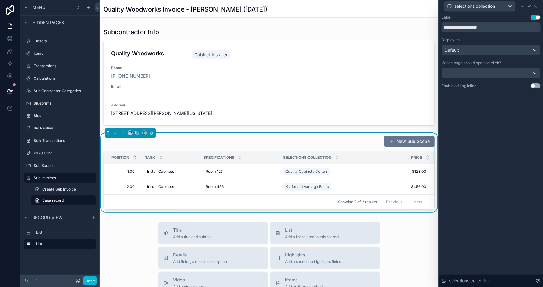
click at [534, 86] on button "Use setting" at bounding box center [536, 85] width 10 height 5
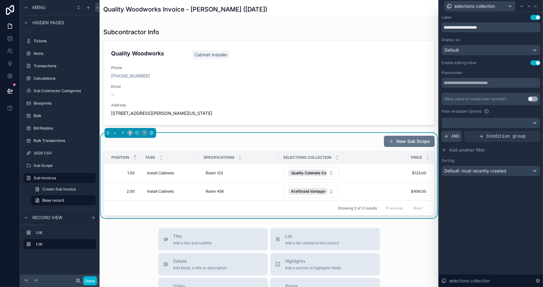
click at [453, 134] on span "AND" at bounding box center [456, 136] width 8 height 6
click at [523, 132] on div at bounding box center [525, 131] width 9 height 9
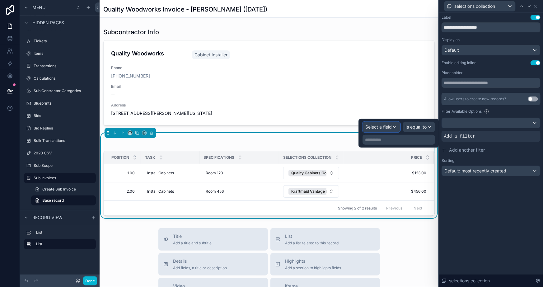
click at [384, 131] on div "Select a field" at bounding box center [381, 127] width 37 height 10
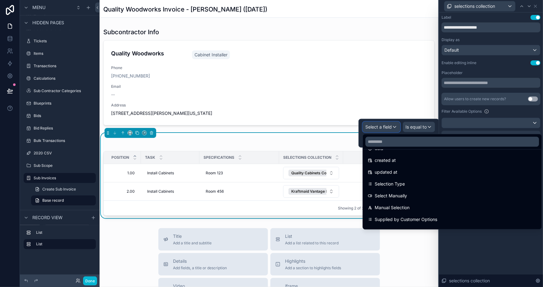
scroll to position [0, 0]
click at [381, 141] on input "text" at bounding box center [453, 142] width 174 height 10
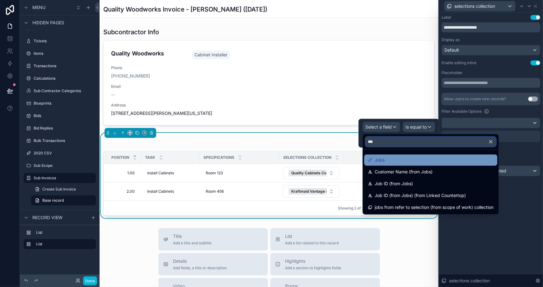
type input "***"
click at [376, 161] on span "Jobs" at bounding box center [380, 159] width 10 height 7
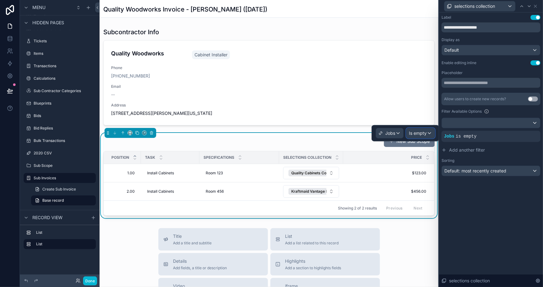
click at [421, 131] on span "Is empty" at bounding box center [418, 133] width 18 height 6
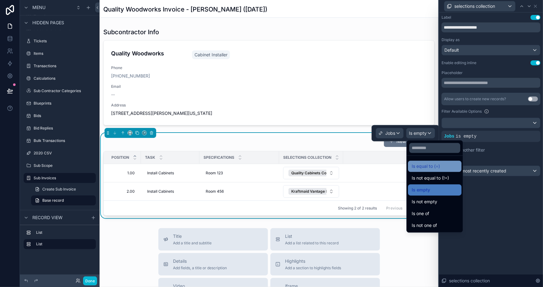
click at [433, 165] on span "Is equal to (=)" at bounding box center [426, 166] width 28 height 7
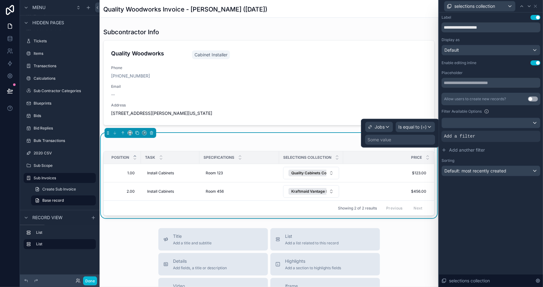
click at [402, 138] on div "Some value" at bounding box center [400, 140] width 70 height 10
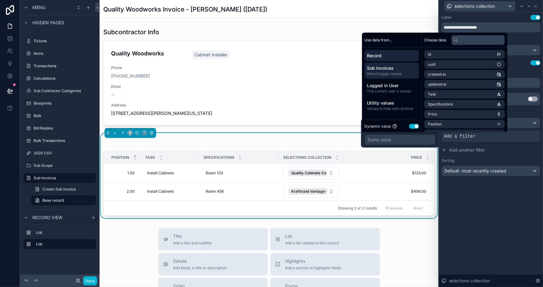
click at [395, 71] on span "Record page values" at bounding box center [392, 73] width 50 height 5
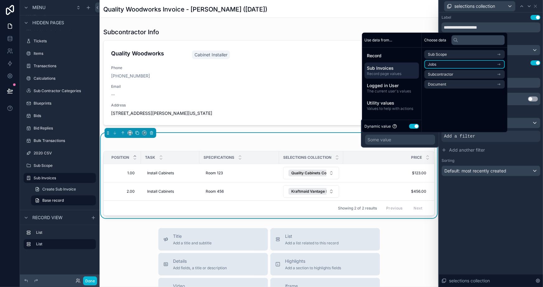
click at [434, 63] on span "Jobs" at bounding box center [432, 64] width 8 height 5
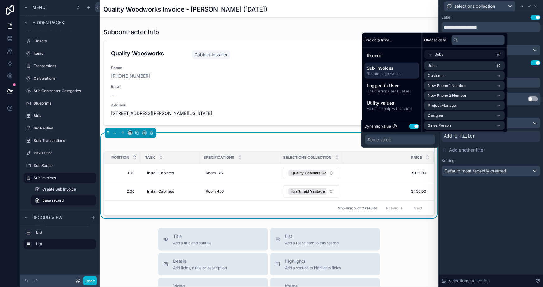
click at [444, 52] on div "Jobs" at bounding box center [465, 54] width 81 height 9
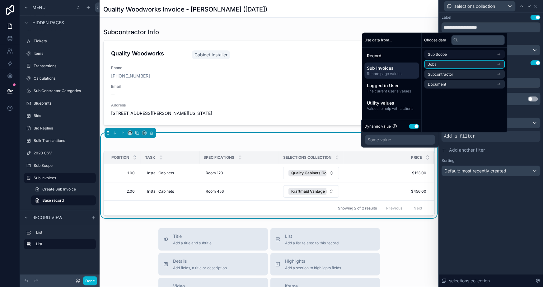
click at [431, 64] on span "Jobs" at bounding box center [432, 64] width 8 height 5
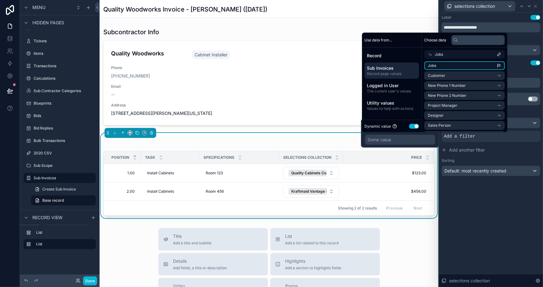
click at [444, 66] on li "Jobs" at bounding box center [465, 65] width 81 height 9
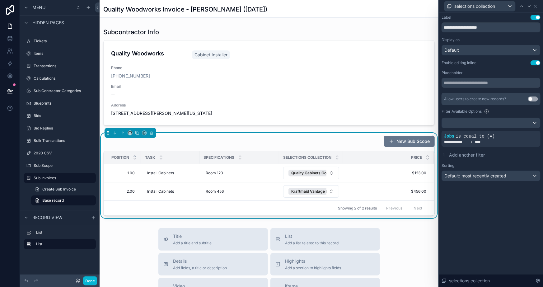
click at [486, 238] on div "**********" at bounding box center [491, 149] width 104 height 275
click at [323, 192] on span "Kraftmaid Vantage Baltic" at bounding box center [313, 191] width 45 height 5
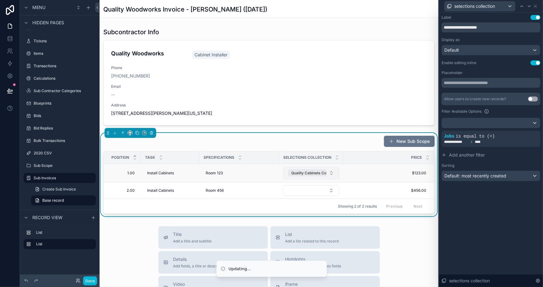
click at [316, 173] on span "Quality Cabinets Cotton" at bounding box center [312, 173] width 42 height 5
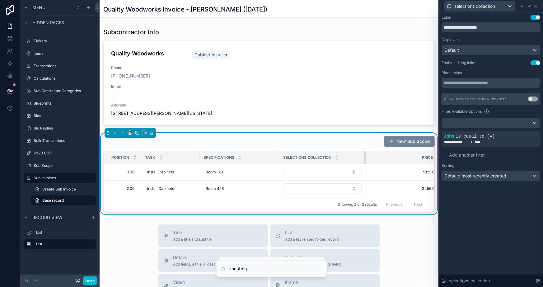
drag, startPoint x: 343, startPoint y: 154, endPoint x: 383, endPoint y: 146, distance: 40.6
click at [383, 146] on div "New Sub Scope Position Task Specifications Selections collection Price 1.00 1.0…" at bounding box center [269, 173] width 332 height 77
drag, startPoint x: 365, startPoint y: 156, endPoint x: 353, endPoint y: 154, distance: 11.7
click at [353, 154] on div "scrollable content" at bounding box center [354, 157] width 2 height 12
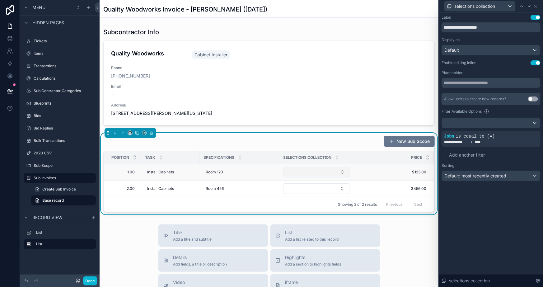
click at [316, 171] on button "Select Button" at bounding box center [316, 172] width 67 height 11
click at [318, 173] on button "Select Button" at bounding box center [316, 172] width 67 height 11
click at [314, 173] on button "Select Button" at bounding box center [316, 172] width 67 height 11
click at [303, 207] on span "WARM GREY BULLNOSE" at bounding box center [307, 206] width 51 height 6
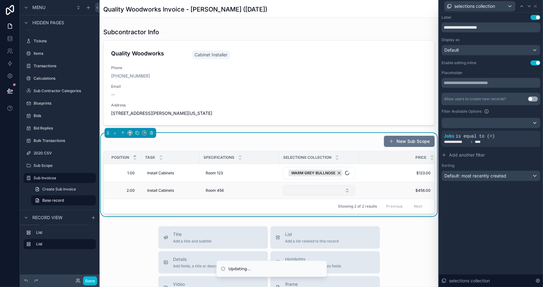
click at [310, 190] on button "Select Button" at bounding box center [319, 190] width 72 height 11
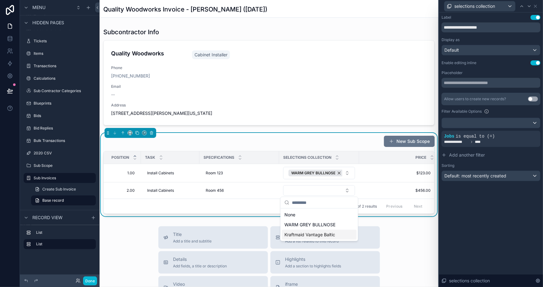
click at [307, 235] on span "Kraftmaid Vantage Baltic" at bounding box center [310, 235] width 51 height 6
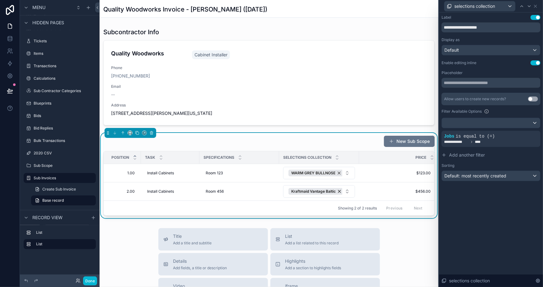
click at [485, 227] on div "**********" at bounding box center [491, 149] width 104 height 275
click at [483, 228] on div "**********" at bounding box center [491, 149] width 104 height 275
click at [536, 8] on icon at bounding box center [535, 6] width 5 height 5
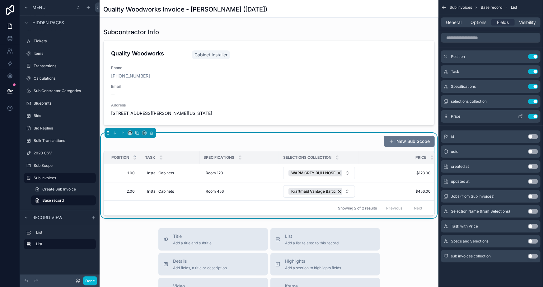
click at [521, 116] on icon "scrollable content" at bounding box center [521, 116] width 2 height 2
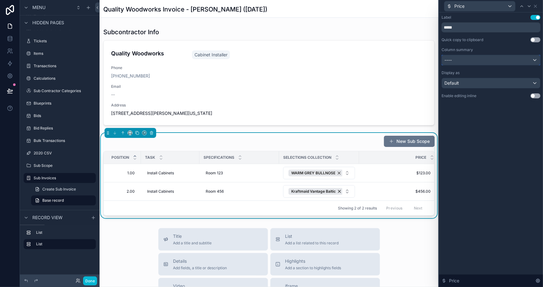
click at [476, 58] on div "----" at bounding box center [491, 60] width 98 height 10
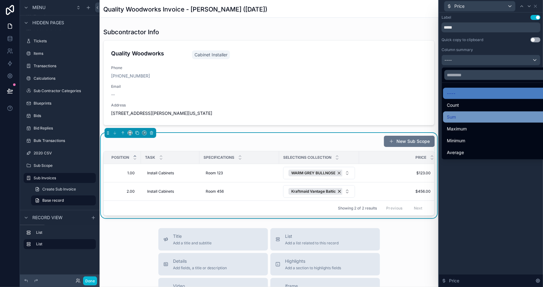
click at [459, 116] on div "Sum" at bounding box center [498, 116] width 103 height 7
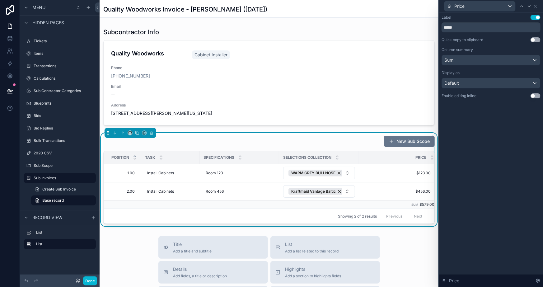
scroll to position [0, 9]
click at [479, 165] on div "Label Use setting ***** Quick copy to clipboard Use setting Column summary Sum …" at bounding box center [491, 149] width 104 height 275
click at [483, 82] on div "Default" at bounding box center [491, 83] width 98 height 10
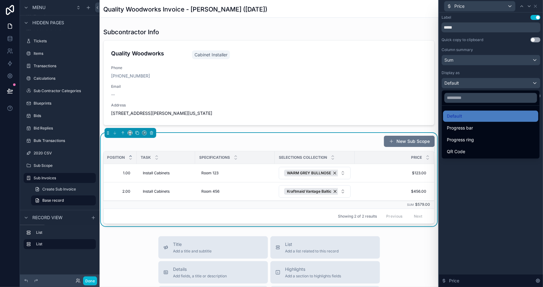
click at [477, 71] on div at bounding box center [491, 143] width 104 height 287
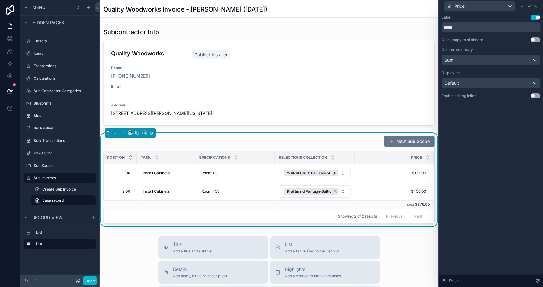
click at [494, 174] on div "Label Use setting ***** Quick copy to clipboard Use setting Column summary Sum …" at bounding box center [491, 149] width 104 height 275
click at [536, 96] on button "Use setting" at bounding box center [536, 95] width 10 height 5
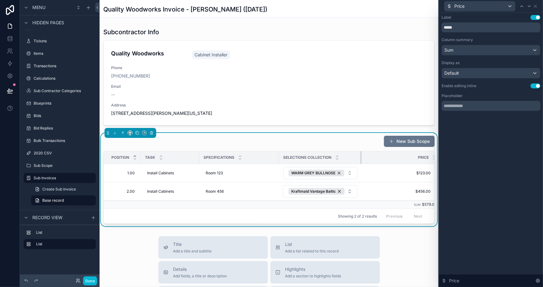
drag, startPoint x: 358, startPoint y: 155, endPoint x: 323, endPoint y: 155, distance: 35.5
click at [364, 154] on tr "Position Task Specifications Selections collection Price" at bounding box center [273, 157] width 338 height 13
drag, startPoint x: 140, startPoint y: 154, endPoint x: 125, endPoint y: 153, distance: 15.9
click at [125, 153] on th "Position" at bounding box center [122, 157] width 37 height 13
click at [531, 7] on icon at bounding box center [529, 6] width 5 height 5
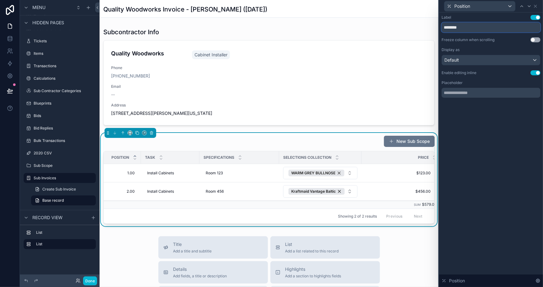
click at [473, 28] on input "********" at bounding box center [491, 27] width 99 height 10
type input "*"
click at [475, 161] on div "Label Use setting * Freeze column when scrolling Use setting Display as Default…" at bounding box center [491, 149] width 104 height 275
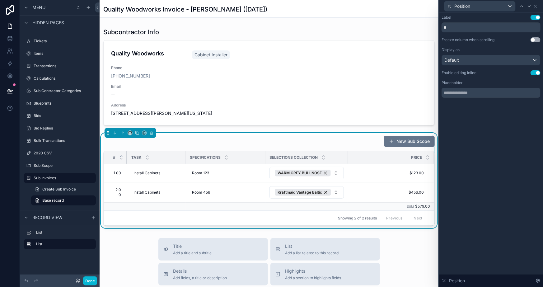
drag, startPoint x: 125, startPoint y: 158, endPoint x: 128, endPoint y: 157, distance: 3.4
click at [128, 157] on tr "# Task Specifications Selections collection Price" at bounding box center [269, 157] width 331 height 13
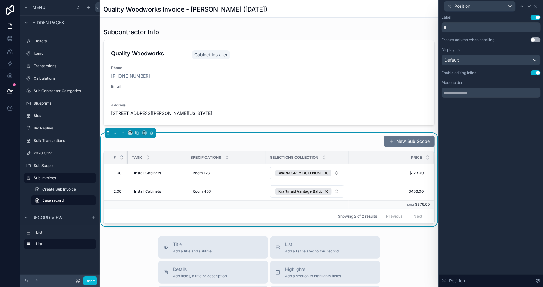
click at [128, 156] on tr "# Task Specifications Selections collection Price" at bounding box center [269, 157] width 331 height 13
click at [491, 178] on div "Label Use setting * Freeze column when scrolling Use setting Display as Default…" at bounding box center [491, 149] width 104 height 275
click at [470, 168] on div "Label Use setting * Freeze column when scrolling Use setting Display as Default…" at bounding box center [491, 149] width 104 height 275
drag, startPoint x: 543, startPoint y: 179, endPoint x: 526, endPoint y: 177, distance: 17.2
click at [538, 178] on div "Label Use setting * Freeze column when scrolling Use setting Display as Default…" at bounding box center [491, 149] width 104 height 275
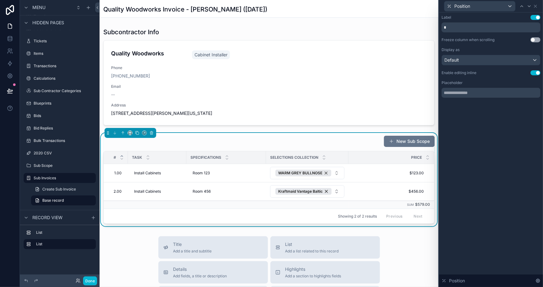
click at [520, 180] on div "Label Use setting * Freeze column when scrolling Use setting Display as Default…" at bounding box center [491, 149] width 104 height 275
click at [196, 148] on div "New Sub Scope # Task Specifications Selections collection Price 1.00 1.00 Insta…" at bounding box center [269, 179] width 332 height 88
click at [534, 6] on icon at bounding box center [535, 6] width 5 height 5
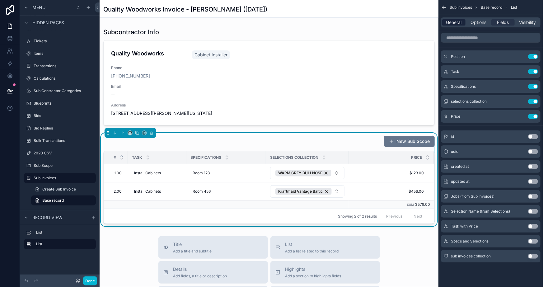
click at [451, 19] on span "General" at bounding box center [455, 22] width 16 height 6
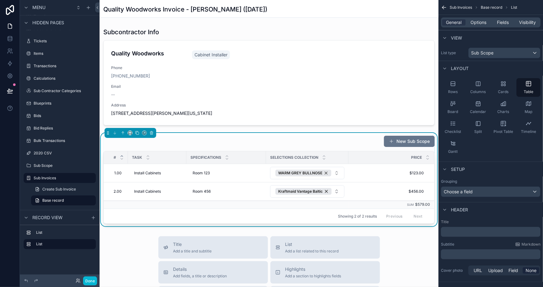
click at [468, 234] on p "﻿" at bounding box center [492, 232] width 96 height 6
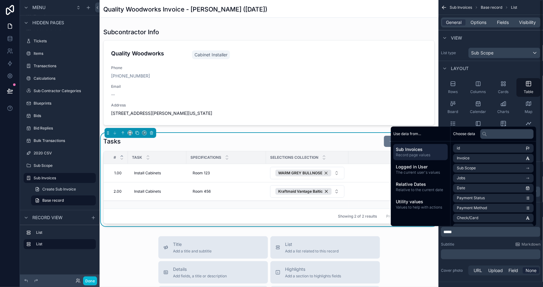
click at [472, 246] on div "Subtitle Markdown" at bounding box center [491, 244] width 100 height 5
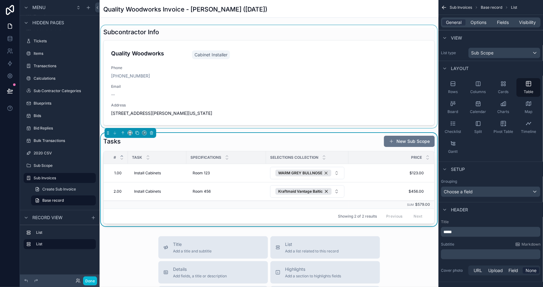
click at [253, 70] on div "scrollable content" at bounding box center [269, 76] width 339 height 103
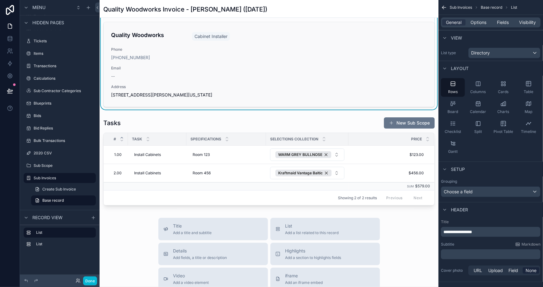
scroll to position [28, 0]
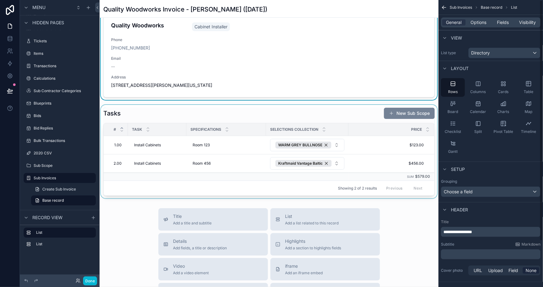
click at [406, 115] on div "scrollable content" at bounding box center [269, 151] width 339 height 93
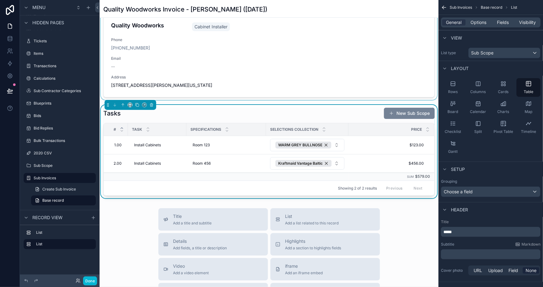
click at [402, 112] on button "New Sub Scope" at bounding box center [409, 113] width 51 height 11
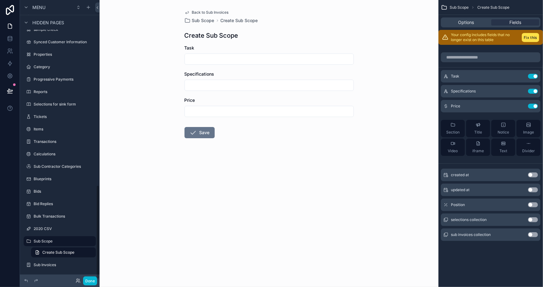
click at [315, 161] on form "Task Specifications Price Save" at bounding box center [269, 111] width 169 height 133
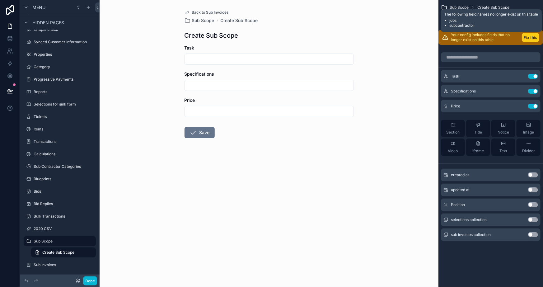
click at [529, 37] on button "Fix this" at bounding box center [530, 37] width 17 height 9
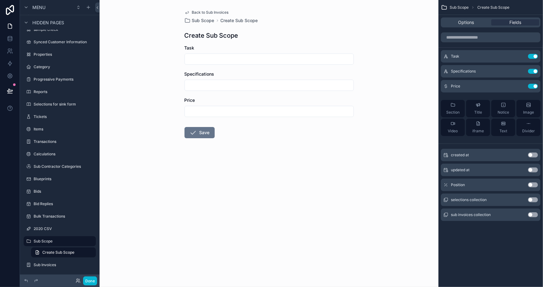
click at [532, 199] on button "Use setting" at bounding box center [533, 199] width 10 height 5
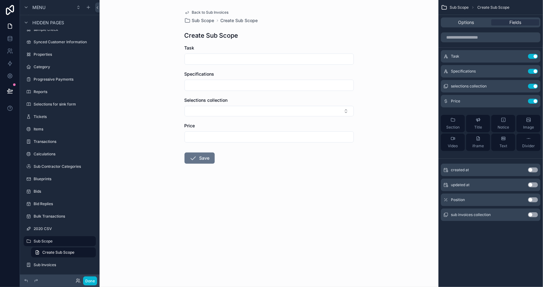
click at [504, 249] on div "Sub Scope Create Sub Scope Options Fields Task Use setting Specifications Use s…" at bounding box center [491, 143] width 105 height 287
click at [520, 56] on icon "scrollable content" at bounding box center [520, 56] width 5 height 5
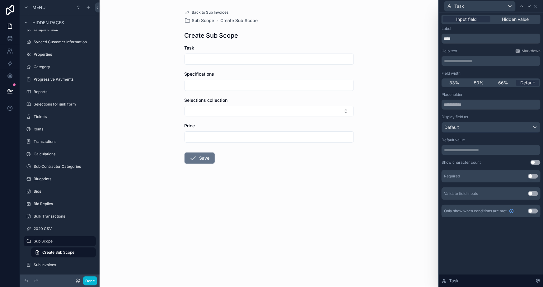
click at [533, 174] on button "Use setting" at bounding box center [533, 176] width 10 height 5
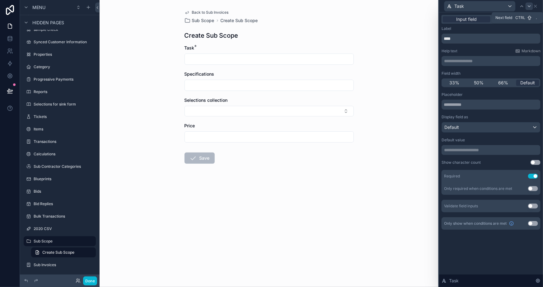
click at [529, 5] on icon at bounding box center [529, 6] width 5 height 5
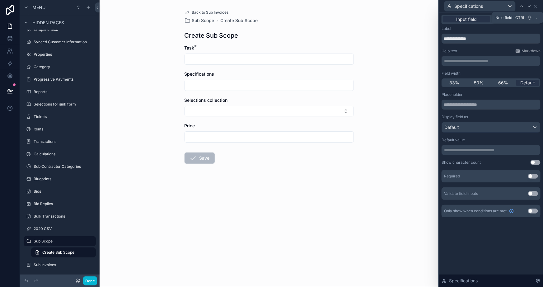
click at [529, 5] on icon at bounding box center [529, 6] width 5 height 5
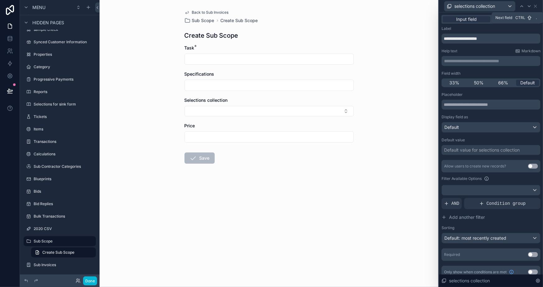
click at [529, 5] on icon at bounding box center [529, 6] width 5 height 5
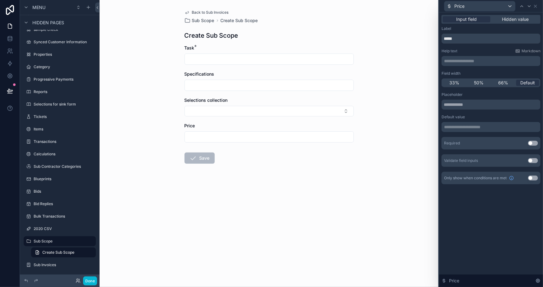
click at [535, 144] on button "Use setting" at bounding box center [533, 143] width 10 height 5
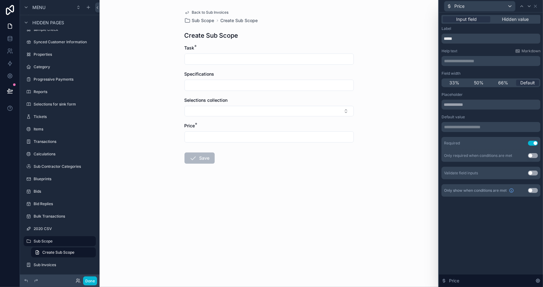
click at [260, 221] on div "Back to Sub Invoices Sub Scope Create Sub Scope Create Sub Scope Task * Specifi…" at bounding box center [269, 143] width 339 height 287
click at [523, 4] on icon at bounding box center [522, 6] width 5 height 5
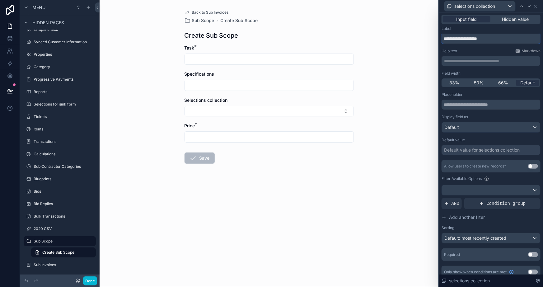
click at [489, 39] on input "**********" at bounding box center [491, 39] width 99 height 10
type input "**********"
click at [482, 47] on div "**********" at bounding box center [491, 152] width 99 height 252
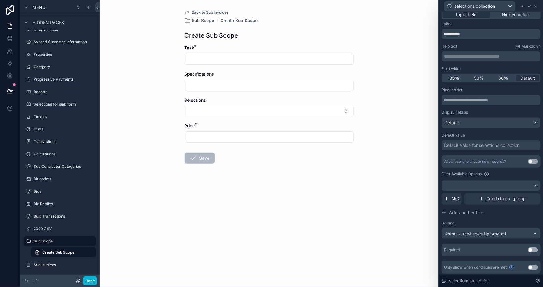
scroll to position [6, 0]
click at [452, 194] on div "AND" at bounding box center [452, 197] width 20 height 11
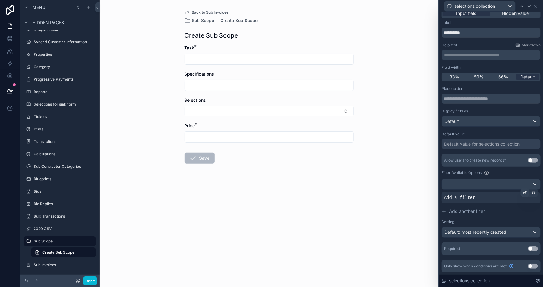
click at [524, 193] on icon at bounding box center [525, 193] width 2 height 2
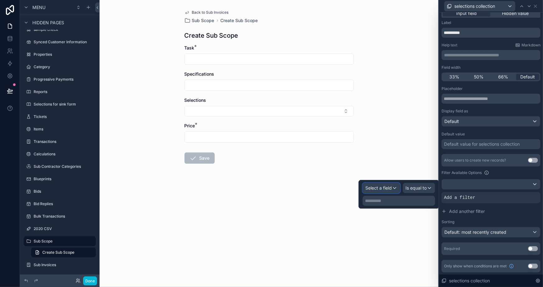
click at [382, 188] on span "Select a field" at bounding box center [379, 187] width 26 height 5
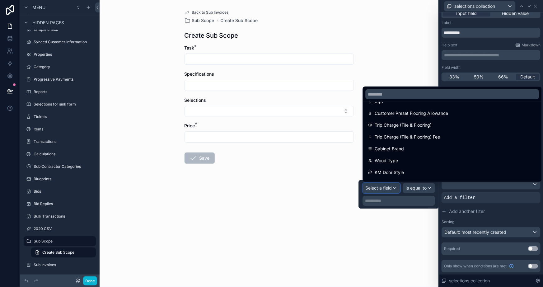
scroll to position [0, 0]
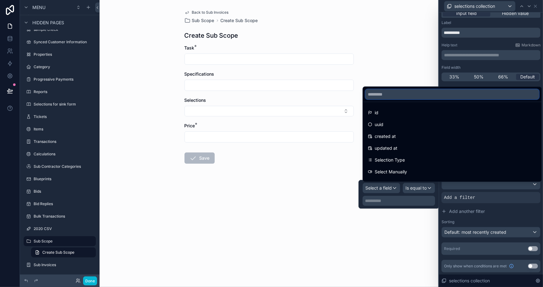
click at [395, 94] on input "text" at bounding box center [453, 94] width 174 height 10
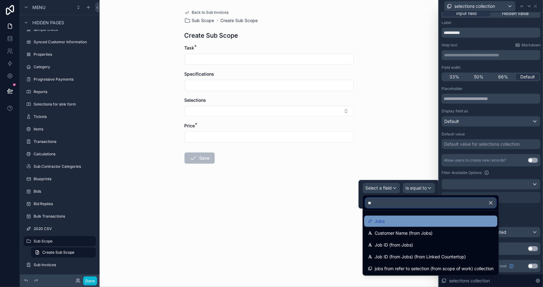
type input "**"
click at [386, 223] on div "Jobs" at bounding box center [431, 221] width 126 height 7
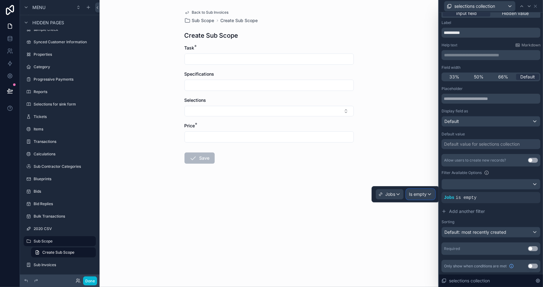
click at [418, 196] on span "Is empty" at bounding box center [418, 194] width 18 height 6
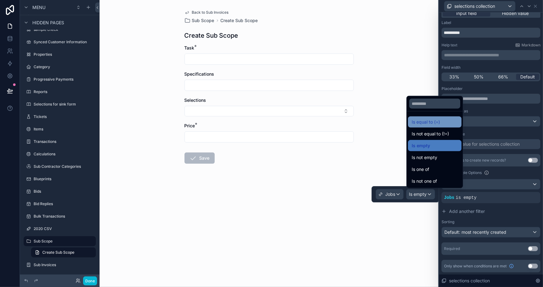
click at [435, 121] on span "Is equal to (=)" at bounding box center [426, 121] width 28 height 7
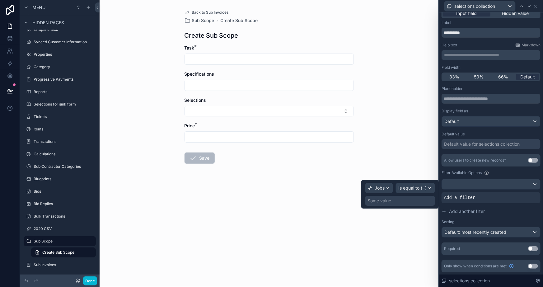
click at [408, 200] on div "Some value" at bounding box center [400, 201] width 70 height 10
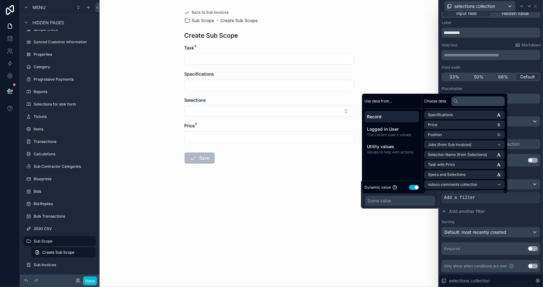
scroll to position [56, 0]
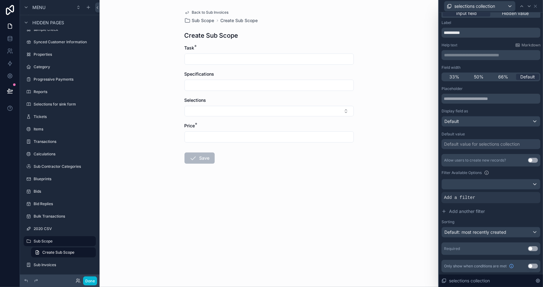
click at [399, 249] on div "Back to Sub Invoices Sub Scope Create Sub Scope Create Sub Scope Task * Specifi…" at bounding box center [269, 143] width 339 height 287
click at [196, 12] on span "Back to Sub Invoices" at bounding box center [210, 12] width 37 height 5
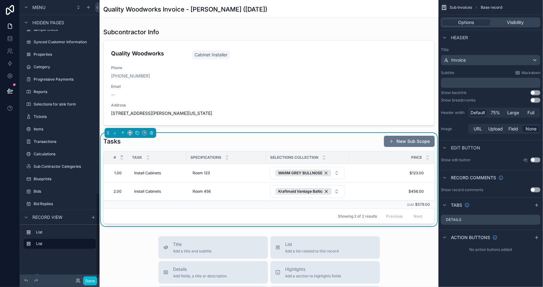
scroll to position [627, 0]
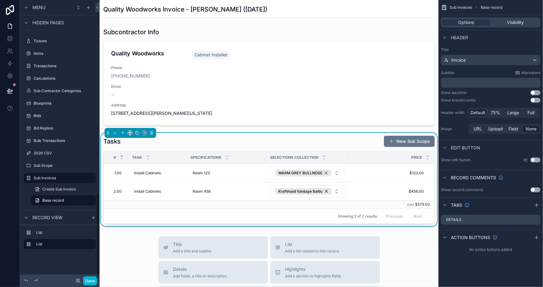
click at [275, 145] on div "Tasks New Sub Scope" at bounding box center [269, 141] width 332 height 12
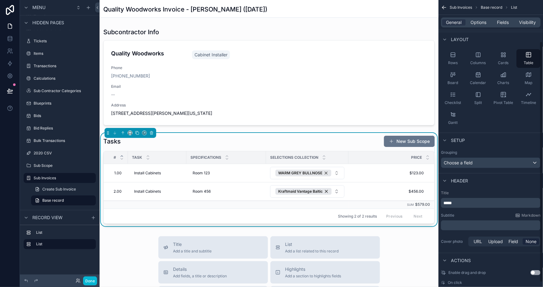
scroll to position [0, 0]
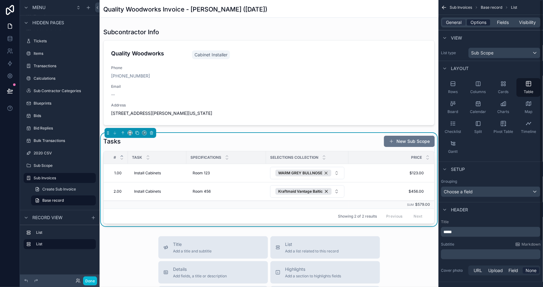
click at [476, 23] on span "Options" at bounding box center [479, 22] width 16 height 6
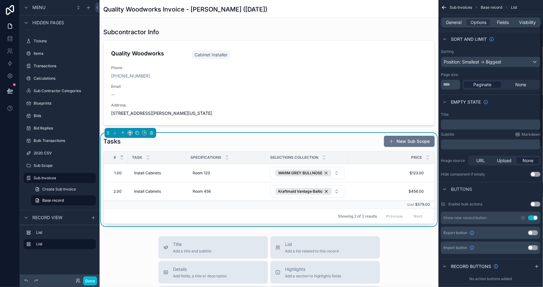
scroll to position [56, 0]
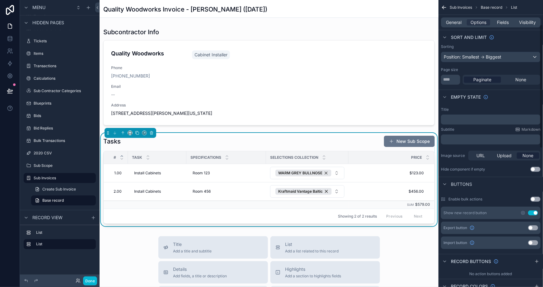
click at [532, 212] on button "Use setting" at bounding box center [533, 212] width 10 height 5
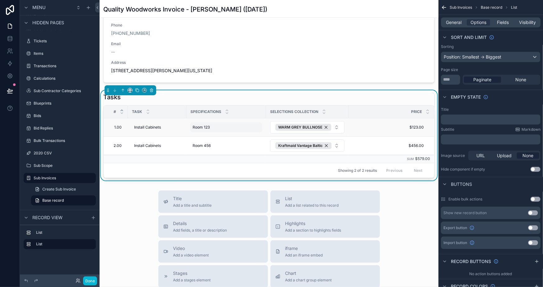
scroll to position [0, 0]
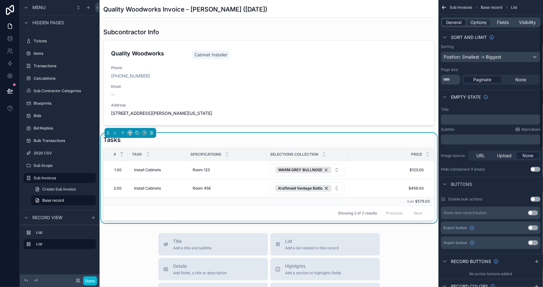
click at [455, 23] on span "General" at bounding box center [455, 22] width 16 height 6
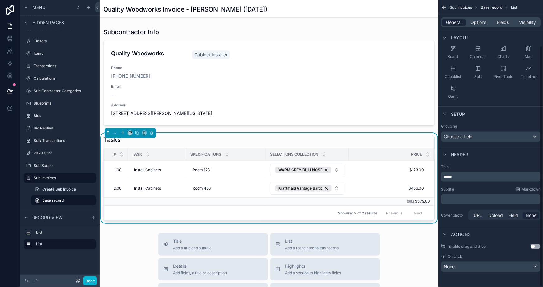
scroll to position [55, 0]
click at [452, 177] on span "*****" at bounding box center [448, 177] width 8 height 4
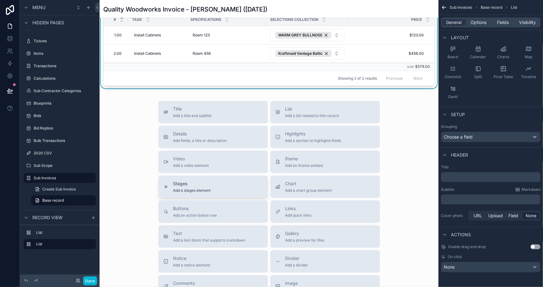
scroll to position [85, 0]
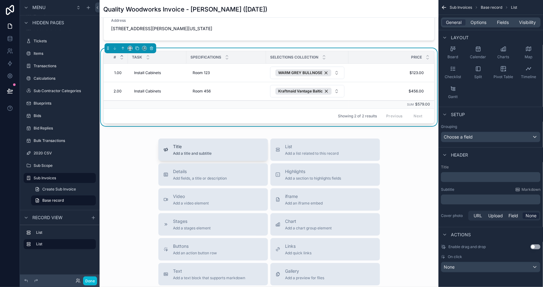
click at [211, 154] on div "Title Add a title and subtitle" at bounding box center [213, 150] width 100 height 12
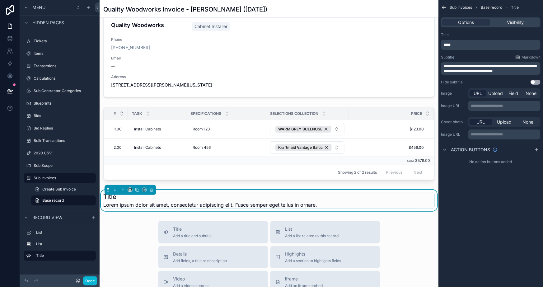
scroll to position [28, 0]
click at [125, 187] on button "scrollable content" at bounding box center [123, 190] width 7 height 7
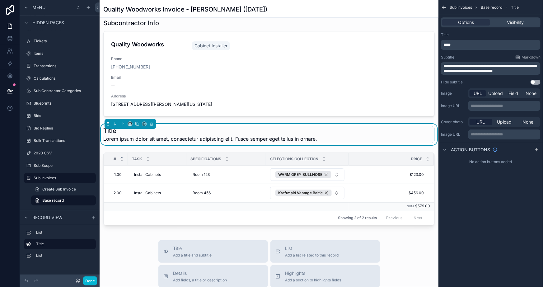
scroll to position [0, 0]
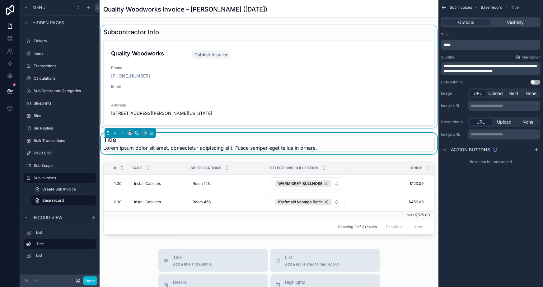
click at [171, 32] on div "scrollable content" at bounding box center [269, 76] width 339 height 103
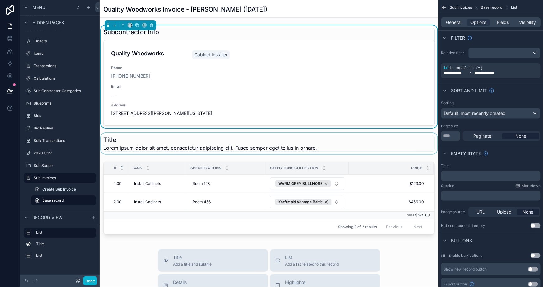
click at [183, 143] on div "scrollable content" at bounding box center [269, 143] width 339 height 21
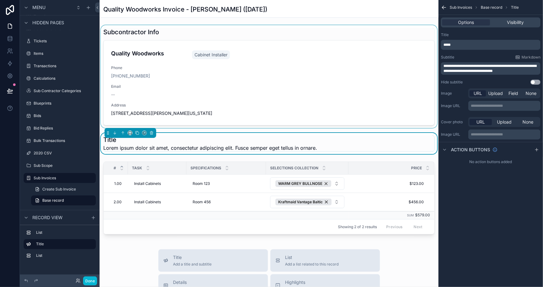
click at [525, 74] on div "**********" at bounding box center [491, 58] width 105 height 57
click at [523, 73] on p "**********" at bounding box center [492, 69] width 96 height 10
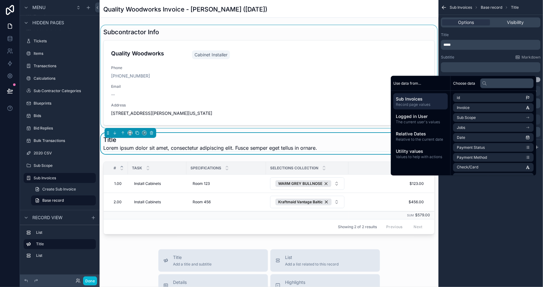
click at [498, 247] on div "**********" at bounding box center [491, 143] width 105 height 287
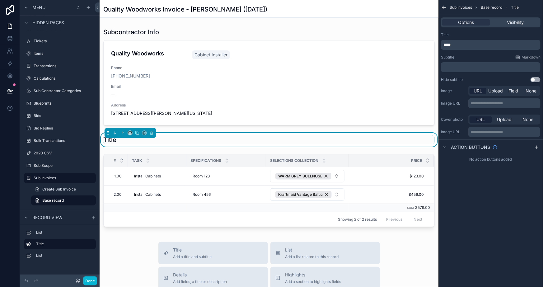
drag, startPoint x: 483, startPoint y: 199, endPoint x: 528, endPoint y: 169, distance: 53.8
click at [484, 198] on div "**********" at bounding box center [491, 143] width 105 height 287
click at [537, 146] on icon "scrollable content" at bounding box center [537, 147] width 5 height 5
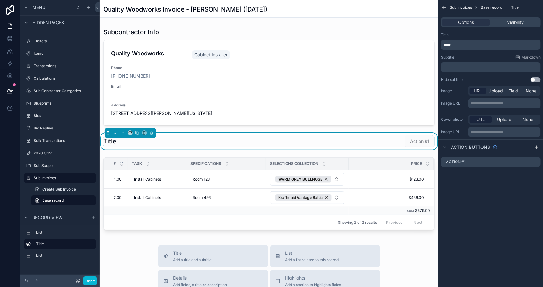
click at [471, 44] on p "*****" at bounding box center [492, 44] width 96 height 5
click at [491, 212] on div "**********" at bounding box center [491, 143] width 105 height 287
click at [536, 160] on icon "scrollable content" at bounding box center [535, 161] width 5 height 5
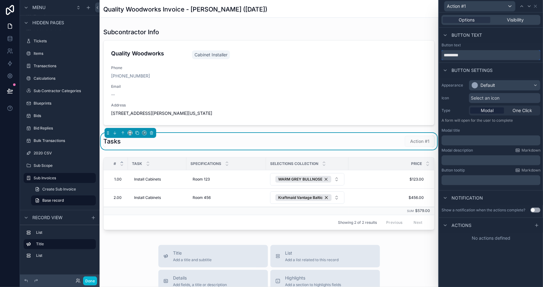
click at [504, 55] on input "*********" at bounding box center [491, 55] width 99 height 10
click at [504, 56] on input "*********" at bounding box center [491, 55] width 99 height 10
type input "*"
type input "*****"
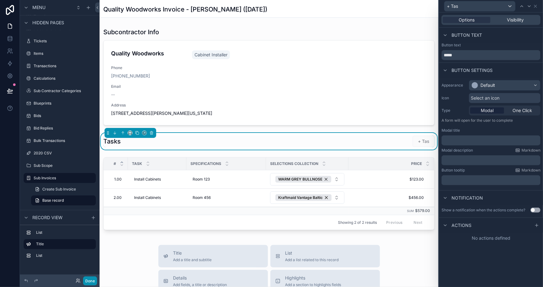
click at [90, 277] on button "Done" at bounding box center [90, 281] width 14 height 9
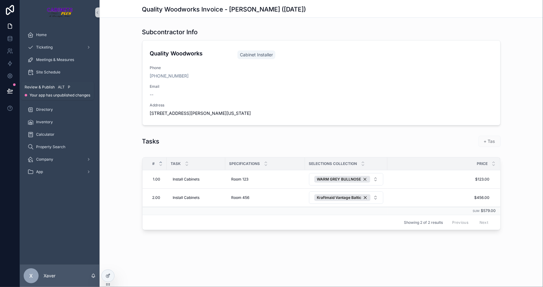
click at [9, 89] on icon at bounding box center [10, 91] width 6 height 6
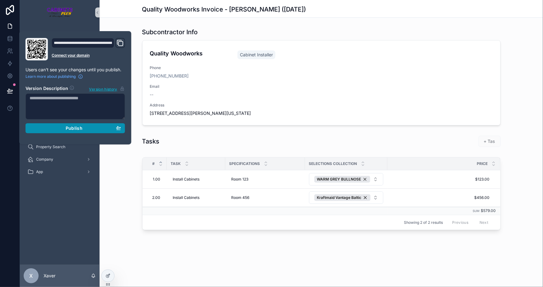
click at [64, 130] on div "Publish" at bounding box center [76, 128] width 92 height 6
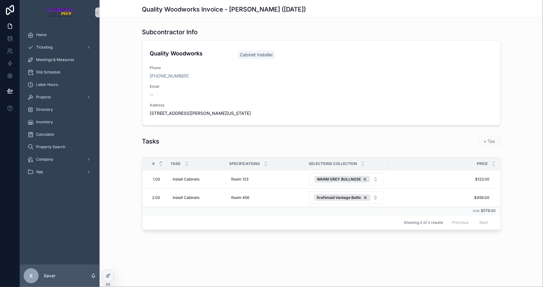
click at [116, 190] on div "# Task Specifications Selections collection Price 1.00 1.00 Install Cabinets In…" at bounding box center [322, 195] width 444 height 80
click at [57, 47] on div "Ticketing" at bounding box center [59, 47] width 65 height 10
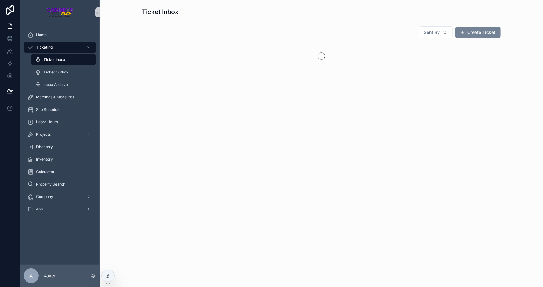
click at [486, 36] on button "Create Ticket" at bounding box center [478, 32] width 45 height 11
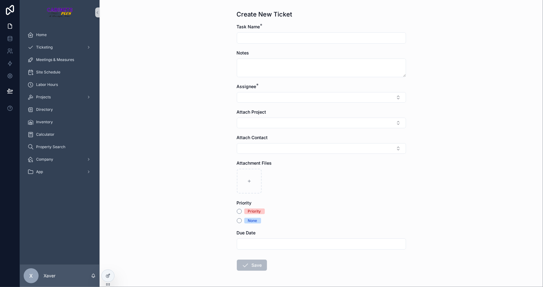
click at [243, 37] on input "scrollable content" at bounding box center [321, 38] width 169 height 9
type input "**********"
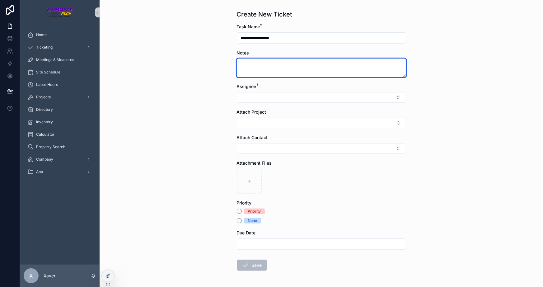
click at [253, 64] on textarea "scrollable content" at bounding box center [321, 68] width 169 height 19
click at [330, 69] on textarea "**********" at bounding box center [321, 68] width 169 height 19
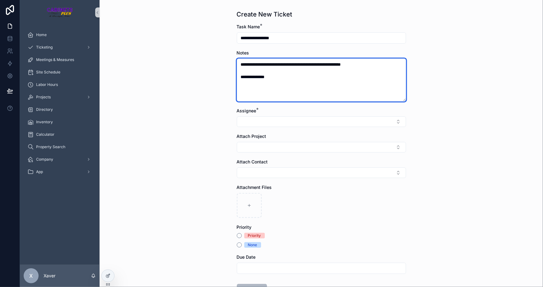
click at [382, 66] on textarea "**********" at bounding box center [321, 80] width 169 height 43
click at [239, 78] on textarea "**********" at bounding box center [321, 80] width 169 height 43
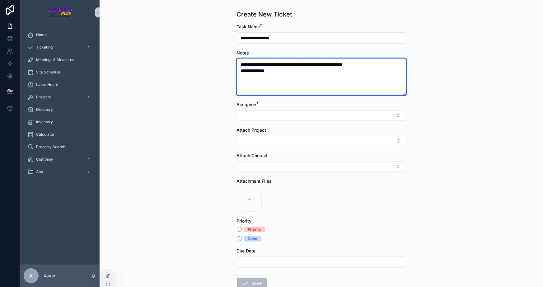
click at [275, 71] on textarea "**********" at bounding box center [321, 77] width 169 height 37
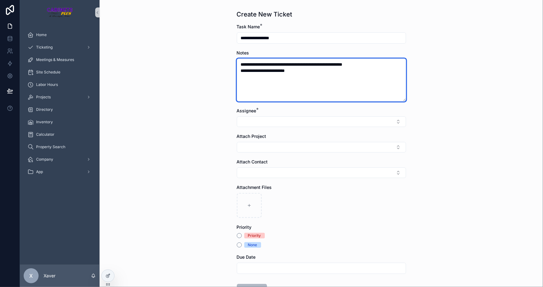
click at [310, 74] on textarea "**********" at bounding box center [321, 80] width 169 height 43
type textarea "**********"
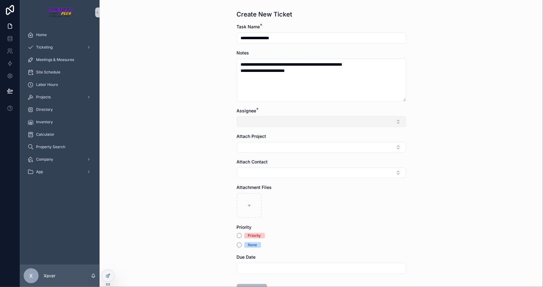
click at [273, 125] on button "Select Button" at bounding box center [321, 121] width 169 height 11
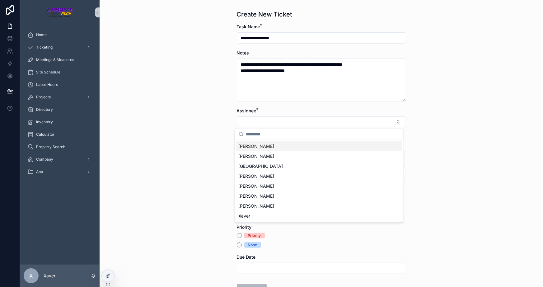
click at [261, 145] on div "[PERSON_NAME]" at bounding box center [319, 146] width 166 height 10
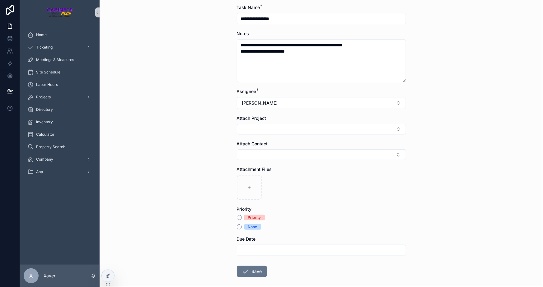
scroll to position [49, 0]
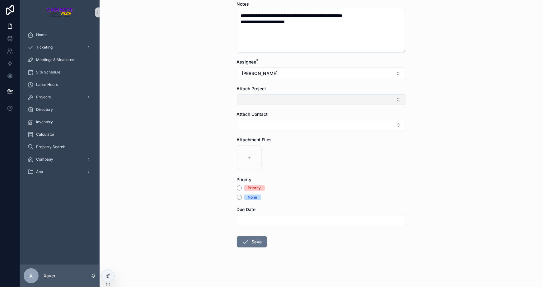
click at [249, 98] on button "Select Button" at bounding box center [321, 99] width 169 height 11
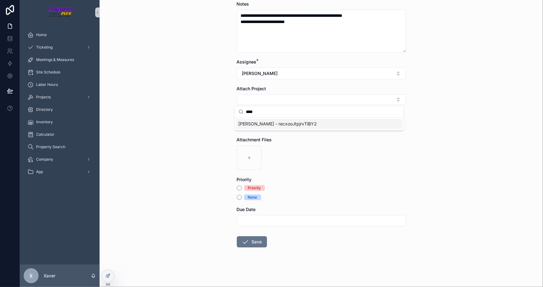
type input "****"
click at [255, 125] on span "[PERSON_NAME] - recxooJtpjrvTiBY2" at bounding box center [278, 124] width 78 height 6
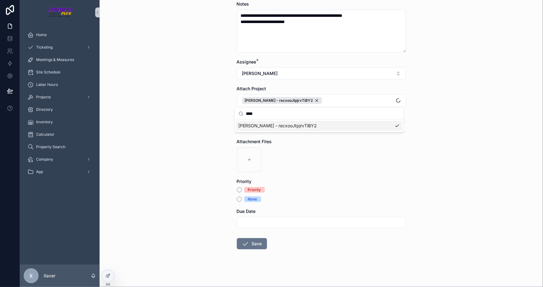
click at [196, 121] on div "**********" at bounding box center [322, 94] width 444 height 287
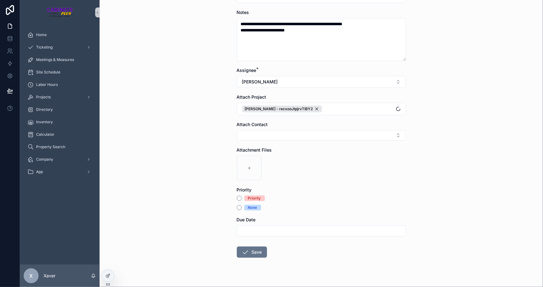
scroll to position [50, 0]
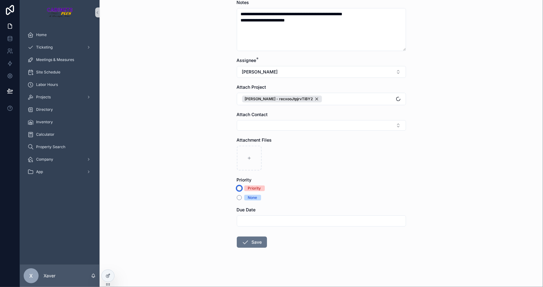
click at [239, 188] on button "Priority" at bounding box center [239, 188] width 5 height 5
click at [269, 220] on input "scrollable content" at bounding box center [321, 221] width 169 height 9
click at [316, 113] on button "[DATE]" at bounding box center [319, 113] width 25 height 11
type input "*********"
drag, startPoint x: 422, startPoint y: 169, endPoint x: 434, endPoint y: 191, distance: 25.5
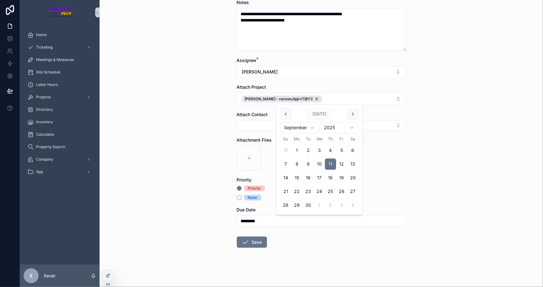
click at [434, 191] on div "**********" at bounding box center [322, 93] width 444 height 287
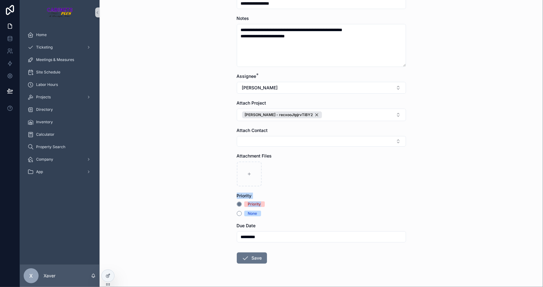
scroll to position [22, 0]
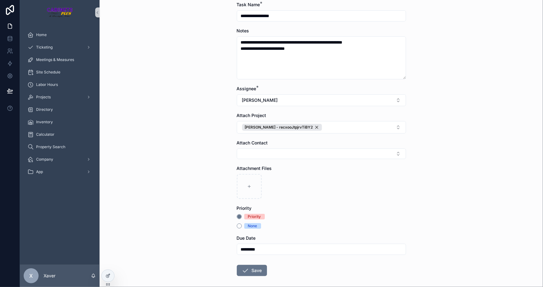
click at [383, 230] on form "**********" at bounding box center [321, 159] width 169 height 314
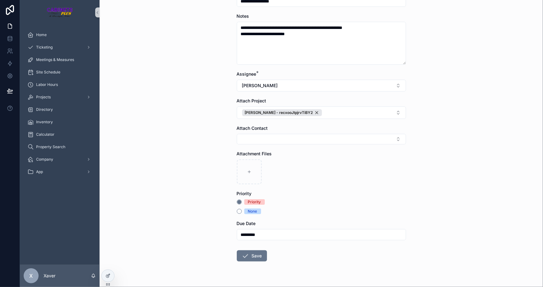
scroll to position [50, 0]
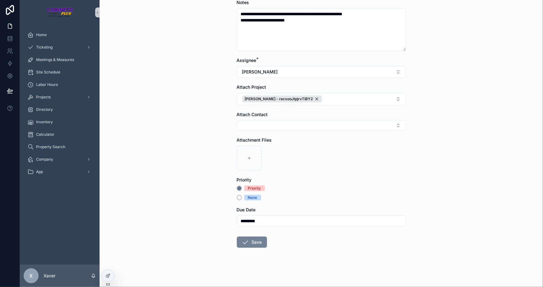
click at [246, 243] on icon "scrollable content" at bounding box center [245, 242] width 7 height 7
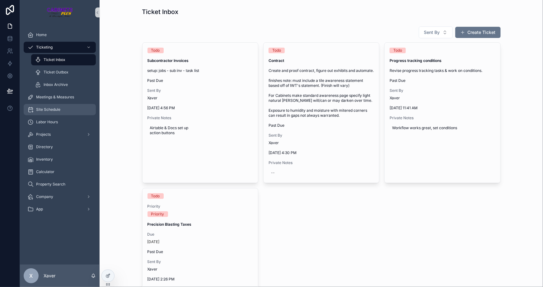
drag, startPoint x: 112, startPoint y: 99, endPoint x: 75, endPoint y: 105, distance: 37.5
click at [112, 100] on div "Sent By Create Ticket Todo Subcontractor Invoices setup: jobs - sub inv - task …" at bounding box center [322, 257] width 434 height 467
click at [48, 70] on span "Ticket Outbox" at bounding box center [56, 72] width 25 height 5
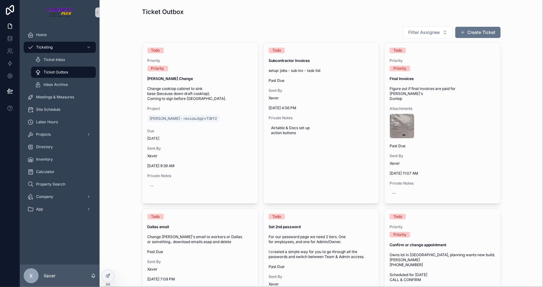
click at [109, 277] on icon at bounding box center [108, 275] width 5 height 5
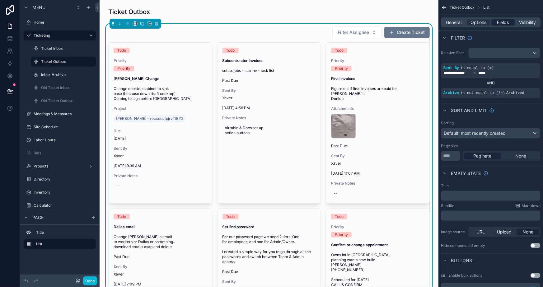
click at [508, 21] on span "Fields" at bounding box center [504, 22] width 12 height 6
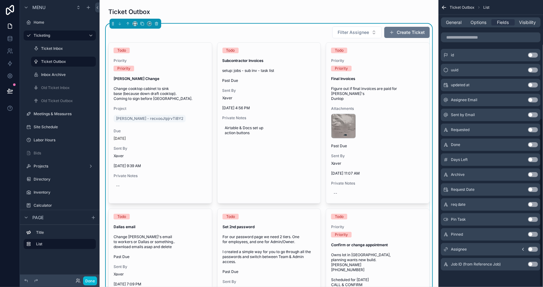
scroll to position [202, 0]
click at [529, 246] on button "Use setting" at bounding box center [533, 248] width 10 height 5
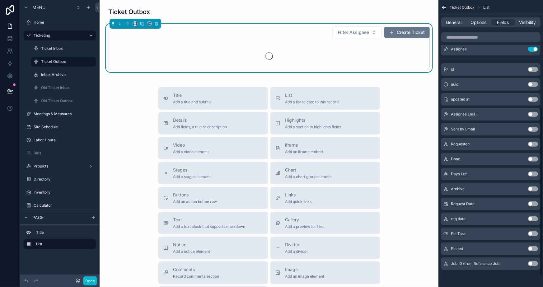
scroll to position [88, 0]
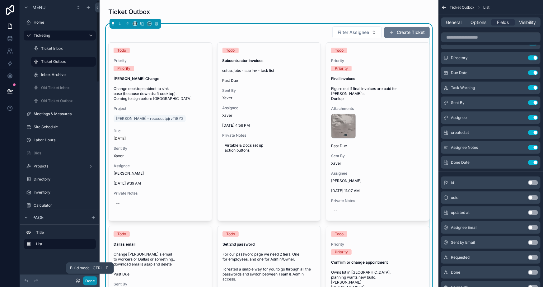
click at [87, 281] on button "Done" at bounding box center [90, 281] width 14 height 9
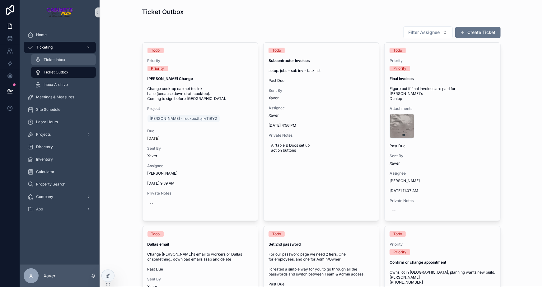
click at [44, 59] on span "Ticket Inbox" at bounding box center [55, 59] width 22 height 5
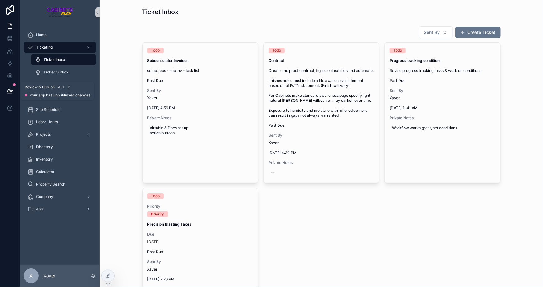
click at [10, 90] on icon at bounding box center [10, 91] width 6 height 6
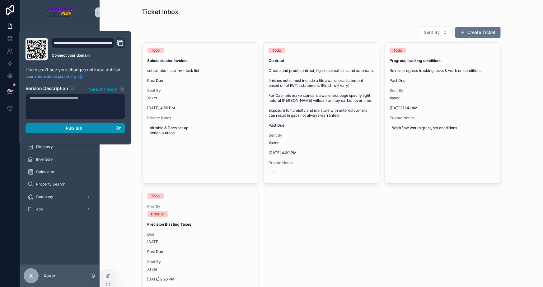
click at [103, 127] on div "Publish" at bounding box center [76, 128] width 92 height 6
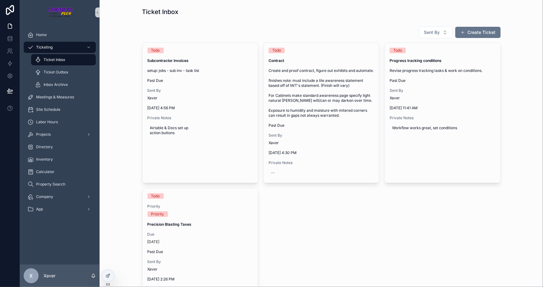
click at [120, 177] on div "Sent By Create Ticket Todo Subcontractor Invoices setup: jobs - sub inv - task …" at bounding box center [322, 257] width 434 height 467
click at [484, 31] on button "Create Ticket" at bounding box center [478, 32] width 45 height 11
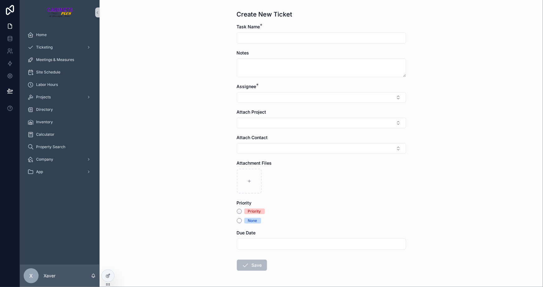
click at [276, 37] on input "scrollable content" at bounding box center [321, 38] width 169 height 9
type input "**********"
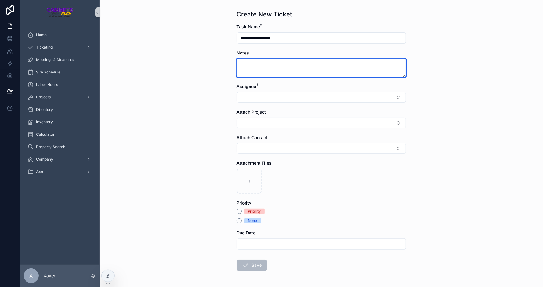
click at [286, 67] on textarea "scrollable content" at bounding box center [321, 68] width 169 height 19
drag, startPoint x: 281, startPoint y: 65, endPoint x: 286, endPoint y: 61, distance: 6.2
click at [281, 65] on textarea "**********" at bounding box center [321, 68] width 169 height 19
click at [258, 62] on textarea "**********" at bounding box center [321, 68] width 169 height 19
click at [272, 63] on textarea "**********" at bounding box center [321, 68] width 169 height 19
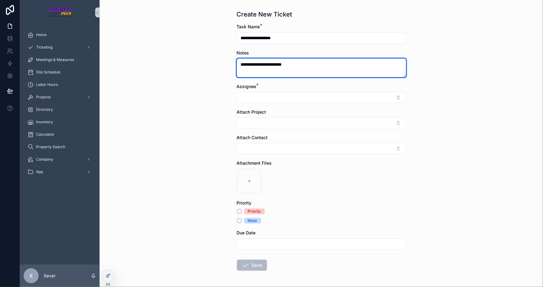
drag, startPoint x: 286, startPoint y: 65, endPoint x: 294, endPoint y: 73, distance: 11.7
click at [286, 65] on textarea "**********" at bounding box center [321, 68] width 169 height 19
click at [302, 65] on textarea "**********" at bounding box center [321, 68] width 169 height 19
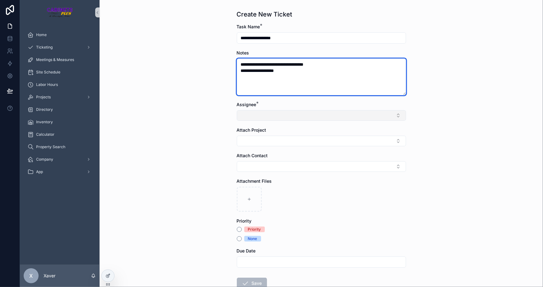
type textarea "**********"
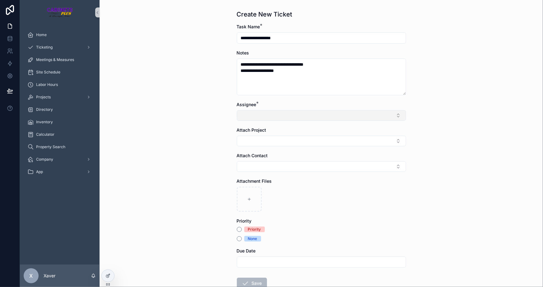
click at [336, 111] on button "Select Button" at bounding box center [321, 115] width 169 height 11
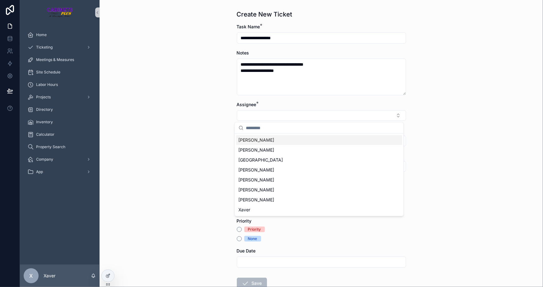
click at [278, 138] on div "[PERSON_NAME]" at bounding box center [319, 140] width 166 height 10
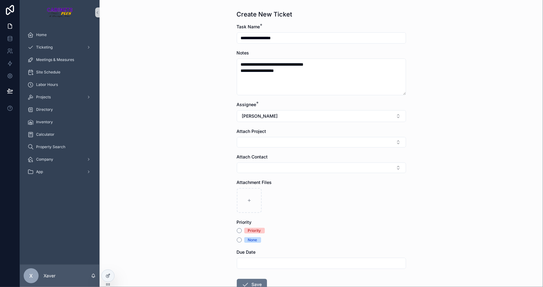
click at [204, 137] on div "**********" at bounding box center [322, 143] width 444 height 287
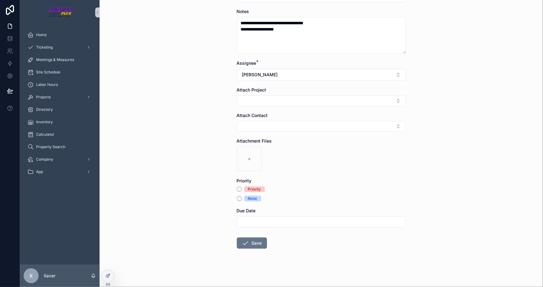
scroll to position [43, 0]
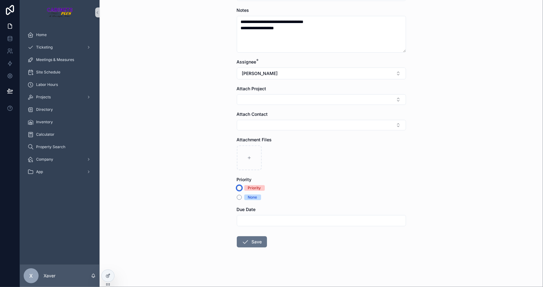
click at [237, 189] on button "Priority" at bounding box center [239, 188] width 5 height 5
click at [270, 224] on input "scrollable content" at bounding box center [321, 220] width 169 height 9
click at [317, 116] on button "[DATE]" at bounding box center [319, 113] width 25 height 11
type input "*********"
click at [488, 174] on div "**********" at bounding box center [322, 100] width 444 height 287
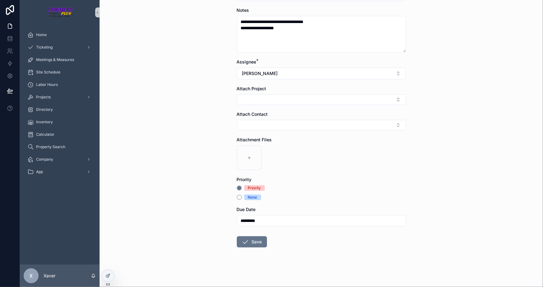
click at [321, 192] on div "Priority None" at bounding box center [321, 192] width 169 height 15
click at [249, 244] on button "Save" at bounding box center [252, 241] width 30 height 11
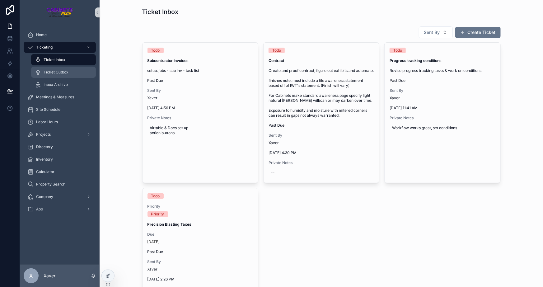
click at [35, 76] on div "Ticket Outbox" at bounding box center [63, 72] width 57 height 10
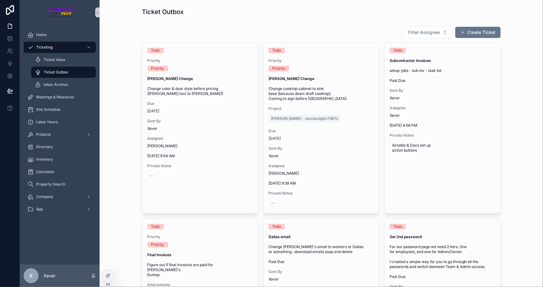
click at [45, 29] on div "Home" at bounding box center [60, 35] width 80 height 12
click at [47, 39] on div "Home" at bounding box center [59, 35] width 65 height 10
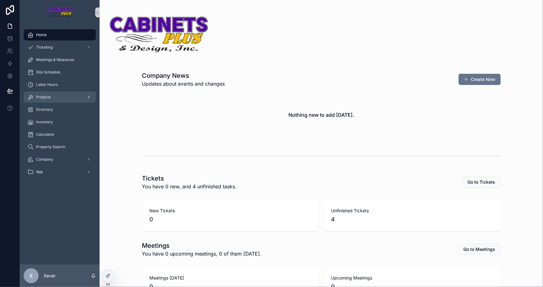
click at [53, 98] on div "Projects" at bounding box center [59, 97] width 65 height 10
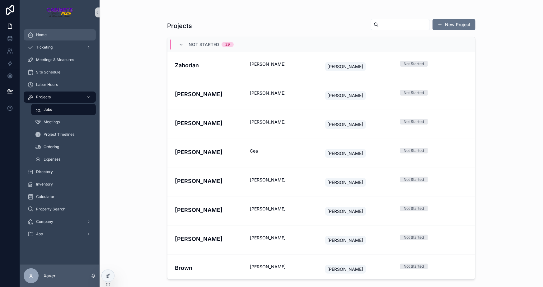
click at [54, 32] on div "Home" at bounding box center [59, 35] width 65 height 10
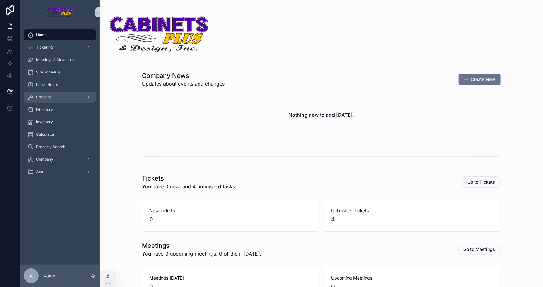
click at [47, 93] on div "Projects" at bounding box center [59, 97] width 65 height 10
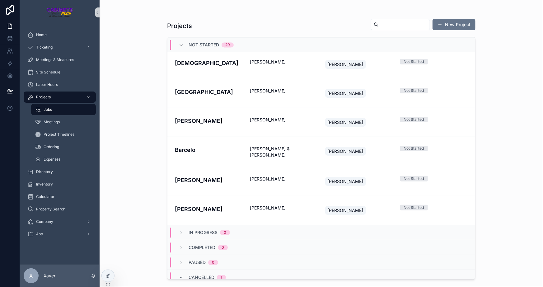
scroll to position [717, 0]
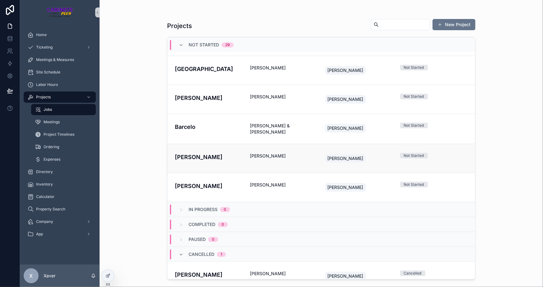
click at [198, 153] on h4 "[PERSON_NAME]" at bounding box center [209, 157] width 68 height 8
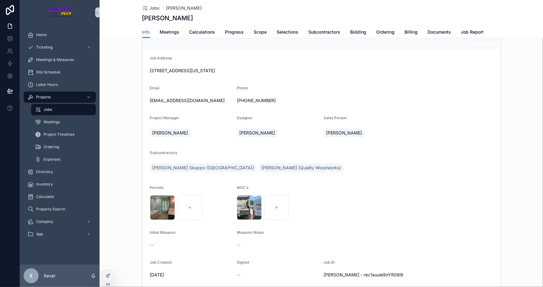
scroll to position [141, 0]
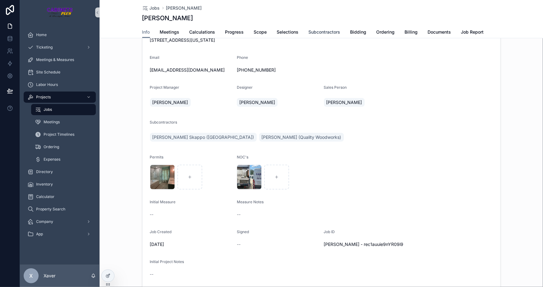
click at [336, 28] on link "Subcontractors" at bounding box center [325, 32] width 32 height 12
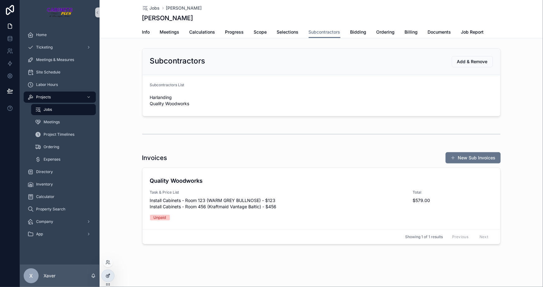
click at [108, 275] on icon at bounding box center [108, 275] width 2 height 2
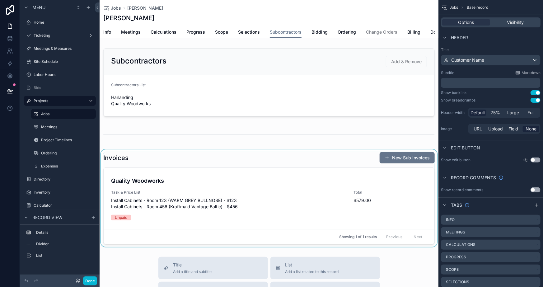
click at [301, 162] on div "scrollable content" at bounding box center [269, 197] width 339 height 97
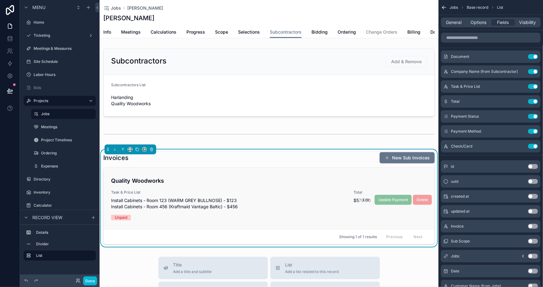
click at [181, 177] on div "Quality Woodworks Task & Price List Install Cabinets - Room 123 (WARM GREY BULL…" at bounding box center [269, 198] width 331 height 61
click at [405, 158] on button "New Sub Invoices" at bounding box center [407, 157] width 55 height 11
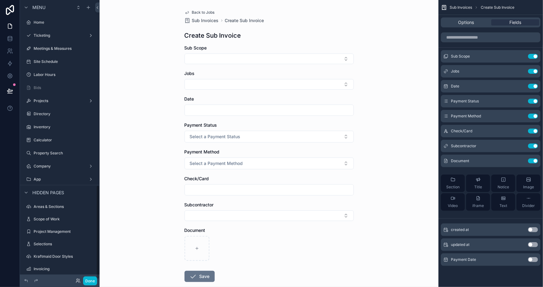
scroll to position [551, 0]
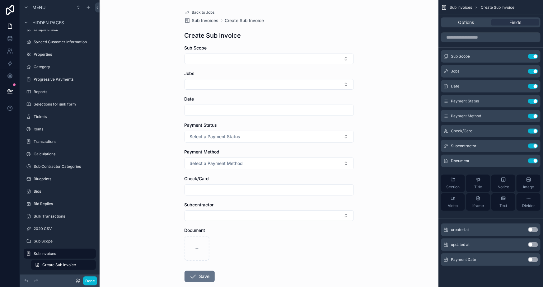
click at [199, 13] on span "Back to Jobs" at bounding box center [203, 12] width 23 height 5
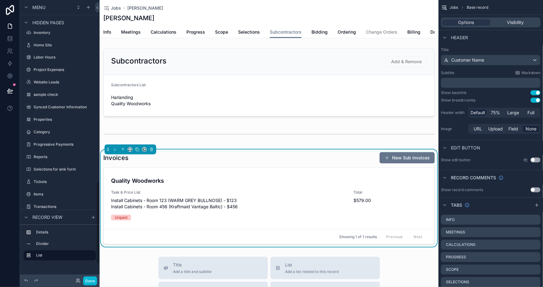
scroll to position [616, 0]
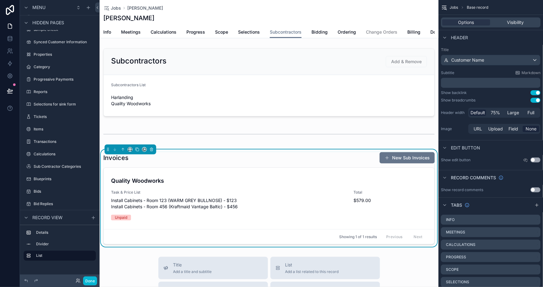
click at [255, 161] on div "Invoices New Sub Invoices" at bounding box center [269, 158] width 332 height 12
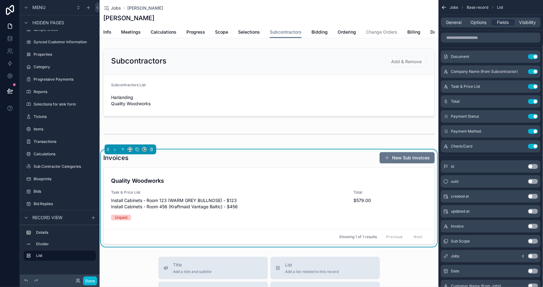
click at [235, 195] on span "Task & Price List" at bounding box center [228, 192] width 235 height 5
click at [90, 282] on button "Done" at bounding box center [90, 281] width 14 height 9
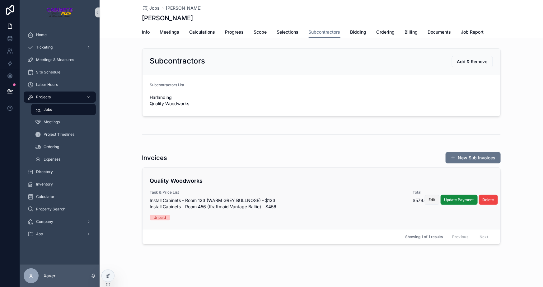
click at [431, 196] on button "Edit" at bounding box center [432, 200] width 15 height 10
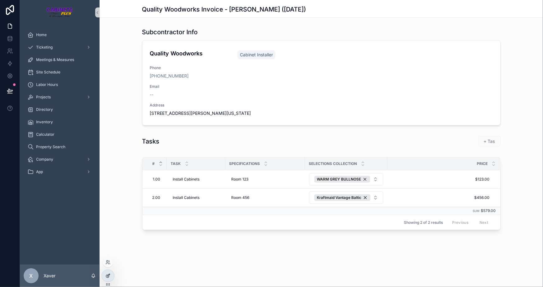
click at [106, 274] on icon at bounding box center [108, 275] width 5 height 5
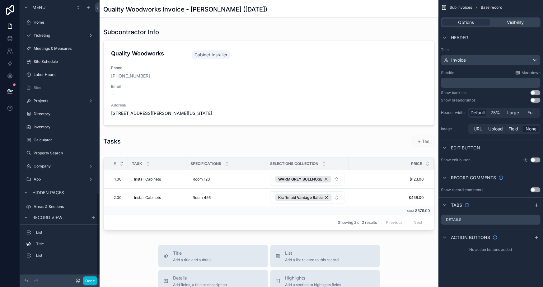
scroll to position [627, 0]
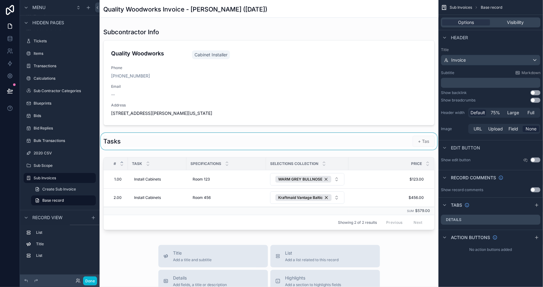
click at [210, 144] on div "scrollable content" at bounding box center [269, 141] width 339 height 17
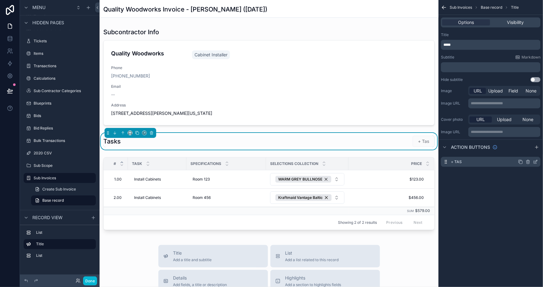
click at [536, 162] on icon "scrollable content" at bounding box center [535, 161] width 5 height 5
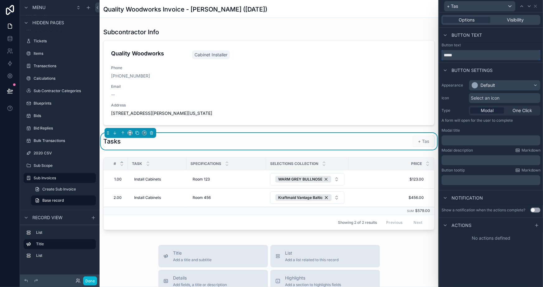
click at [469, 53] on input "*****" at bounding box center [491, 55] width 99 height 10
type input "******"
click at [487, 266] on div "Options Visibility Button text Button text ****** Button settings Appearance De…" at bounding box center [491, 149] width 104 height 275
click at [470, 140] on p "﻿" at bounding box center [491, 140] width 95 height 6
drag, startPoint x: 454, startPoint y: 140, endPoint x: 436, endPoint y: 138, distance: 17.8
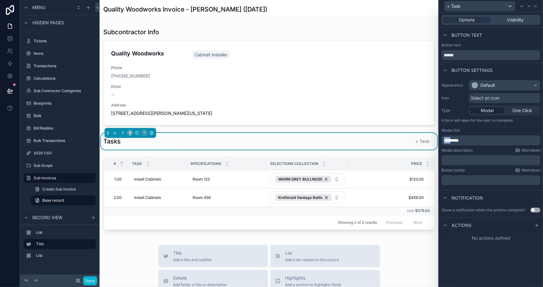
click at [436, 138] on div "+ Task Options Visibility Button text Button text ****** Button settings Appear…" at bounding box center [271, 143] width 543 height 287
click at [482, 271] on div "Options Visibility Button text Button text ****** Button settings Appearance De…" at bounding box center [491, 149] width 104 height 275
click at [478, 255] on div "Options Visibility Button text Button text ****** Button settings Appearance De…" at bounding box center [491, 149] width 104 height 275
click at [537, 225] on icon at bounding box center [537, 225] width 5 height 5
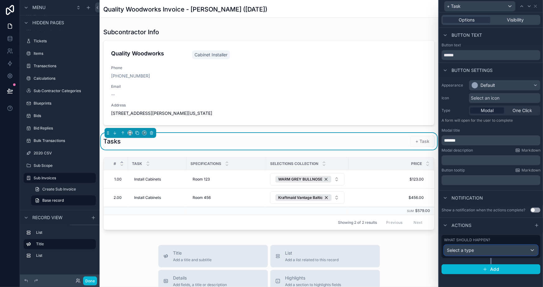
click at [487, 253] on div "Select a type" at bounding box center [491, 250] width 93 height 10
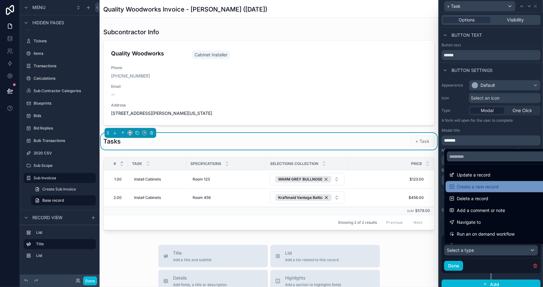
click at [468, 184] on span "Create a new record" at bounding box center [478, 186] width 42 height 7
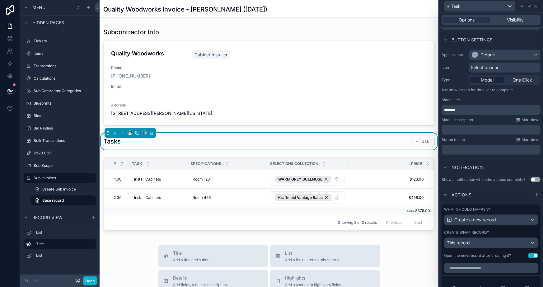
scroll to position [56, 0]
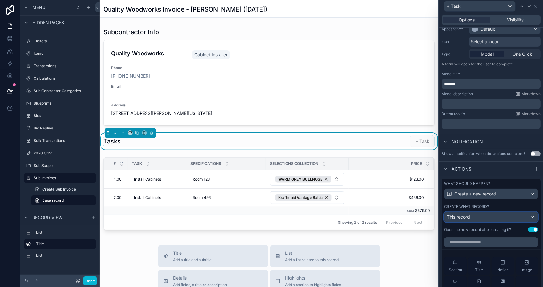
click at [479, 212] on div "This record" at bounding box center [491, 217] width 93 height 10
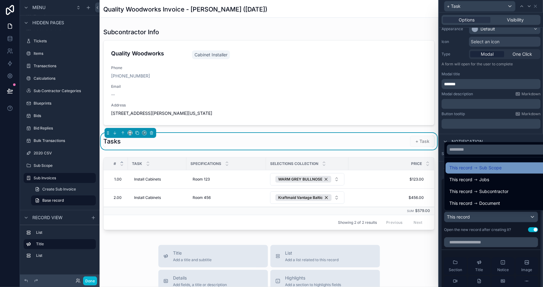
click at [469, 166] on span "This record" at bounding box center [461, 167] width 23 height 7
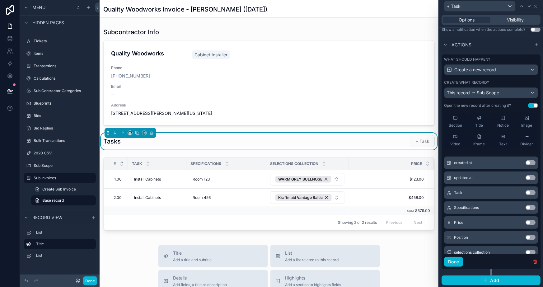
scroll to position [47, 0]
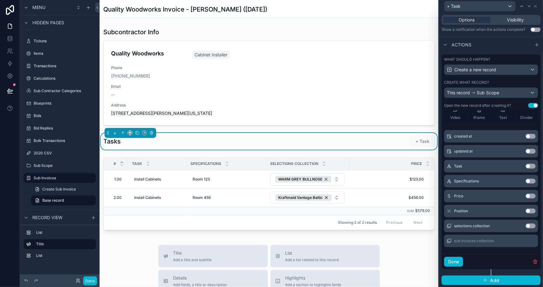
click at [526, 166] on button "Use setting" at bounding box center [531, 166] width 10 height 5
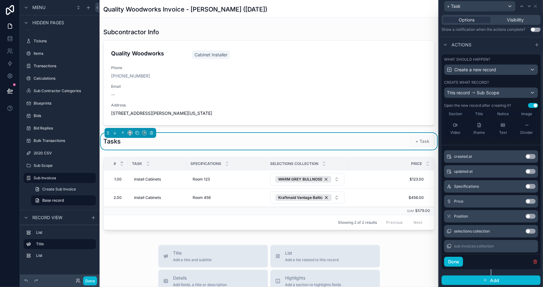
click at [526, 185] on button "Use setting" at bounding box center [531, 186] width 10 height 5
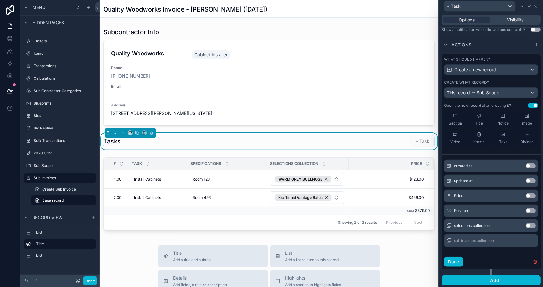
click at [526, 224] on button "Use setting" at bounding box center [531, 225] width 10 height 5
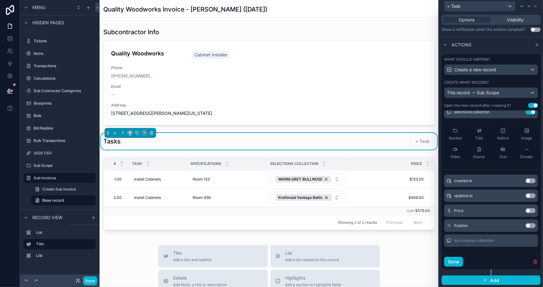
click at [523, 207] on div "Price Use setting" at bounding box center [491, 211] width 94 height 12
click at [526, 210] on button "Use setting" at bounding box center [531, 210] width 10 height 5
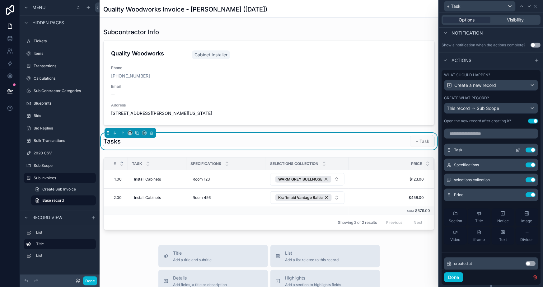
scroll to position [153, 0]
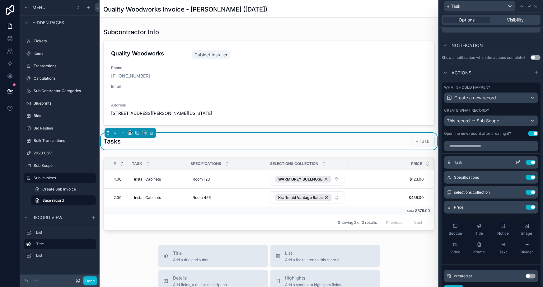
click at [516, 163] on icon at bounding box center [518, 162] width 5 height 5
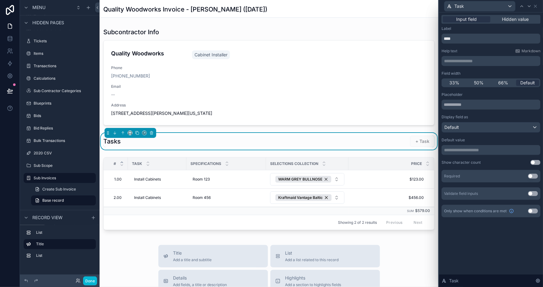
click at [536, 174] on button "Use setting" at bounding box center [533, 176] width 10 height 5
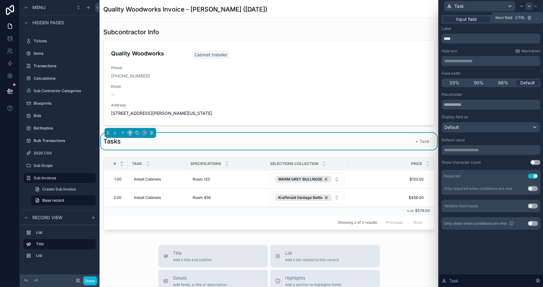
click at [530, 4] on icon at bounding box center [529, 6] width 5 height 5
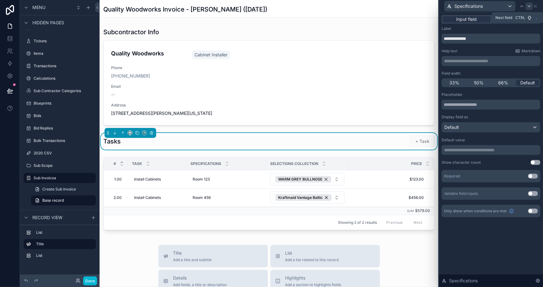
click at [529, 4] on icon at bounding box center [529, 6] width 5 height 5
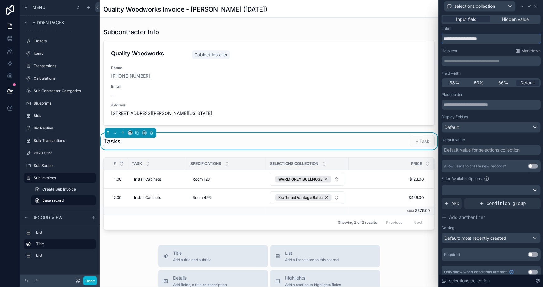
click at [499, 36] on input "**********" at bounding box center [491, 39] width 99 height 10
type input "**********"
click at [448, 207] on div "AND" at bounding box center [452, 203] width 20 height 11
click at [523, 198] on icon at bounding box center [525, 199] width 4 height 4
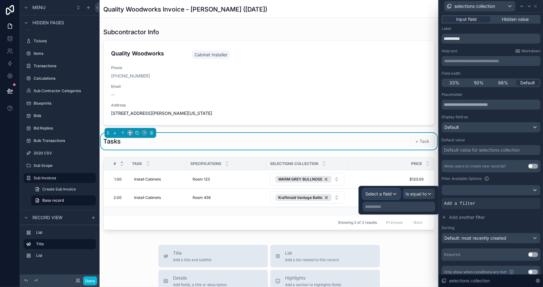
click at [398, 196] on div "Select a field" at bounding box center [381, 194] width 37 height 10
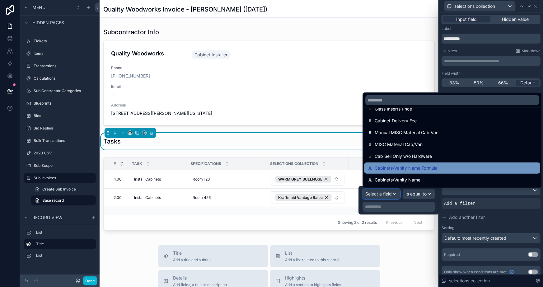
scroll to position [453, 0]
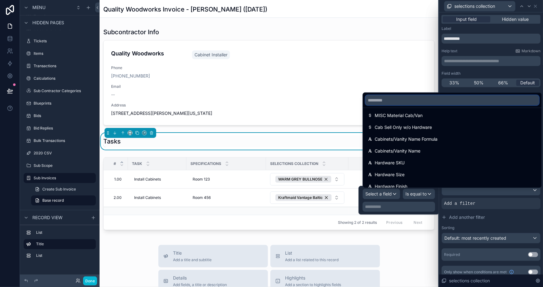
click at [389, 102] on input "text" at bounding box center [453, 100] width 174 height 10
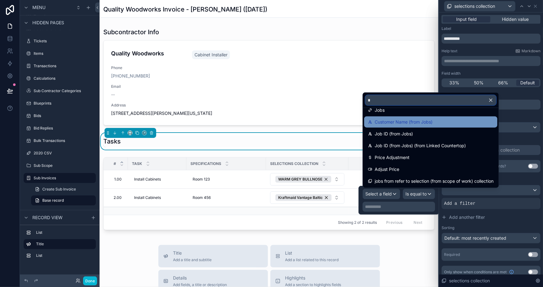
scroll to position [0, 0]
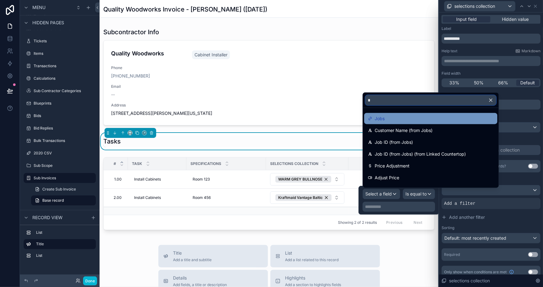
type input "*"
click at [381, 115] on span "Jobs" at bounding box center [380, 118] width 10 height 7
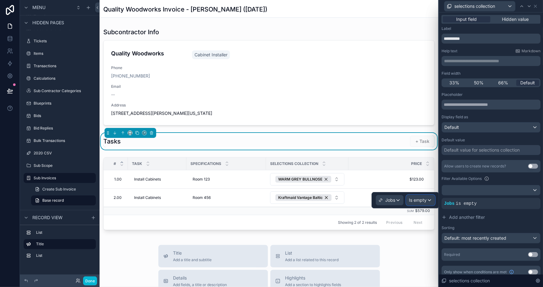
click at [423, 202] on span "Is empty" at bounding box center [418, 200] width 18 height 6
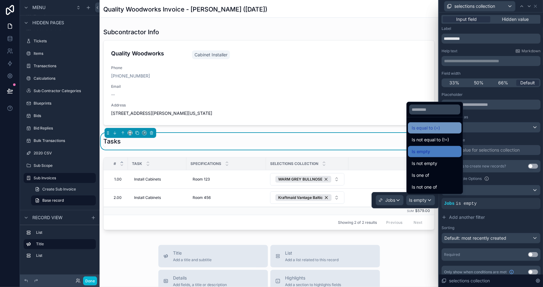
click at [422, 125] on span "Is equal to (=)" at bounding box center [426, 127] width 28 height 7
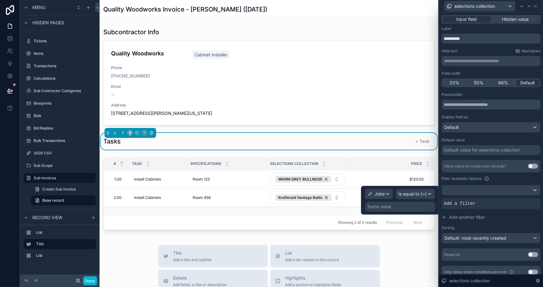
click at [397, 206] on div "Some value" at bounding box center [400, 207] width 70 height 10
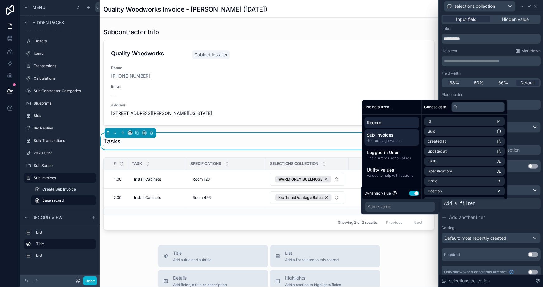
click at [395, 135] on span "Sub Invoices" at bounding box center [392, 135] width 50 height 6
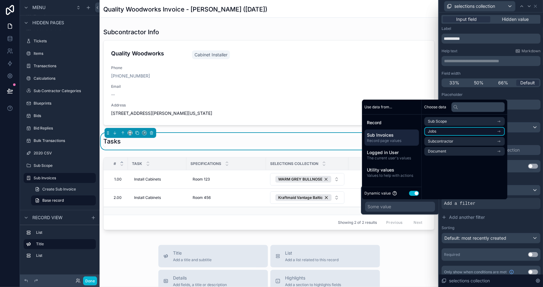
click at [445, 133] on li "Jobs" at bounding box center [465, 131] width 81 height 9
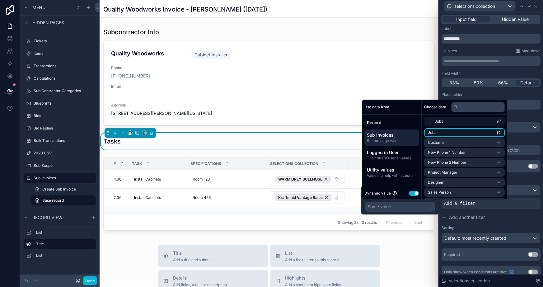
click at [449, 131] on li "Jobs" at bounding box center [465, 132] width 81 height 9
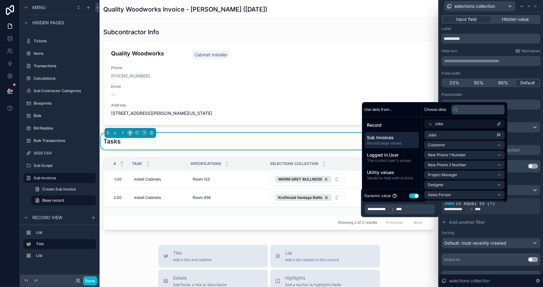
click at [500, 230] on div "Sorting" at bounding box center [491, 232] width 99 height 5
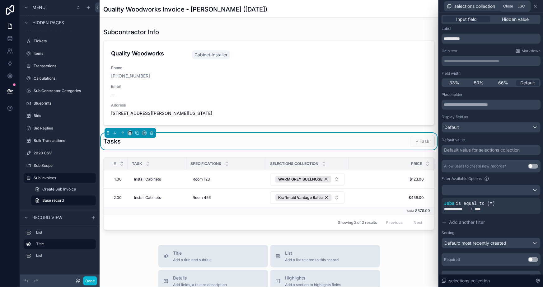
click at [534, 6] on icon at bounding box center [535, 6] width 5 height 5
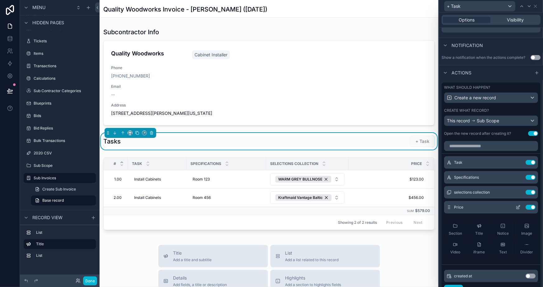
click at [510, 210] on div "Price Use setting" at bounding box center [491, 207] width 94 height 12
click at [518, 206] on icon at bounding box center [519, 207] width 2 height 2
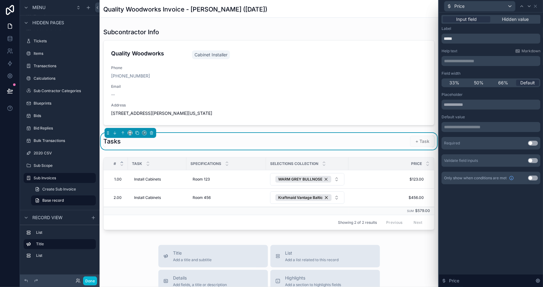
click at [532, 141] on button "Use setting" at bounding box center [533, 143] width 10 height 5
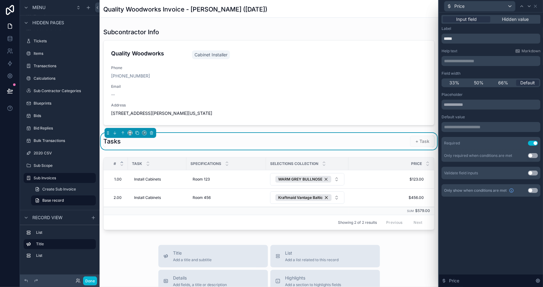
click at [498, 234] on div "**********" at bounding box center [491, 149] width 104 height 275
click at [535, 6] on icon at bounding box center [535, 6] width 5 height 5
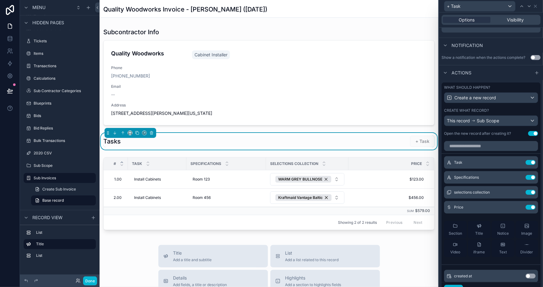
click at [89, 277] on button "Done" at bounding box center [90, 281] width 14 height 9
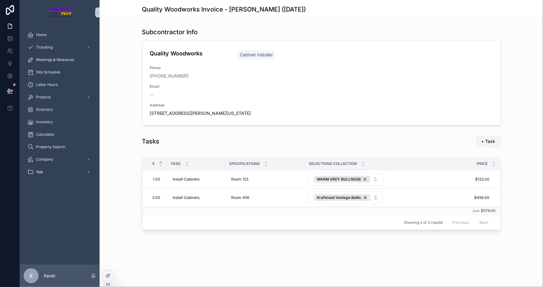
click at [489, 144] on button "+ Task" at bounding box center [488, 141] width 25 height 11
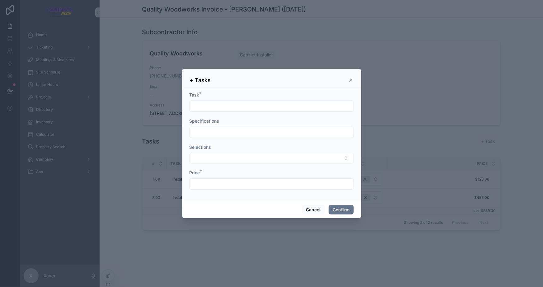
click at [243, 103] on input "text" at bounding box center [272, 106] width 164 height 9
type input "**********"
click at [249, 154] on button "Select Button" at bounding box center [272, 158] width 164 height 11
click at [214, 190] on span "Kraftmaid Vantage Baltic" at bounding box center [219, 192] width 51 height 6
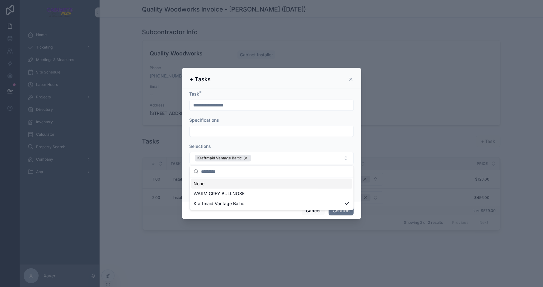
click at [238, 144] on div "Selections" at bounding box center [272, 146] width 164 height 6
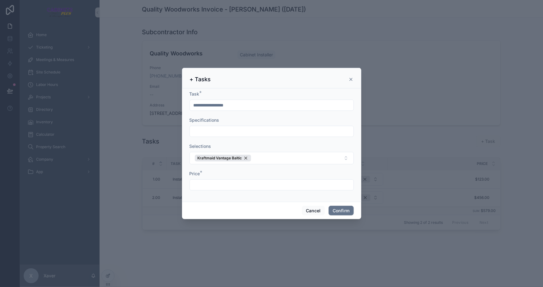
click at [234, 185] on input "text" at bounding box center [272, 185] width 164 height 9
type input "*******"
click at [244, 215] on div "Cancel Confirm" at bounding box center [271, 211] width 179 height 18
click at [338, 209] on button "Confirm" at bounding box center [341, 211] width 25 height 10
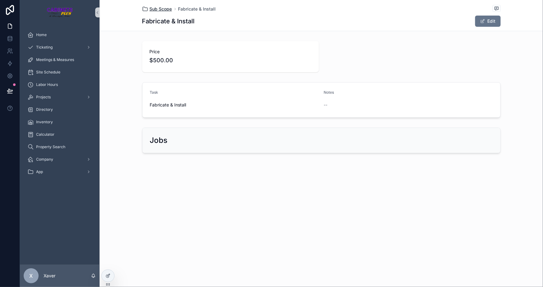
click at [153, 9] on span "Sub Scope" at bounding box center [161, 9] width 22 height 6
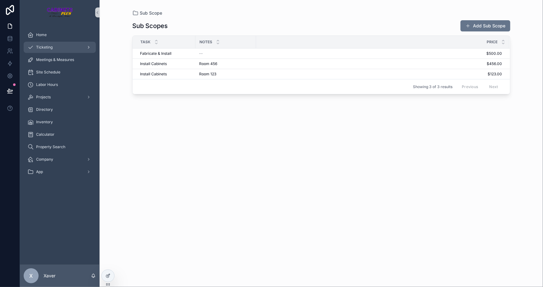
click at [47, 46] on span "Ticketing" at bounding box center [44, 47] width 17 height 5
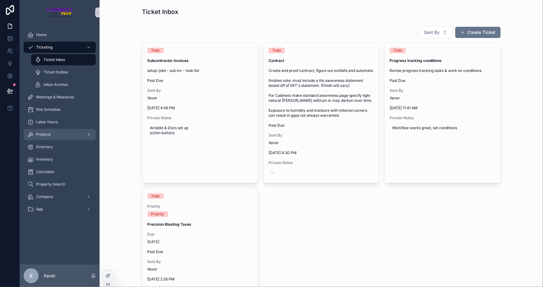
click at [52, 129] on link "Projects" at bounding box center [60, 134] width 72 height 11
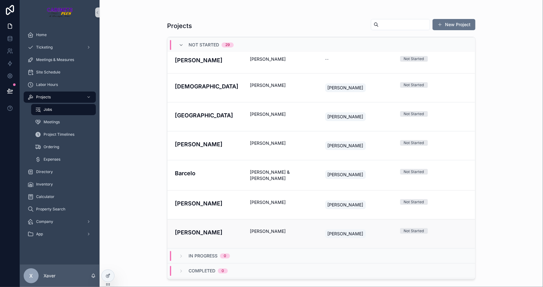
scroll to position [694, 0]
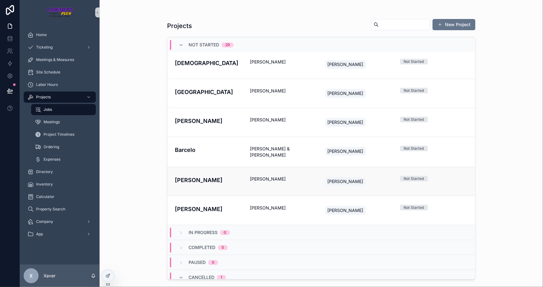
click at [210, 176] on h4 "[PERSON_NAME]" at bounding box center [209, 180] width 68 height 8
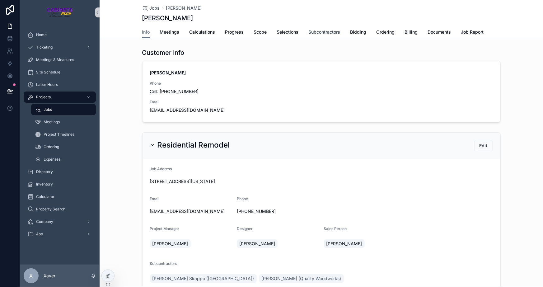
click at [325, 31] on span "Subcontractors" at bounding box center [325, 32] width 32 height 6
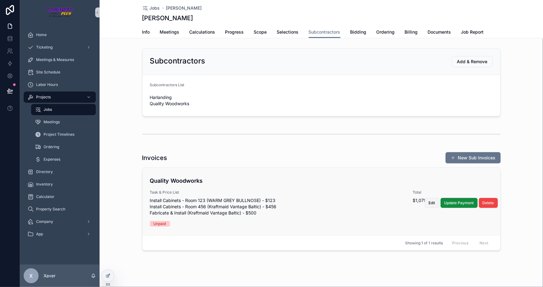
click at [431, 202] on span "Edit" at bounding box center [432, 203] width 7 height 5
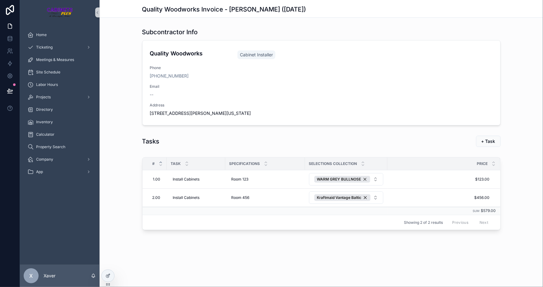
drag, startPoint x: 239, startPoint y: 246, endPoint x: 215, endPoint y: 226, distance: 31.4
click at [239, 246] on div "Quality Woodworks Invoice - Max Fake Mustermann ([DATE]) Subcontractor Info Qua…" at bounding box center [322, 137] width 444 height 275
click at [106, 277] on icon at bounding box center [108, 275] width 5 height 5
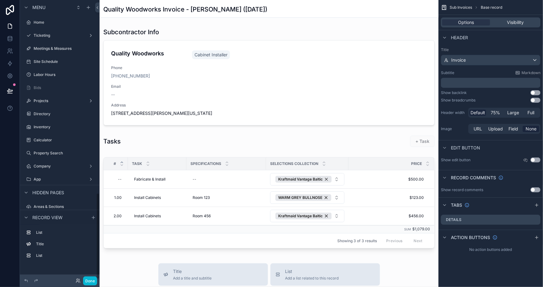
scroll to position [627, 0]
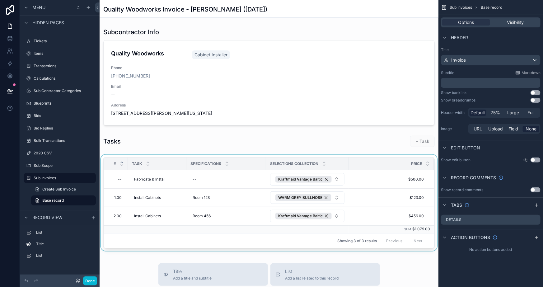
click at [163, 209] on div "scrollable content" at bounding box center [269, 204] width 339 height 99
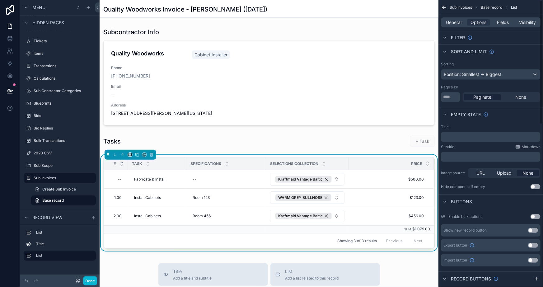
scroll to position [0, 0]
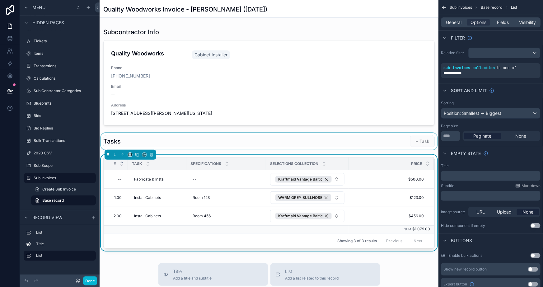
click at [418, 140] on div "scrollable content" at bounding box center [269, 141] width 339 height 17
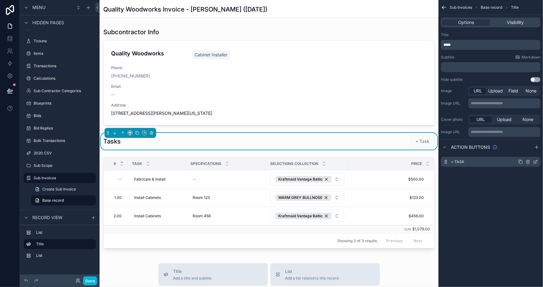
click at [537, 162] on icon "scrollable content" at bounding box center [535, 161] width 5 height 5
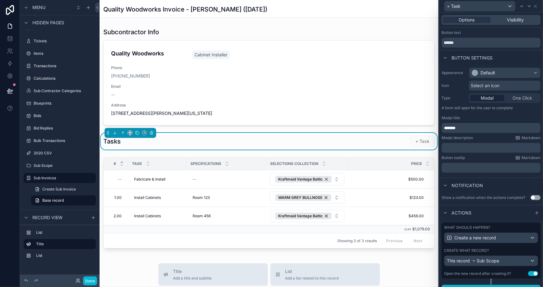
scroll to position [22, 0]
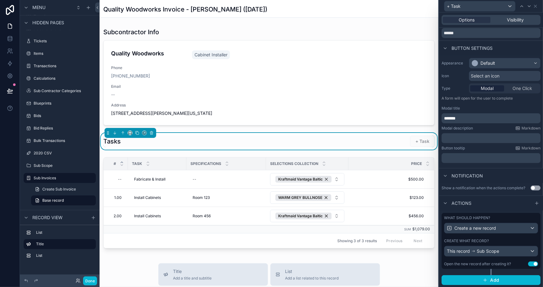
click at [528, 264] on button "Use setting" at bounding box center [533, 264] width 10 height 5
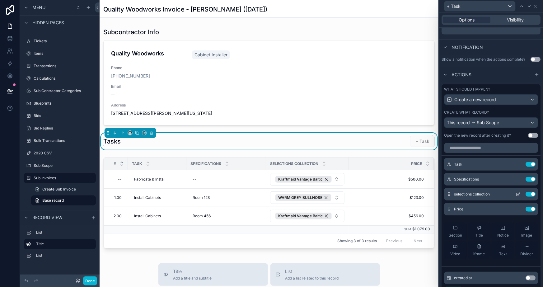
scroll to position [164, 0]
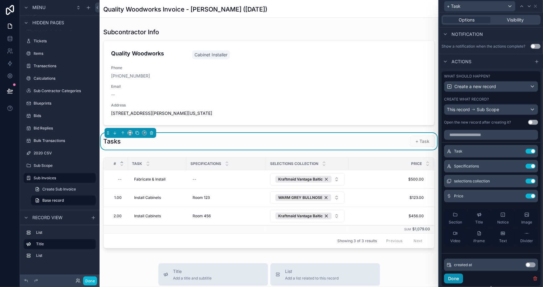
click at [457, 280] on button "Done" at bounding box center [453, 279] width 19 height 10
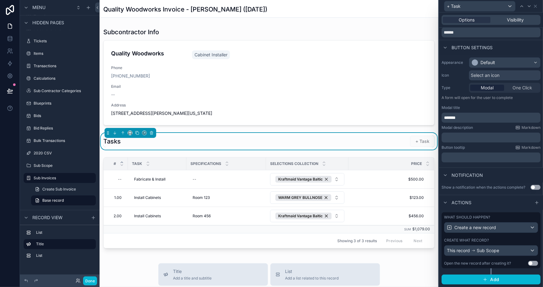
scroll to position [22, 0]
click at [90, 278] on button "Done" at bounding box center [90, 281] width 14 height 9
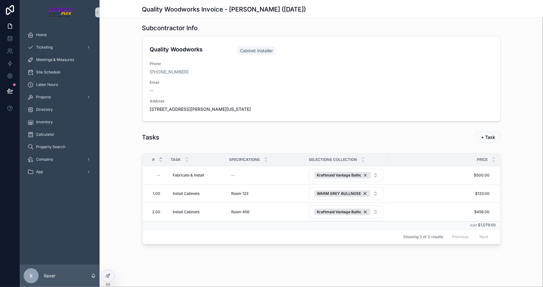
scroll to position [5, 0]
click at [158, 171] on div "--" at bounding box center [156, 174] width 13 height 10
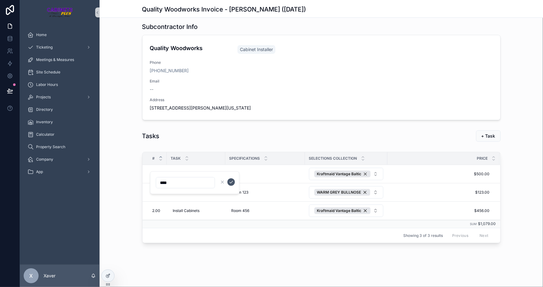
type input "****"
click at [231, 183] on icon "scrollable content" at bounding box center [231, 182] width 3 height 2
click at [117, 160] on div "# Task Specifications Selections collection Price 1.00 1.00 Install Cabinets In…" at bounding box center [322, 198] width 444 height 99
click at [297, 251] on div "Quality Woodworks Invoice - Max Fake Mustermann ([DATE]) Subcontractor Info Qua…" at bounding box center [322, 141] width 444 height 293
click at [516, 187] on div "# Task Specifications Selections collection Price 1.00 1.00 Install Cabinets In…" at bounding box center [322, 198] width 444 height 99
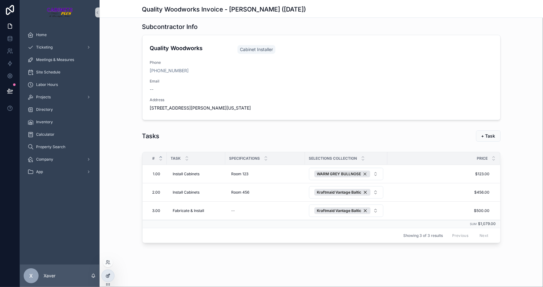
click at [107, 272] on div at bounding box center [108, 276] width 12 height 12
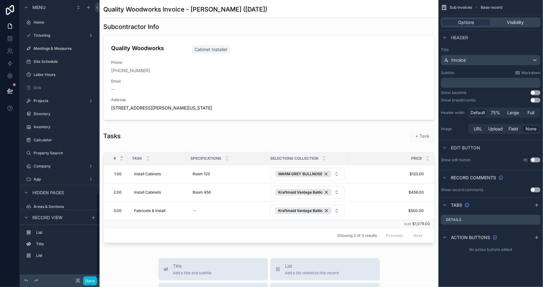
scroll to position [627, 0]
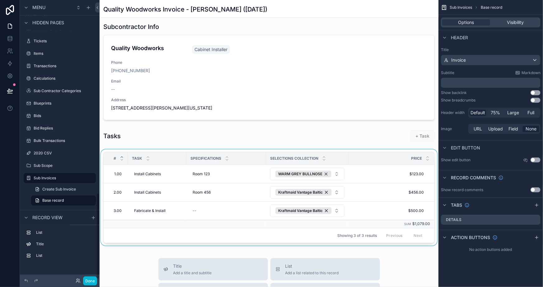
click at [137, 209] on div "scrollable content" at bounding box center [269, 198] width 339 height 99
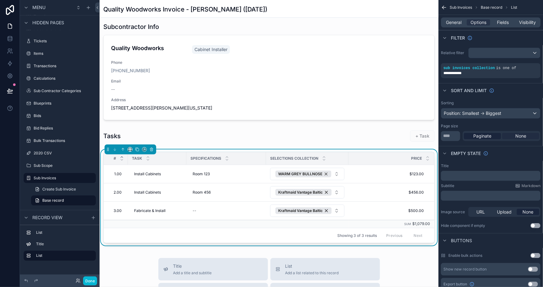
click at [518, 137] on span "None" at bounding box center [521, 136] width 11 height 6
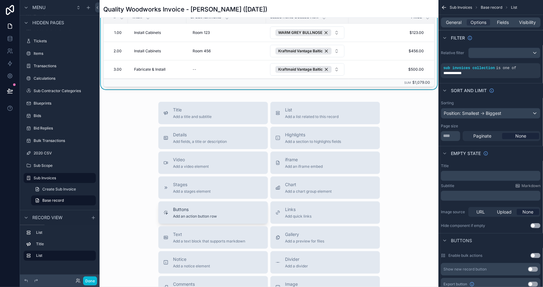
scroll to position [90, 0]
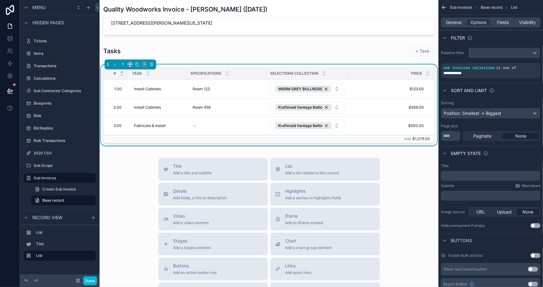
click at [136, 200] on div "Title Add a title and subtitle List Add a list related to this record Details A…" at bounding box center [269, 269] width 339 height 222
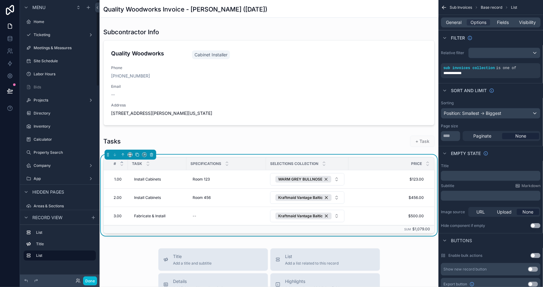
scroll to position [0, 0]
click at [47, 37] on label "Ticketing" at bounding box center [59, 35] width 50 height 5
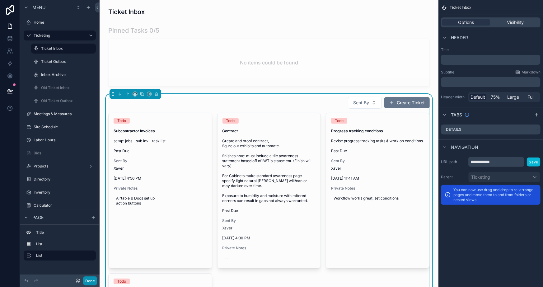
click at [88, 280] on button "Done" at bounding box center [90, 281] width 14 height 9
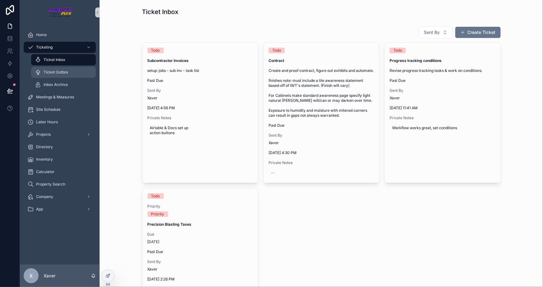
click at [38, 69] on icon "scrollable content" at bounding box center [38, 72] width 6 height 6
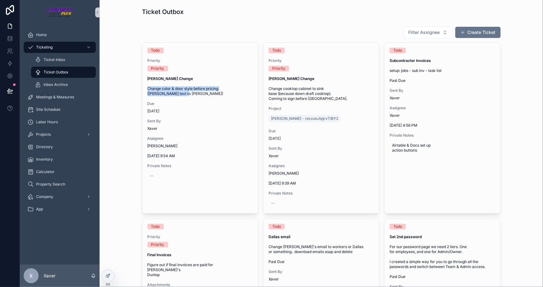
drag, startPoint x: 187, startPoint y: 98, endPoint x: 139, endPoint y: 89, distance: 48.8
copy span "Change color & door style before pricing ([PERSON_NAME] text to [PERSON_NAME])"
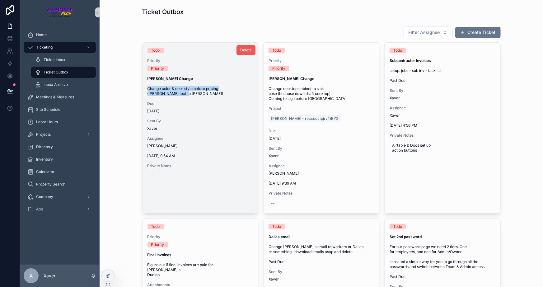
click at [240, 49] on span "Delete" at bounding box center [246, 50] width 12 height 5
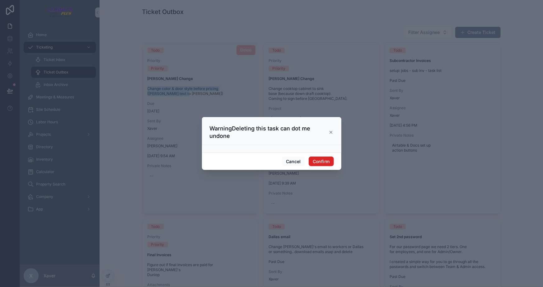
click at [323, 162] on button "Confirm" at bounding box center [321, 162] width 25 height 10
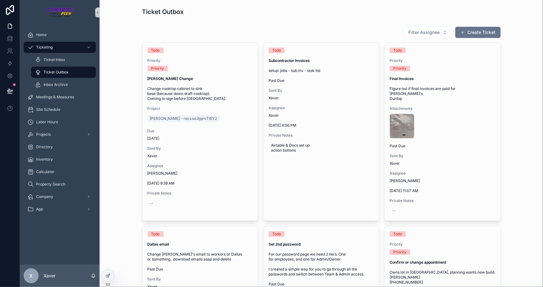
click at [467, 31] on button "Create Ticket" at bounding box center [478, 32] width 45 height 11
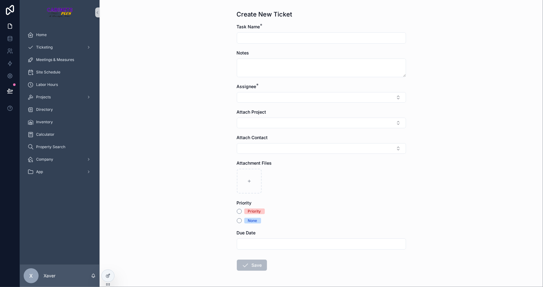
click at [252, 36] on input "scrollable content" at bounding box center [321, 38] width 169 height 9
type input "**********"
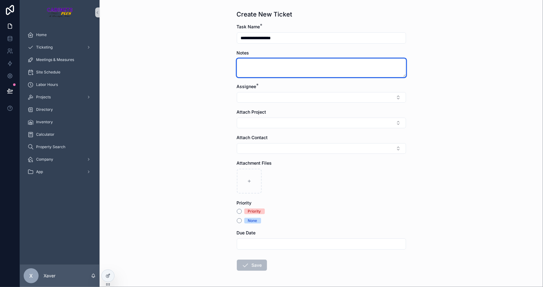
click at [248, 65] on textarea "scrollable content" at bounding box center [321, 68] width 169 height 19
paste textarea "**********"
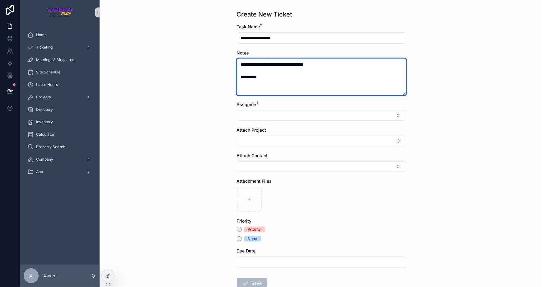
click at [239, 78] on textarea "**********" at bounding box center [321, 77] width 169 height 37
click at [279, 77] on textarea "**********" at bounding box center [321, 77] width 169 height 37
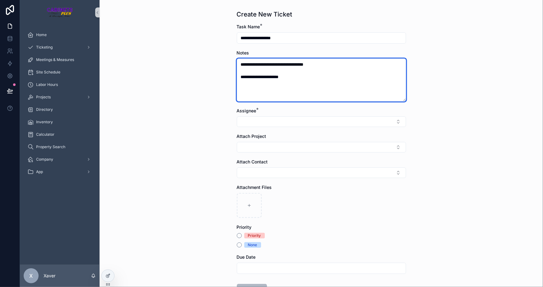
click at [309, 81] on textarea "**********" at bounding box center [321, 80] width 169 height 43
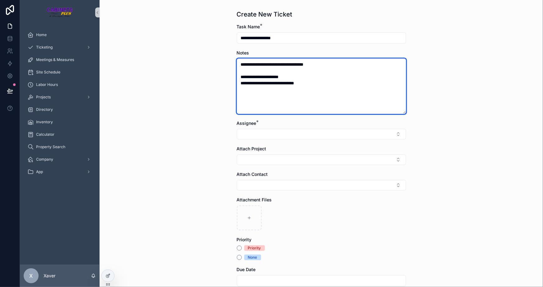
click at [357, 92] on textarea "**********" at bounding box center [321, 86] width 169 height 55
type textarea "**********"
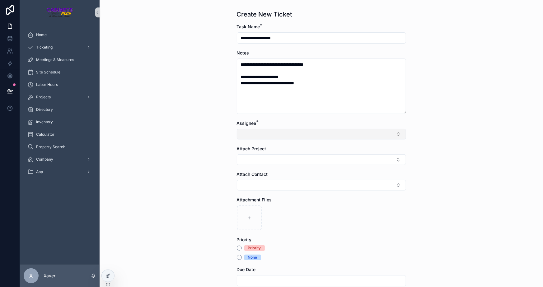
click at [311, 131] on button "Select Button" at bounding box center [321, 134] width 169 height 11
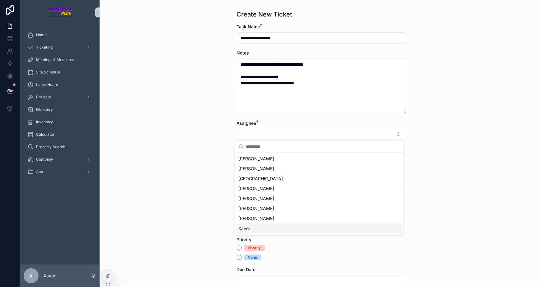
click at [258, 230] on div "Xaver" at bounding box center [319, 229] width 166 height 10
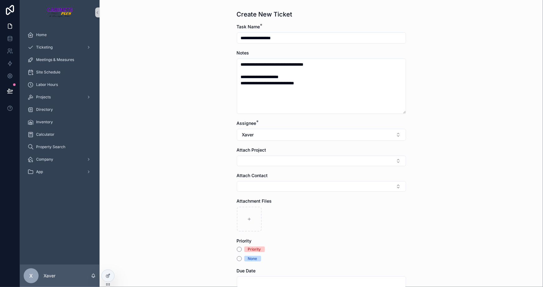
click at [171, 132] on div "**********" at bounding box center [322, 143] width 444 height 287
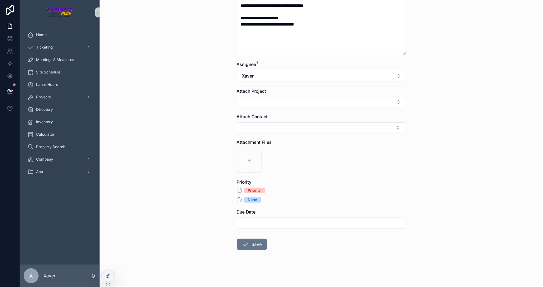
scroll to position [61, 0]
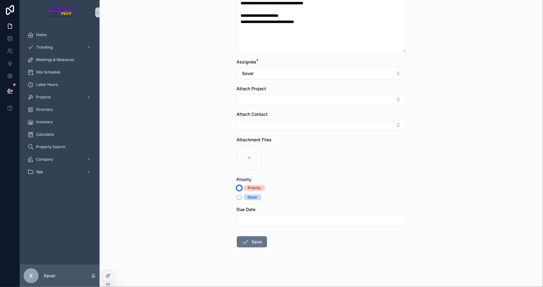
click at [237, 187] on button "Priority" at bounding box center [239, 188] width 5 height 5
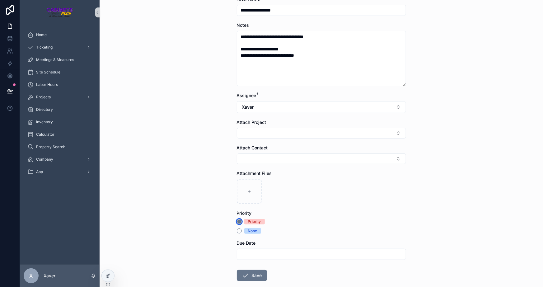
scroll to position [5, 0]
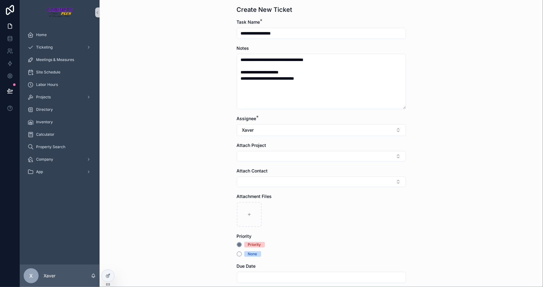
click at [201, 140] on div "**********" at bounding box center [322, 138] width 444 height 287
click at [196, 133] on div "**********" at bounding box center [322, 138] width 444 height 287
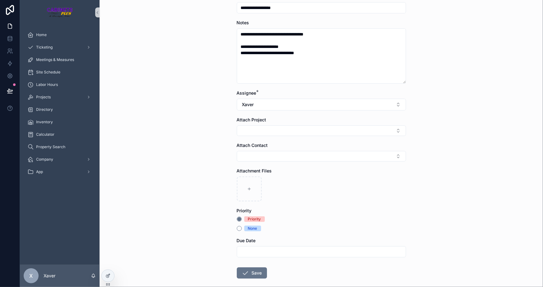
scroll to position [61, 0]
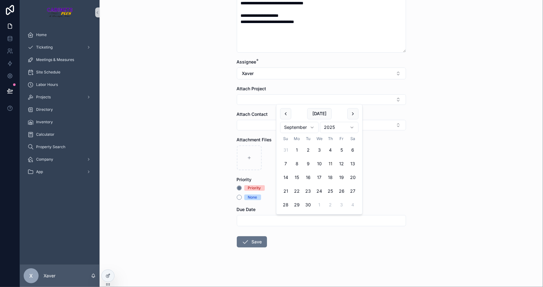
click at [254, 222] on input "scrollable content" at bounding box center [321, 220] width 169 height 9
click at [317, 110] on button "[DATE]" at bounding box center [319, 113] width 25 height 11
type input "*********"
click at [452, 161] on div "**********" at bounding box center [322, 82] width 444 height 287
click at [242, 243] on icon "scrollable content" at bounding box center [245, 241] width 7 height 7
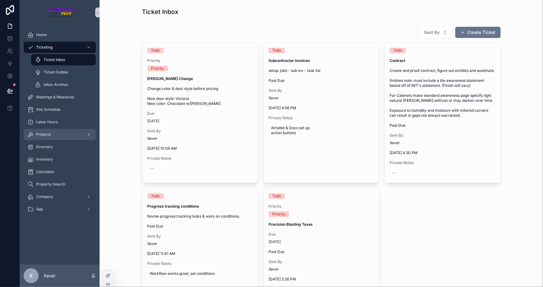
click at [47, 133] on span "Projects" at bounding box center [43, 134] width 15 height 5
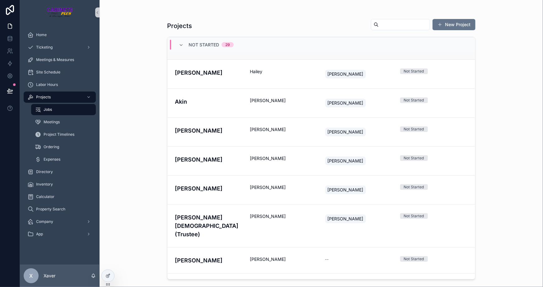
scroll to position [496, 0]
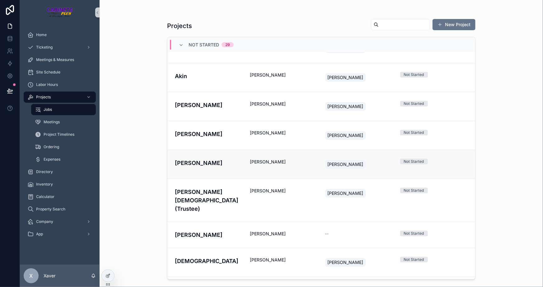
click at [231, 169] on link "[PERSON_NAME] [PERSON_NAME] Not Started" at bounding box center [322, 164] width 308 height 29
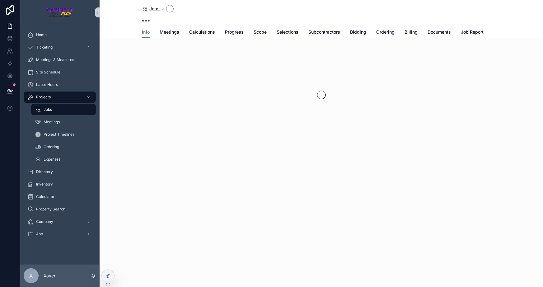
click at [152, 11] on span "Jobs" at bounding box center [155, 9] width 10 height 6
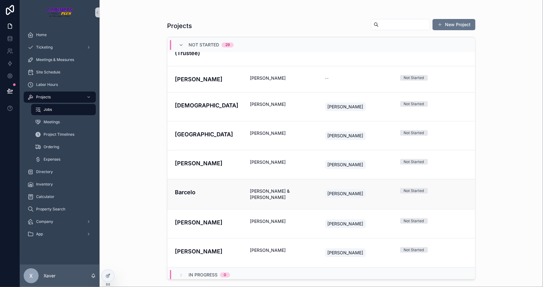
scroll to position [666, 0]
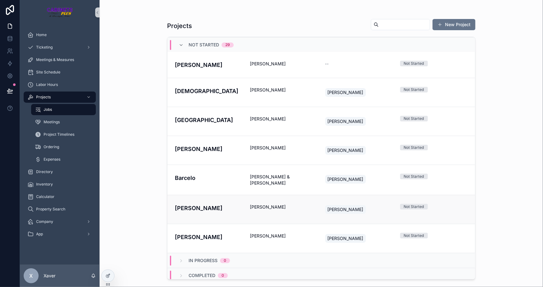
click at [229, 204] on h4 "[PERSON_NAME]" at bounding box center [209, 208] width 68 height 8
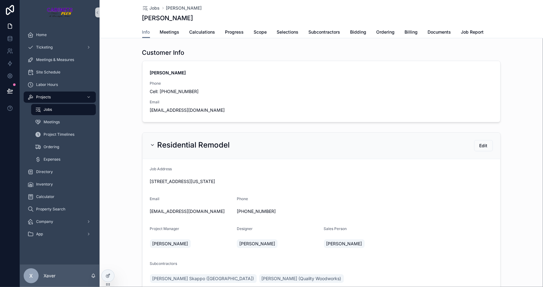
click at [143, 142] on div "Residential Remodel Edit" at bounding box center [322, 146] width 358 height 26
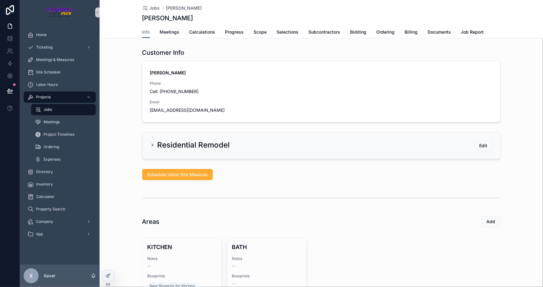
click at [160, 143] on h2 "Residential Remodel" at bounding box center [194, 145] width 73 height 10
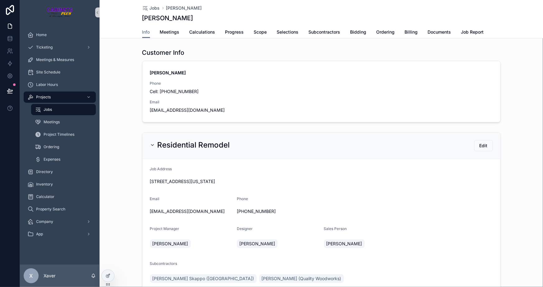
click at [127, 139] on div "Residential Remodel Edit Job Address [STREET_ADDRESS][US_STATE] Email [EMAIL_AD…" at bounding box center [322, 290] width 444 height 320
click at [182, 142] on h2 "Residential Remodel" at bounding box center [194, 145] width 73 height 10
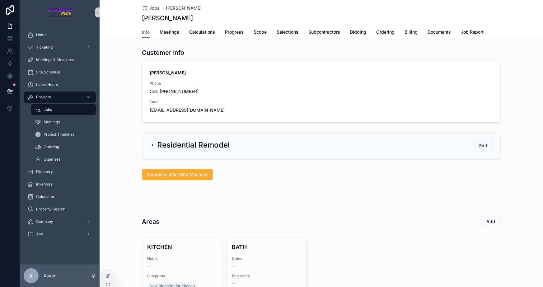
click at [177, 145] on h2 "Residential Remodel" at bounding box center [194, 145] width 73 height 10
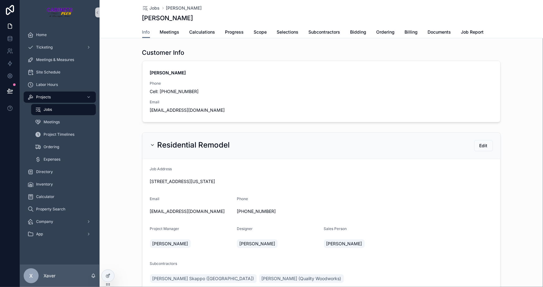
click at [120, 150] on div "Residential Remodel Edit Job Address [STREET_ADDRESS][US_STATE] Email [EMAIL_AD…" at bounding box center [322, 290] width 444 height 320
drag, startPoint x: 180, startPoint y: 146, endPoint x: 176, endPoint y: 145, distance: 4.1
click at [180, 145] on h2 "Residential Remodel" at bounding box center [194, 145] width 73 height 10
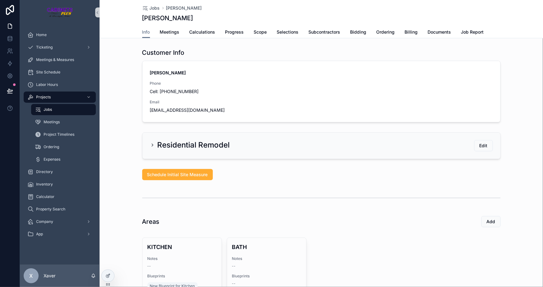
click at [125, 139] on div "Residential Remodel Edit" at bounding box center [322, 146] width 444 height 32
click at [177, 146] on h2 "Residential Remodel" at bounding box center [194, 145] width 73 height 10
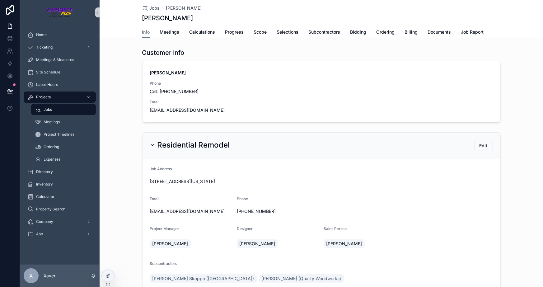
click at [120, 101] on div "Customer Info [PERSON_NAME] Phone Cell: [PHONE_NUMBER] Email [EMAIL_ADDRESS][DO…" at bounding box center [322, 85] width 444 height 79
click at [119, 116] on div "Customer Info [PERSON_NAME] Phone Cell: [PHONE_NUMBER] Email [EMAIL_ADDRESS][DO…" at bounding box center [322, 85] width 444 height 79
click at [324, 33] on span "Subcontractors" at bounding box center [325, 32] width 32 height 6
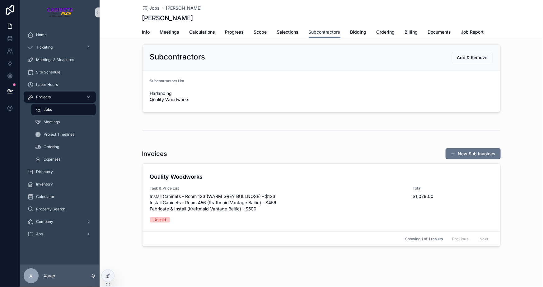
scroll to position [5, 0]
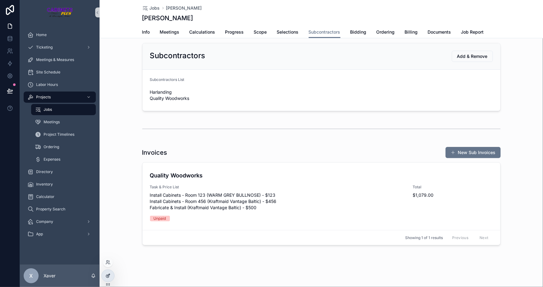
click at [105, 274] on div at bounding box center [108, 276] width 12 height 12
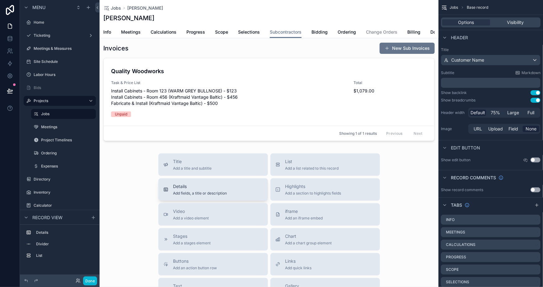
scroll to position [118, 0]
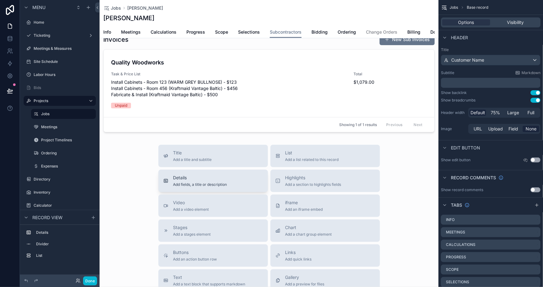
click at [199, 181] on span "Details" at bounding box center [200, 178] width 54 height 6
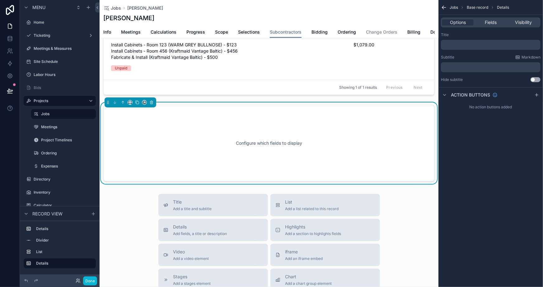
scroll to position [159, 0]
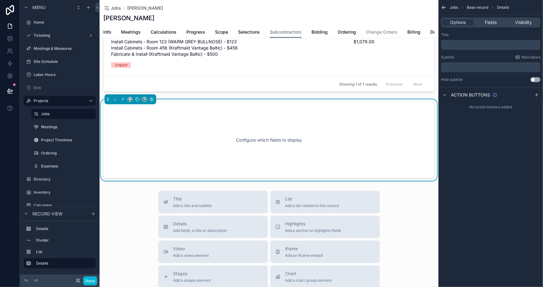
click at [274, 125] on div "Configure which fields to display" at bounding box center [269, 140] width 311 height 56
click at [486, 25] on span "Fields" at bounding box center [491, 22] width 12 height 6
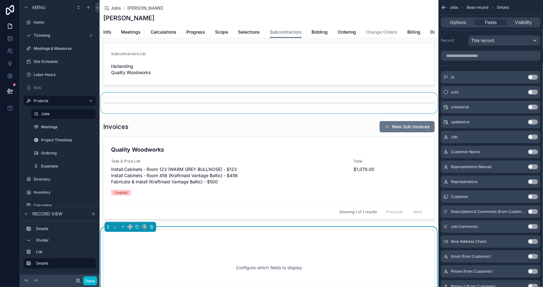
scroll to position [0, 0]
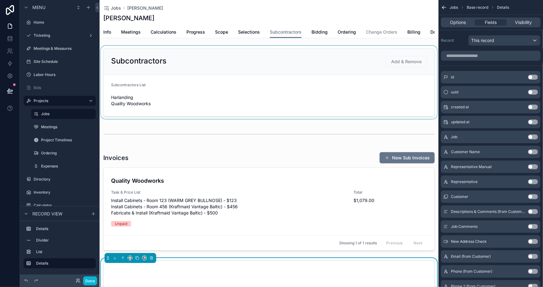
click at [240, 73] on div "scrollable content" at bounding box center [269, 82] width 339 height 73
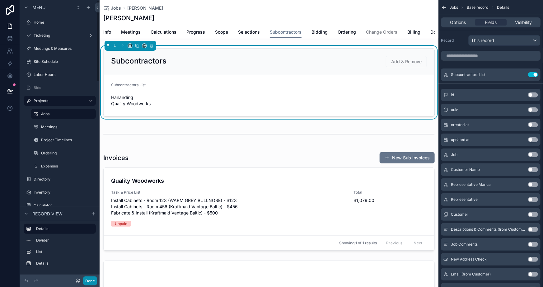
click at [88, 277] on button "Done" at bounding box center [90, 281] width 14 height 9
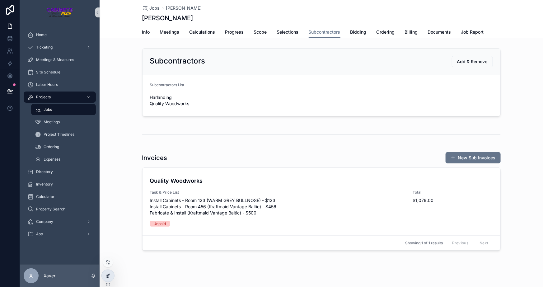
click at [109, 274] on icon at bounding box center [108, 275] width 2 height 2
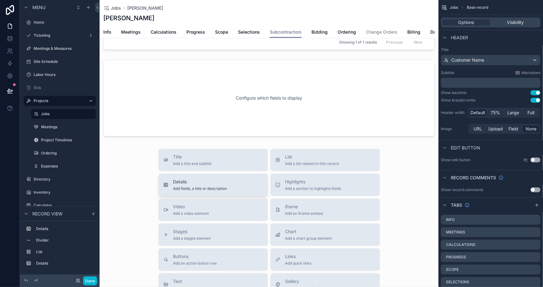
scroll to position [255, 0]
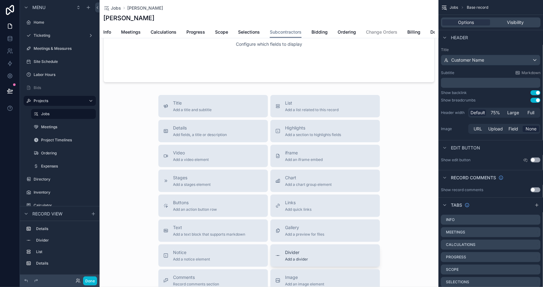
click at [283, 259] on div "Divider Add a divider" at bounding box center [326, 255] width 100 height 12
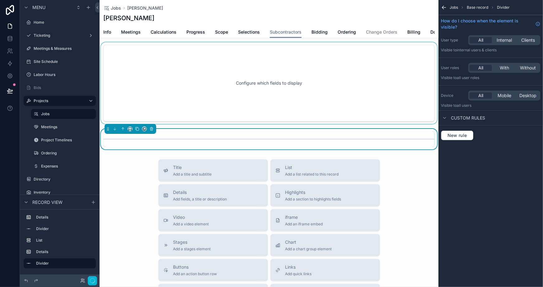
scroll to position [141, 0]
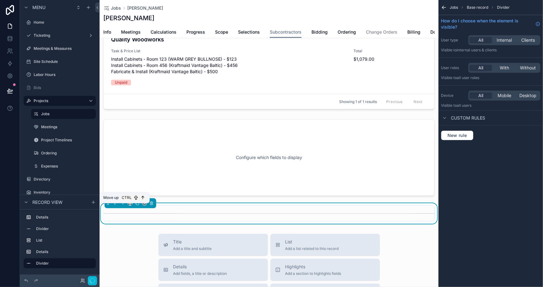
click at [121, 206] on icon "scrollable content" at bounding box center [123, 203] width 4 height 4
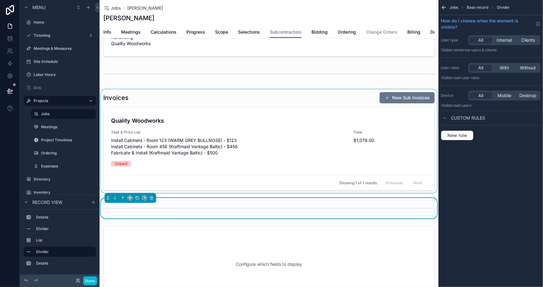
scroll to position [113, 0]
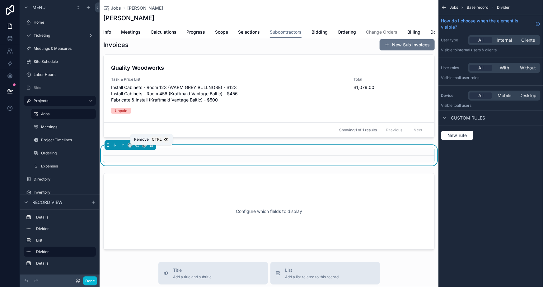
click at [151, 147] on icon "scrollable content" at bounding box center [151, 145] width 4 height 4
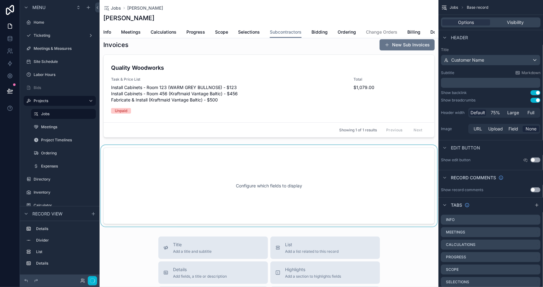
click at [164, 176] on div "scrollable content" at bounding box center [269, 186] width 339 height 82
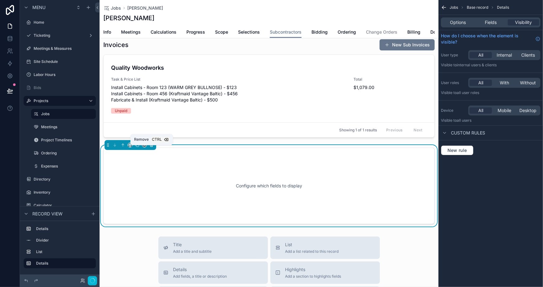
click at [151, 146] on icon "scrollable content" at bounding box center [151, 145] width 0 height 1
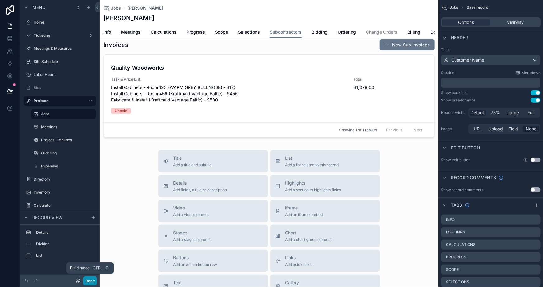
click at [93, 280] on button "Done" at bounding box center [90, 281] width 14 height 9
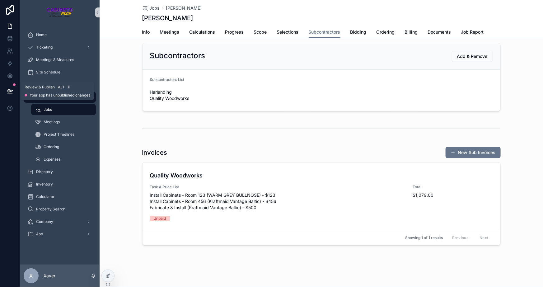
click at [10, 97] on button at bounding box center [10, 90] width 14 height 17
click at [12, 90] on icon at bounding box center [10, 91] width 6 height 6
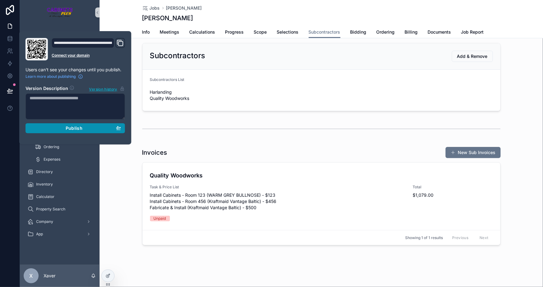
click at [58, 127] on div "Publish" at bounding box center [76, 128] width 92 height 6
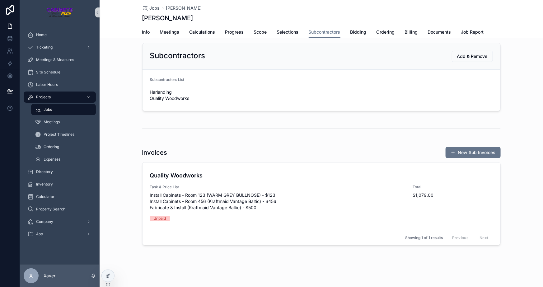
click at [125, 182] on div "Invoices New Sub Invoices Quality Woodworks Task & Price List Install Cabinets …" at bounding box center [322, 196] width 444 height 104
click at [0, 0] on span "Edit" at bounding box center [0, 0] width 0 height 0
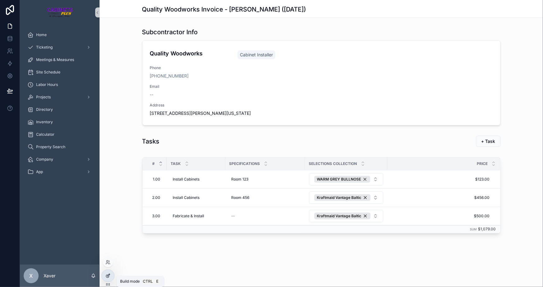
click at [111, 274] on div at bounding box center [108, 276] width 12 height 12
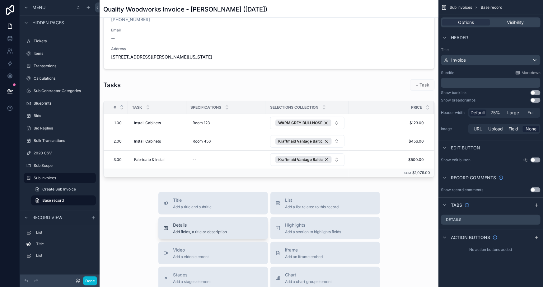
scroll to position [85, 0]
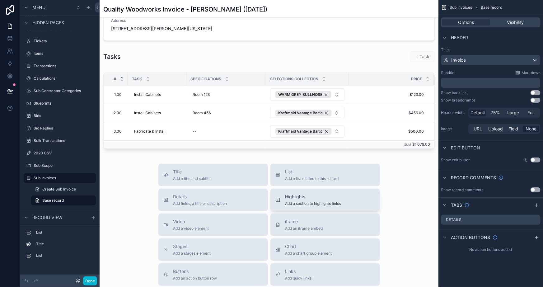
click at [309, 196] on span "Highlights" at bounding box center [314, 197] width 56 height 6
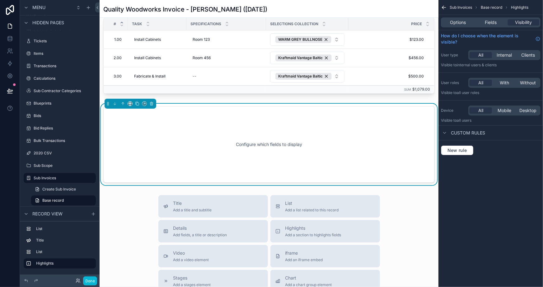
scroll to position [140, 0]
click at [489, 19] on span "Fields" at bounding box center [491, 22] width 12 height 6
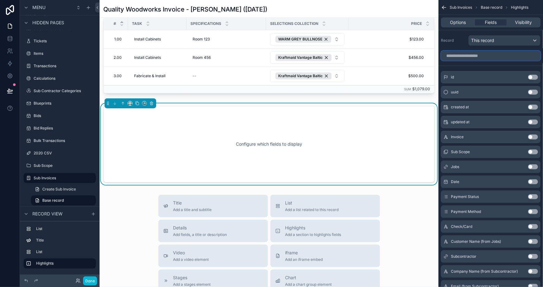
click at [468, 52] on input "scrollable content" at bounding box center [491, 56] width 100 height 10
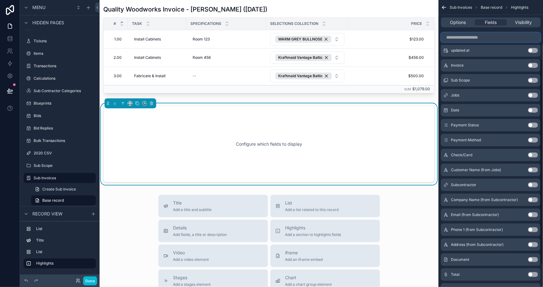
scroll to position [85, 0]
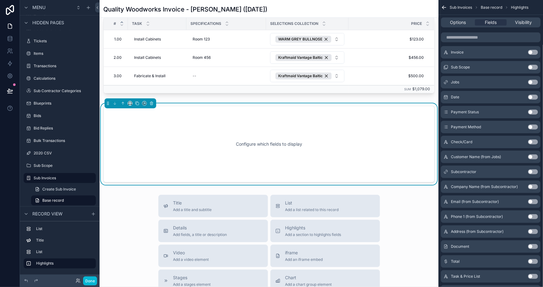
click at [534, 246] on button "Use setting" at bounding box center [533, 246] width 10 height 5
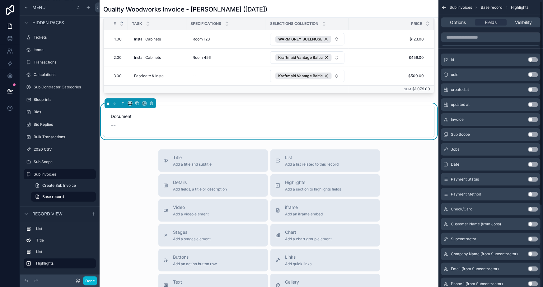
scroll to position [0, 0]
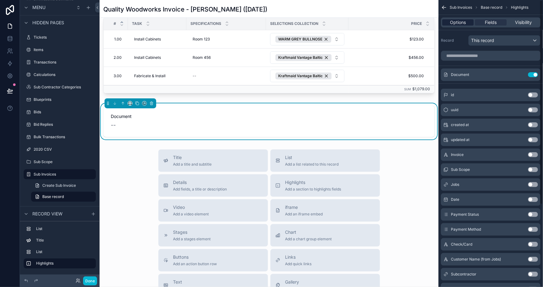
click at [455, 20] on span "Options" at bounding box center [458, 22] width 16 height 6
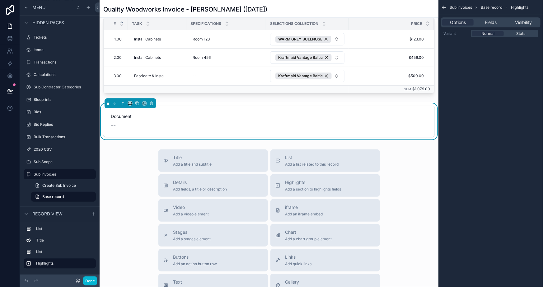
click at [476, 70] on div "Sub Invoices Base record Highlights Options Fields Visibility Variant Normal St…" at bounding box center [491, 143] width 105 height 287
click at [513, 33] on div "Stats" at bounding box center [521, 33] width 32 height 5
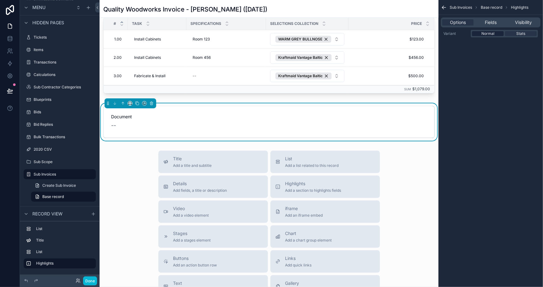
click at [491, 34] on span "Normal" at bounding box center [488, 33] width 13 height 5
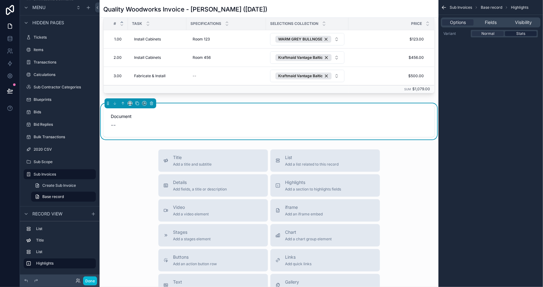
click at [516, 33] on div "Stats" at bounding box center [521, 33] width 32 height 5
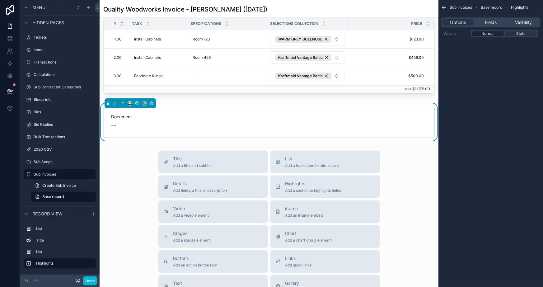
click at [498, 34] on div "Normal" at bounding box center [488, 33] width 32 height 5
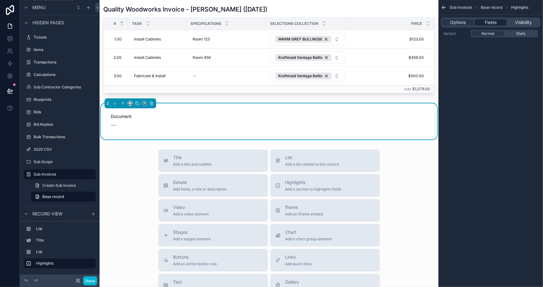
click at [490, 23] on span "Fields" at bounding box center [491, 22] width 12 height 6
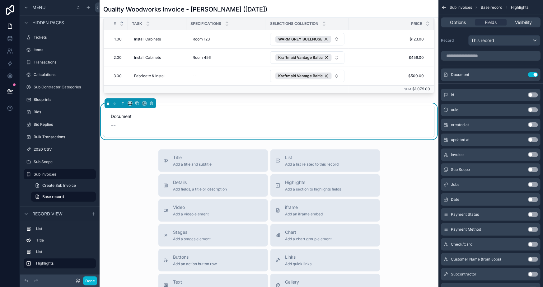
drag, startPoint x: 202, startPoint y: 126, endPoint x: 158, endPoint y: 107, distance: 47.8
click at [193, 123] on div "--" at bounding box center [269, 125] width 317 height 9
click at [150, 104] on icon "scrollable content" at bounding box center [151, 103] width 2 height 2
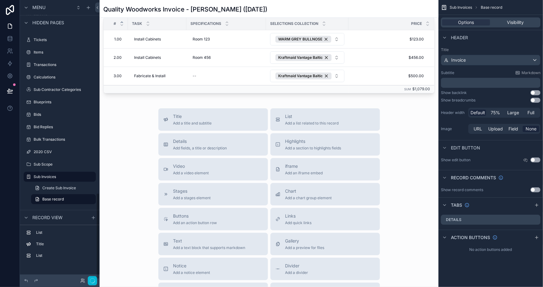
scroll to position [627, 0]
click at [206, 144] on div "Details Add fields, a title or description" at bounding box center [200, 144] width 54 height 12
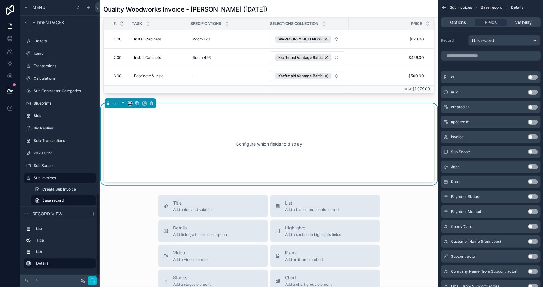
scroll to position [630, 0]
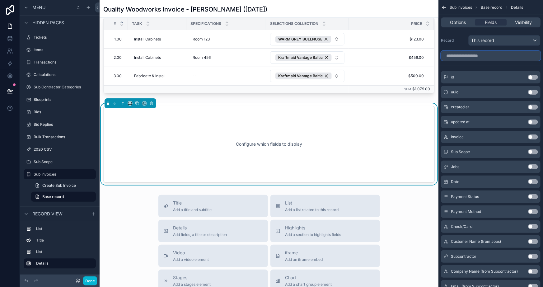
click at [486, 54] on input "scrollable content" at bounding box center [491, 56] width 100 height 10
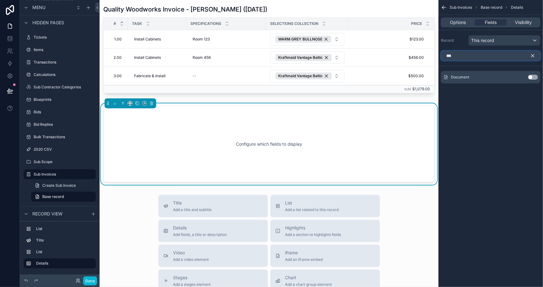
type input "***"
click at [534, 76] on button "Use setting" at bounding box center [533, 77] width 10 height 5
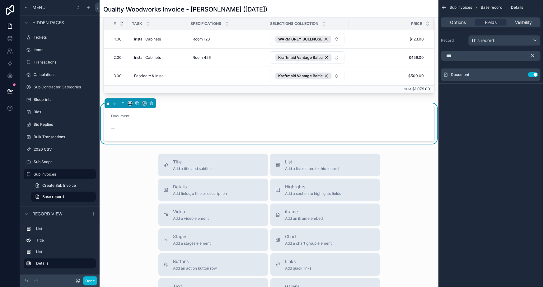
click at [530, 130] on div "Sub Invoices Base record Details Options Fields Visibility Record This record *…" at bounding box center [491, 143] width 105 height 287
click at [532, 54] on icon "scrollable content" at bounding box center [533, 56] width 6 height 6
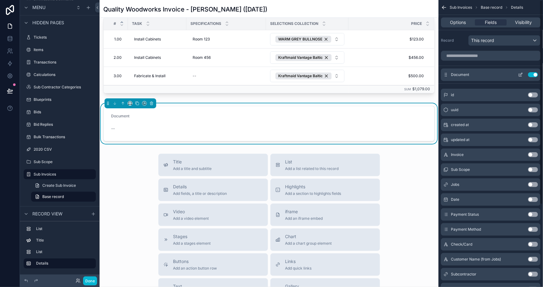
click at [520, 74] on icon "scrollable content" at bounding box center [520, 74] width 5 height 5
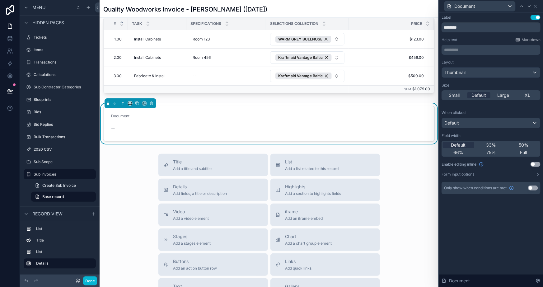
click at [537, 18] on button "Use setting" at bounding box center [536, 17] width 10 height 5
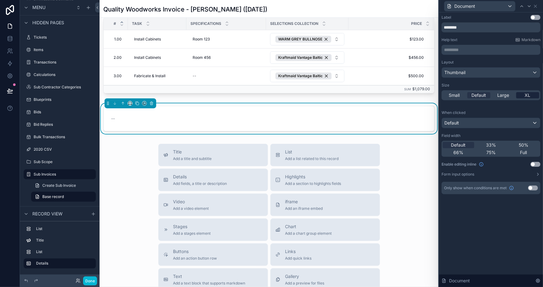
click at [531, 93] on div "XL" at bounding box center [528, 95] width 23 height 6
click at [487, 212] on div "Label Use setting ******** Help text Markdown ********* ﻿ Layout Thumbnail Size…" at bounding box center [491, 149] width 104 height 275
click at [535, 4] on icon at bounding box center [535, 6] width 5 height 5
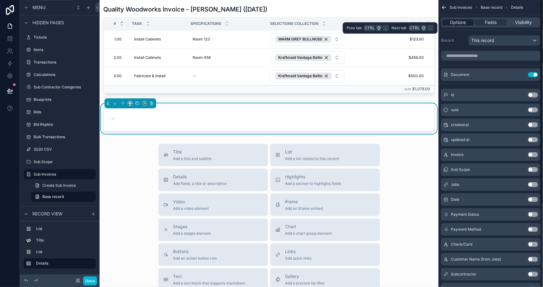
click at [460, 19] on span "Options" at bounding box center [458, 22] width 16 height 6
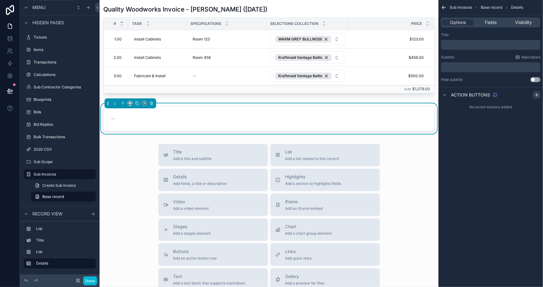
click at [535, 94] on icon "scrollable content" at bounding box center [537, 94] width 5 height 5
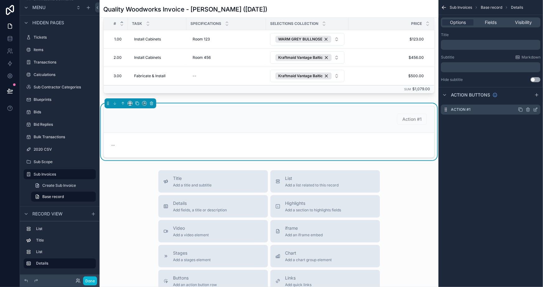
click at [537, 107] on icon "scrollable content" at bounding box center [535, 109] width 5 height 5
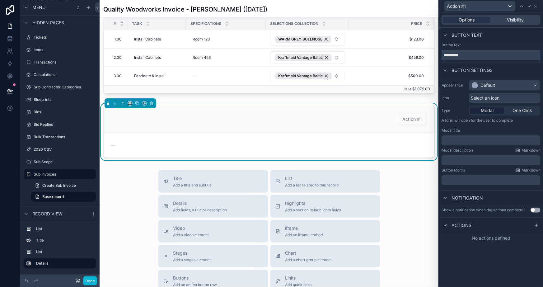
click at [465, 54] on input "*********" at bounding box center [491, 55] width 99 height 10
click at [481, 54] on input "**********" at bounding box center [491, 55] width 99 height 10
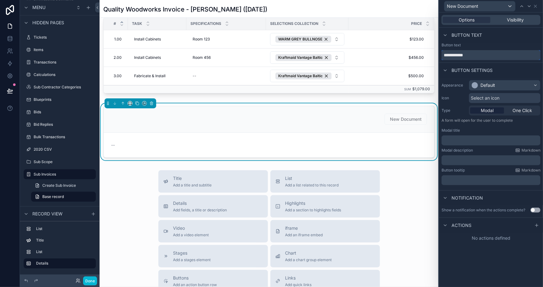
click at [447, 54] on input "**********" at bounding box center [491, 55] width 99 height 10
click at [480, 253] on div "**********" at bounding box center [491, 149] width 104 height 275
click at [488, 111] on span "Modal" at bounding box center [487, 110] width 13 height 6
click at [537, 227] on icon at bounding box center [537, 225] width 5 height 5
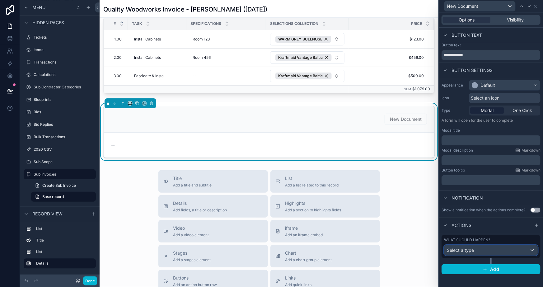
click at [468, 247] on span "Select a type" at bounding box center [460, 250] width 27 height 6
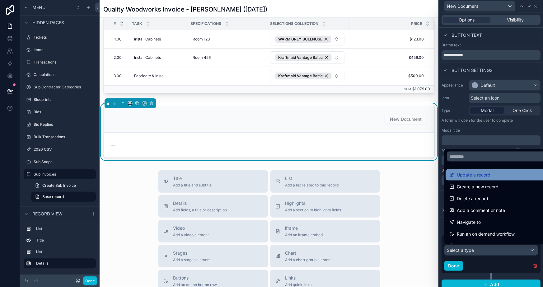
click at [466, 170] on div "Update a record" at bounding box center [498, 174] width 105 height 11
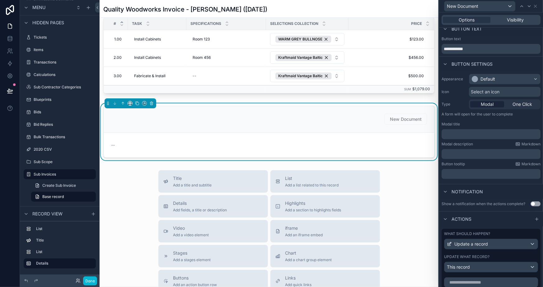
scroll to position [0, 0]
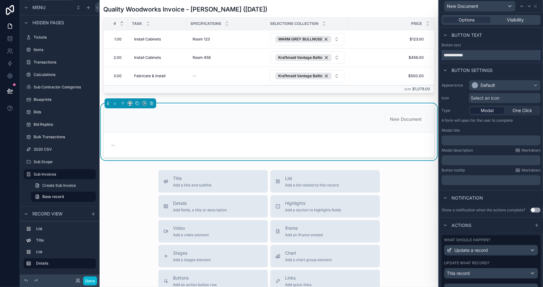
click at [453, 53] on input "**********" at bounding box center [491, 55] width 99 height 10
type input "**********"
click at [470, 128] on div "Modal title" at bounding box center [491, 130] width 99 height 5
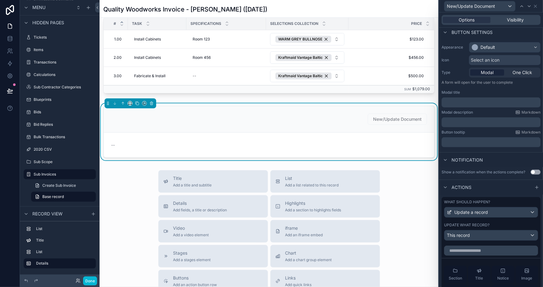
scroll to position [28, 0]
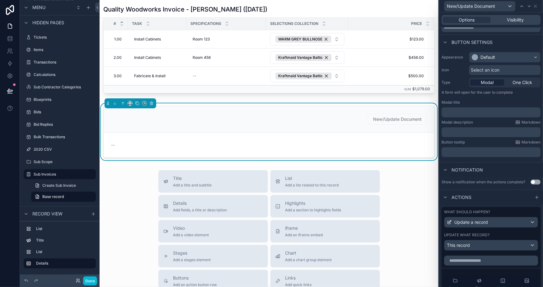
click at [458, 115] on div "﻿" at bounding box center [491, 112] width 99 height 10
click at [455, 111] on p "﻿" at bounding box center [491, 112] width 95 height 6
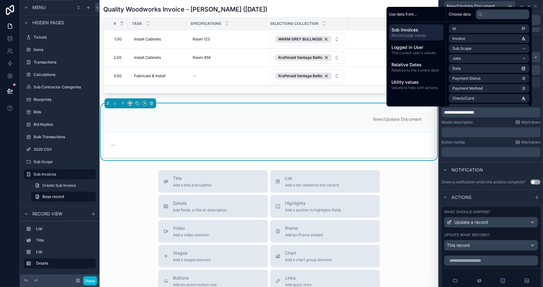
click at [483, 121] on div "Modal description Markdown" at bounding box center [491, 122] width 99 height 5
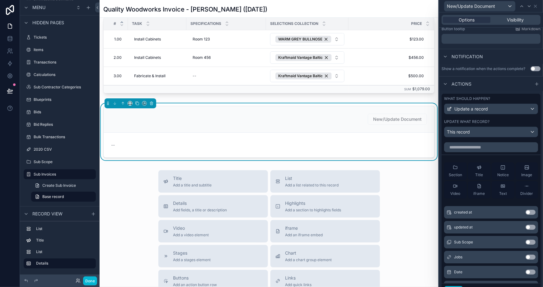
scroll to position [56, 0]
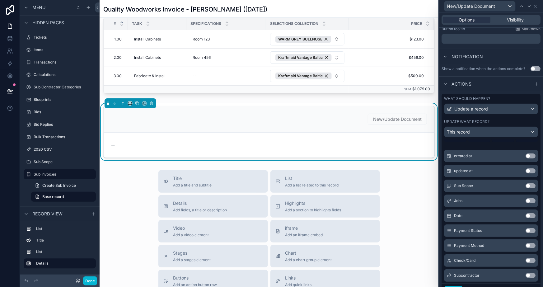
click at [526, 215] on button "Use setting" at bounding box center [531, 215] width 10 height 5
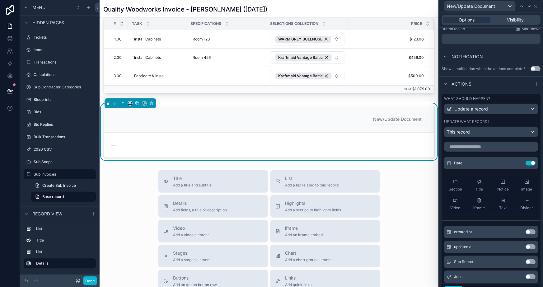
scroll to position [0, 0]
click at [518, 162] on icon at bounding box center [519, 163] width 2 height 2
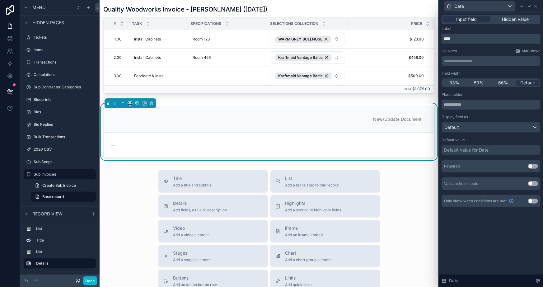
click at [444, 39] on input "****" at bounding box center [491, 39] width 99 height 10
type input "**********"
click at [533, 163] on div "Required Use setting" at bounding box center [491, 166] width 99 height 12
click at [534, 165] on button "Use setting" at bounding box center [533, 166] width 10 height 5
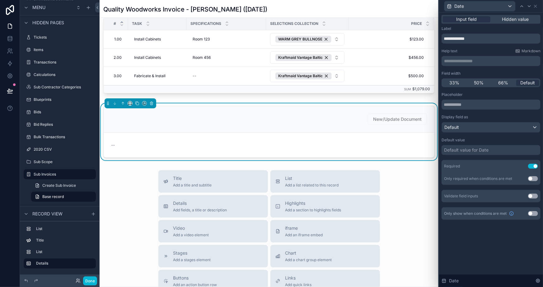
click at [496, 239] on div "**********" at bounding box center [491, 149] width 104 height 275
click at [537, 5] on icon at bounding box center [535, 6] width 5 height 5
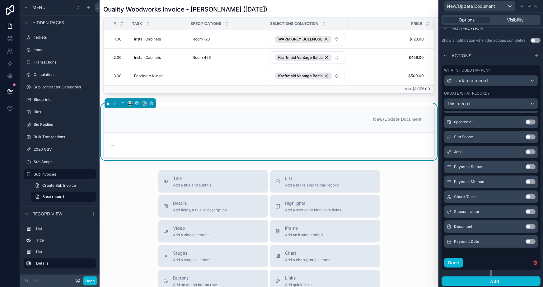
scroll to position [171, 0]
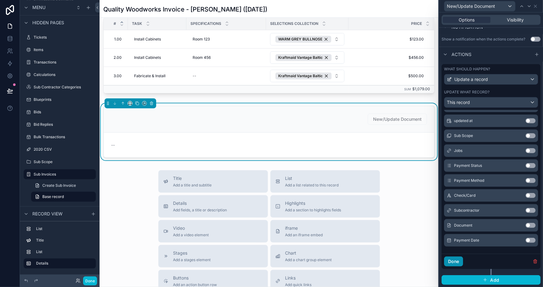
click at [460, 259] on button "Done" at bounding box center [453, 262] width 19 height 10
